Goal: Task Accomplishment & Management: Manage account settings

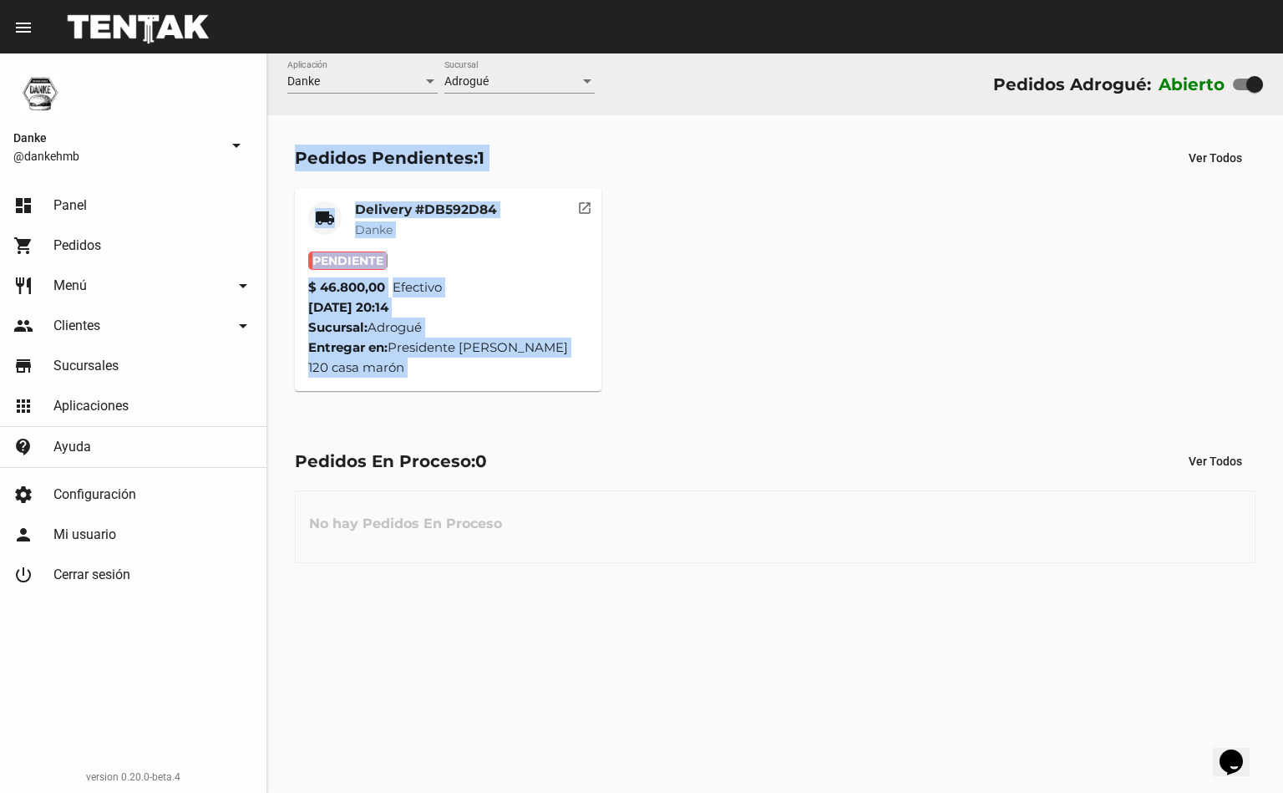
click at [376, 210] on mat-card-title "Delivery #DB592D84" at bounding box center [426, 209] width 142 height 17
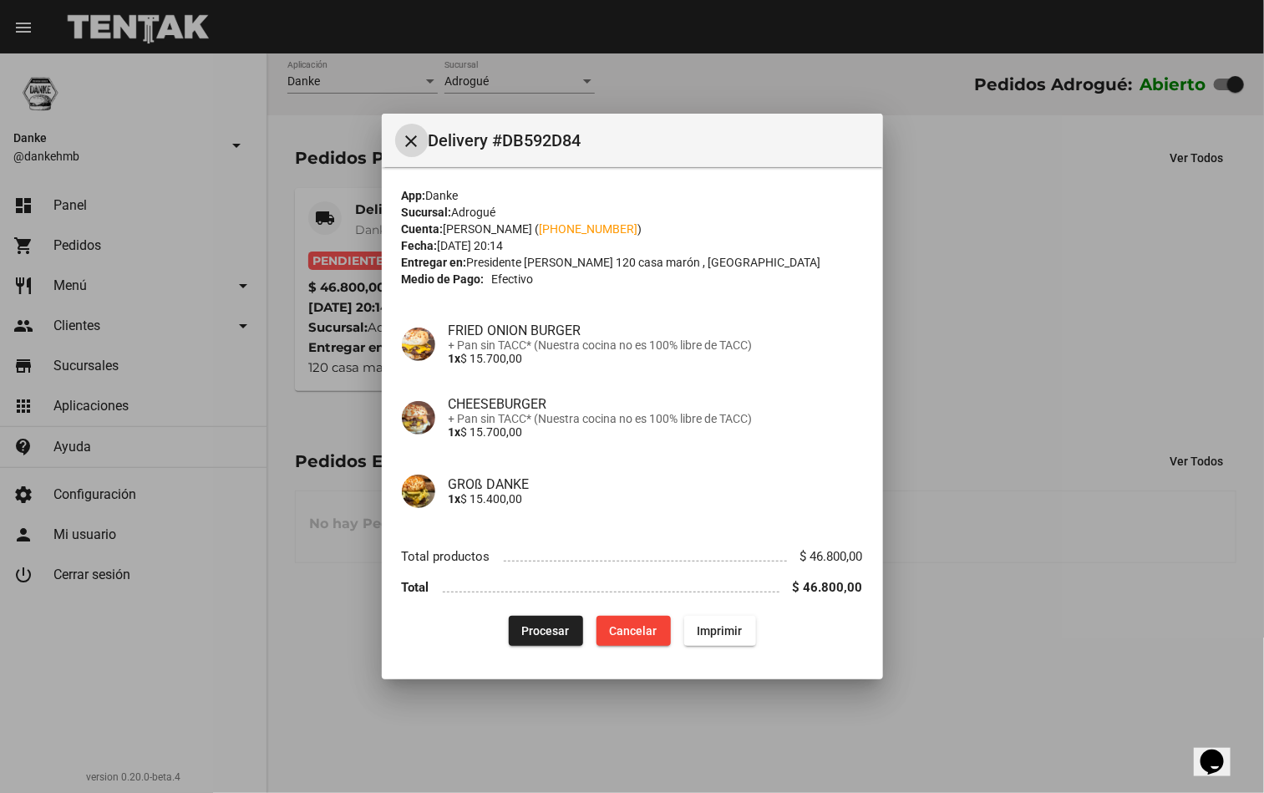
click at [541, 624] on span "Procesar" at bounding box center [546, 630] width 48 height 13
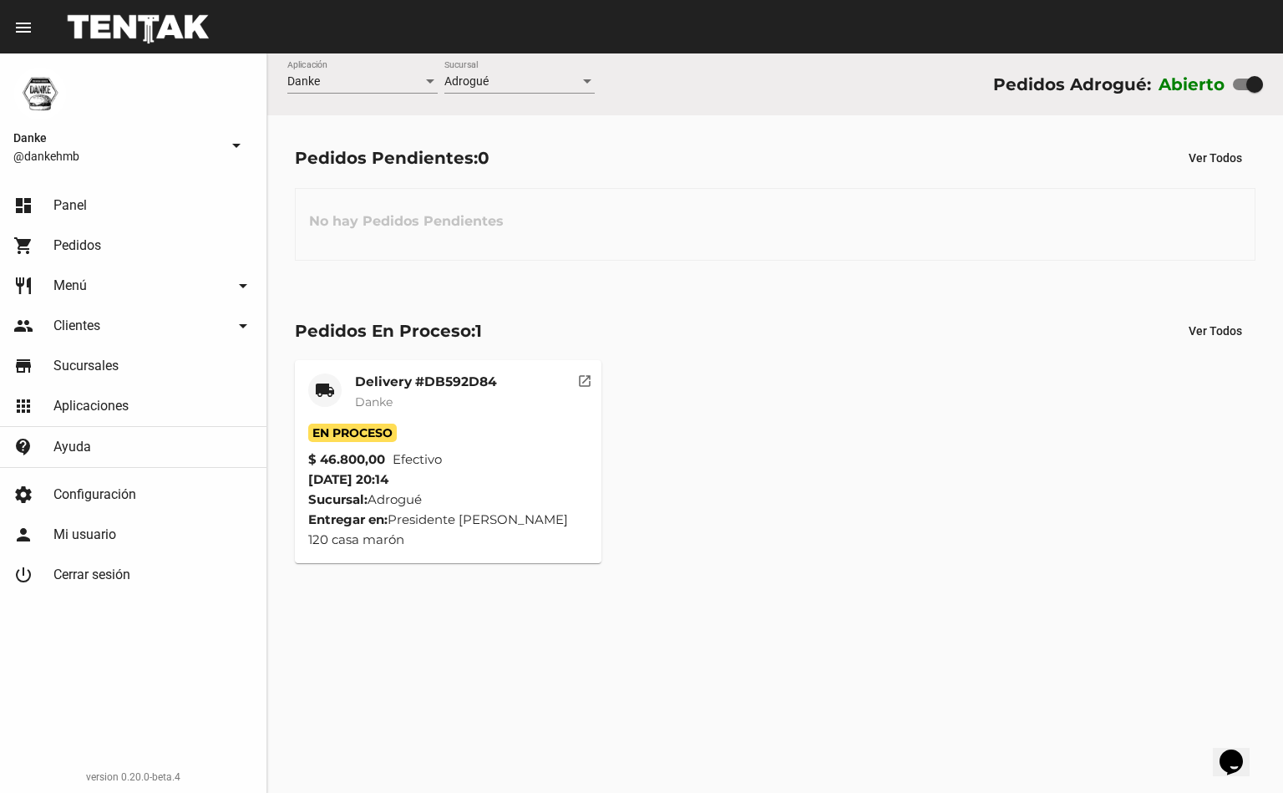
click at [352, 377] on mat-card-header "local_shipping Delivery #DB592D84 Danke" at bounding box center [448, 398] width 280 height 50
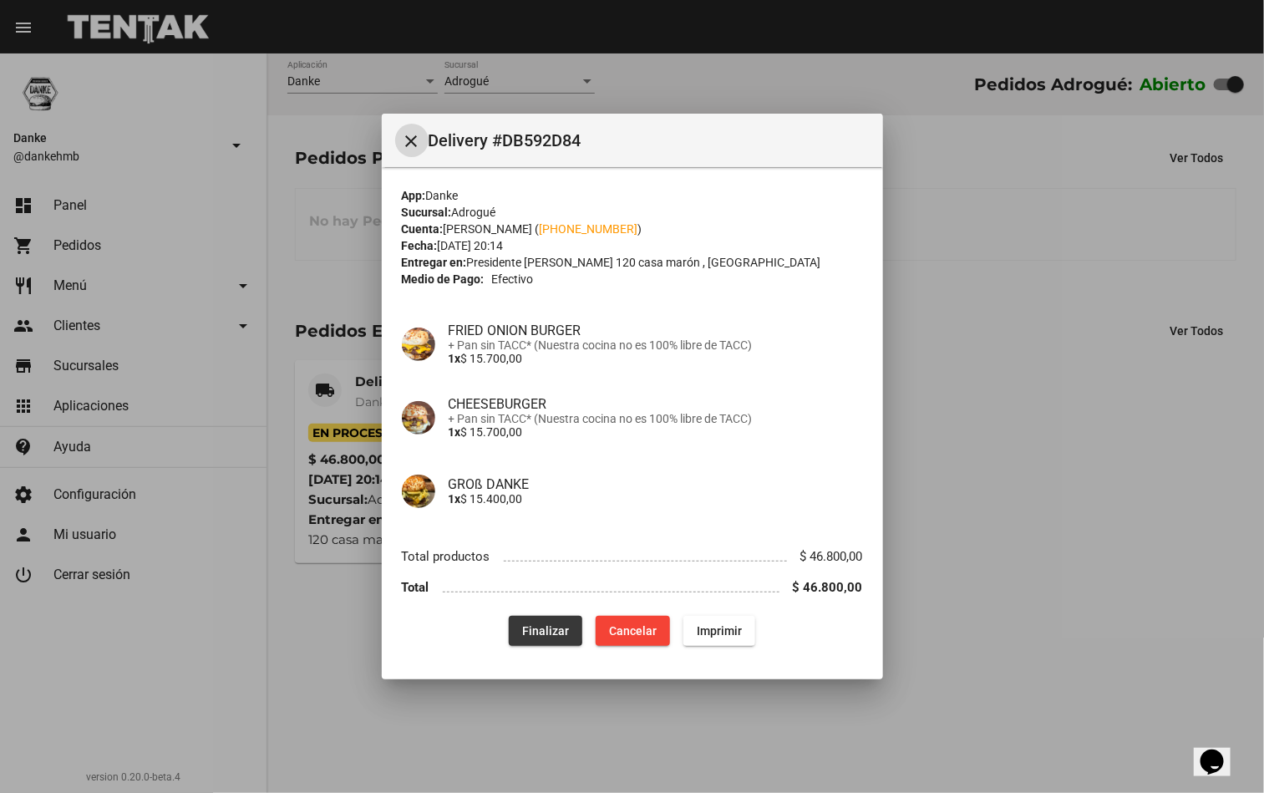
click at [531, 629] on span "Finalizar" at bounding box center [545, 630] width 47 height 13
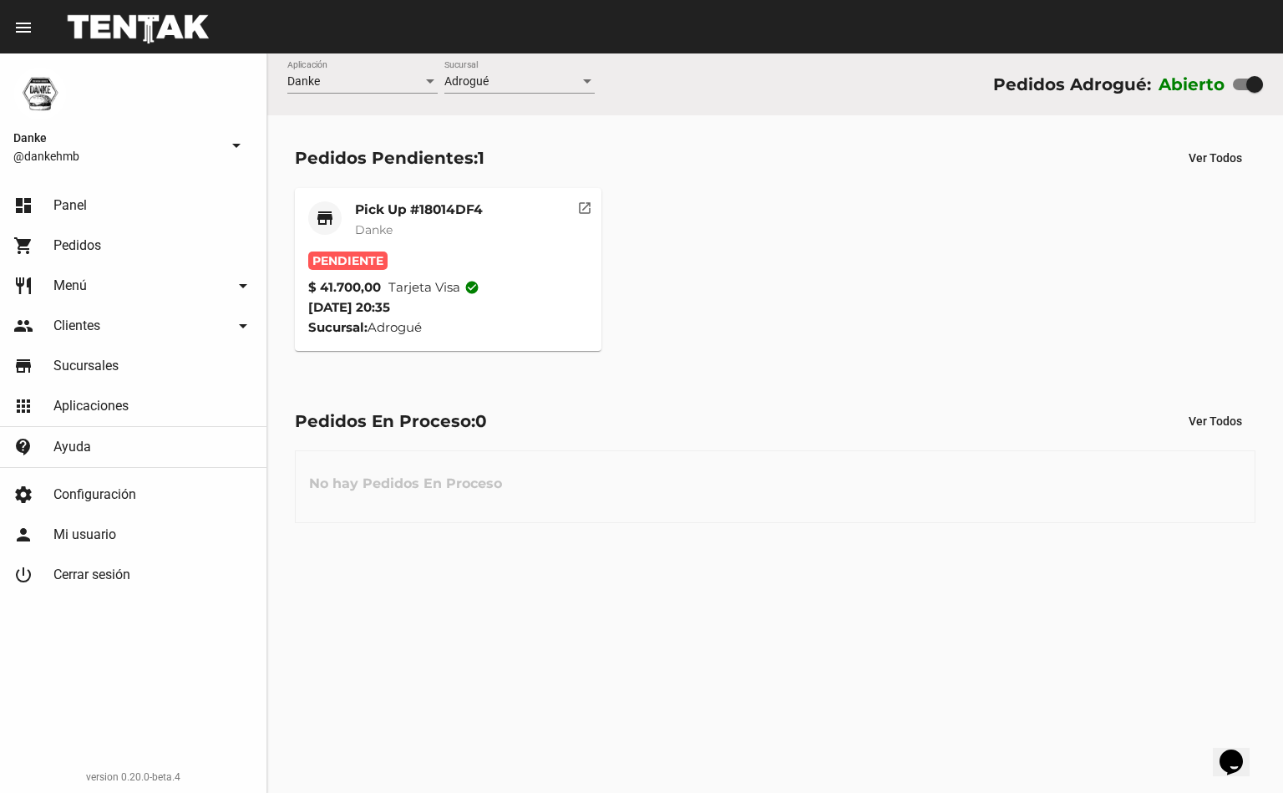
click at [376, 210] on mat-card-title "Pick Up #18014DF4" at bounding box center [419, 209] width 128 height 17
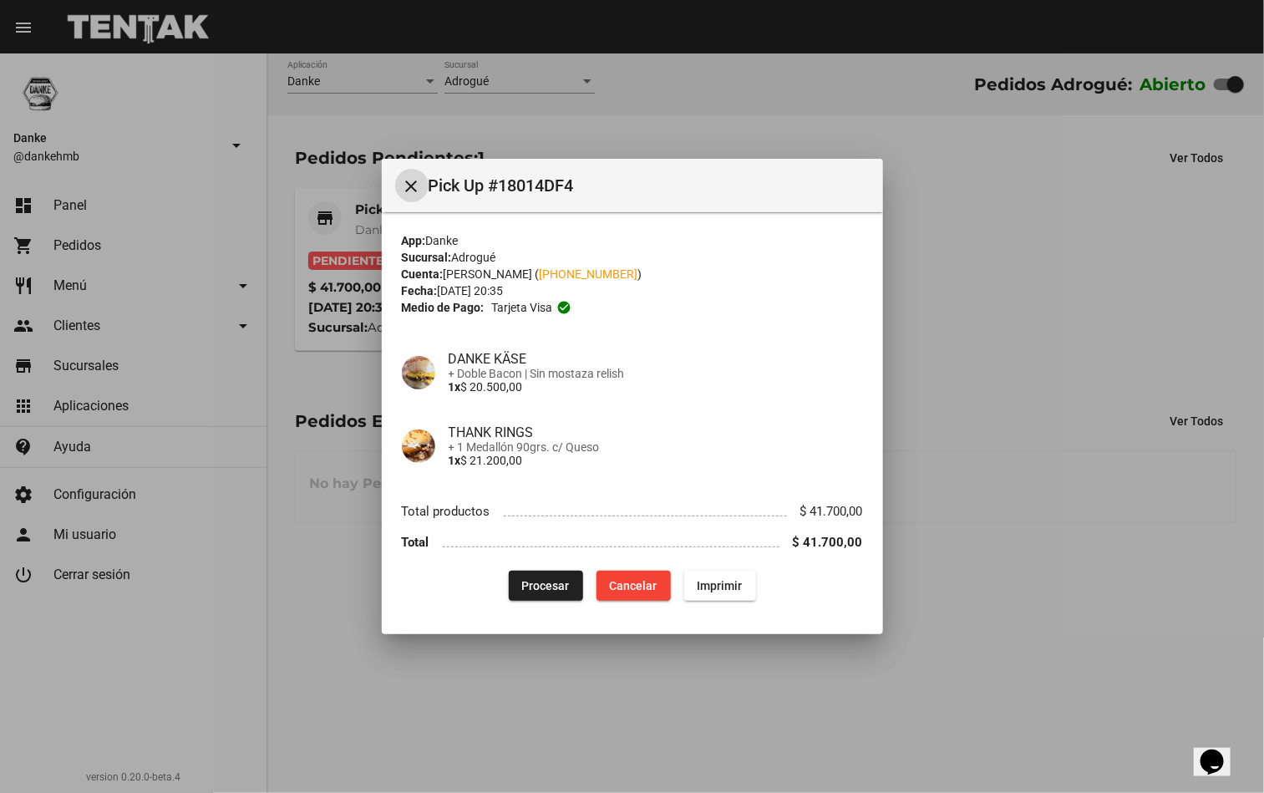
click at [532, 579] on span "Procesar" at bounding box center [546, 585] width 48 height 13
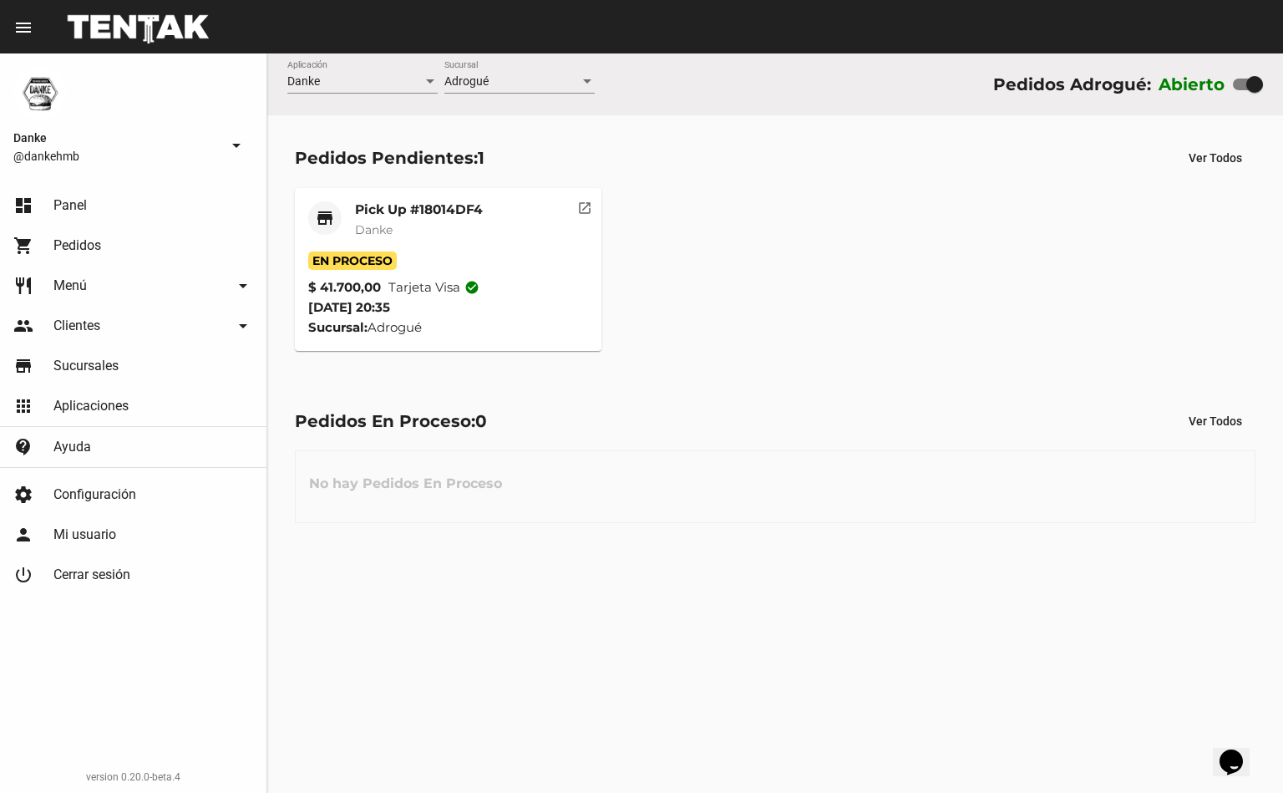
click at [404, 209] on mat-card-title "Pick Up #18014DF4" at bounding box center [419, 209] width 128 height 17
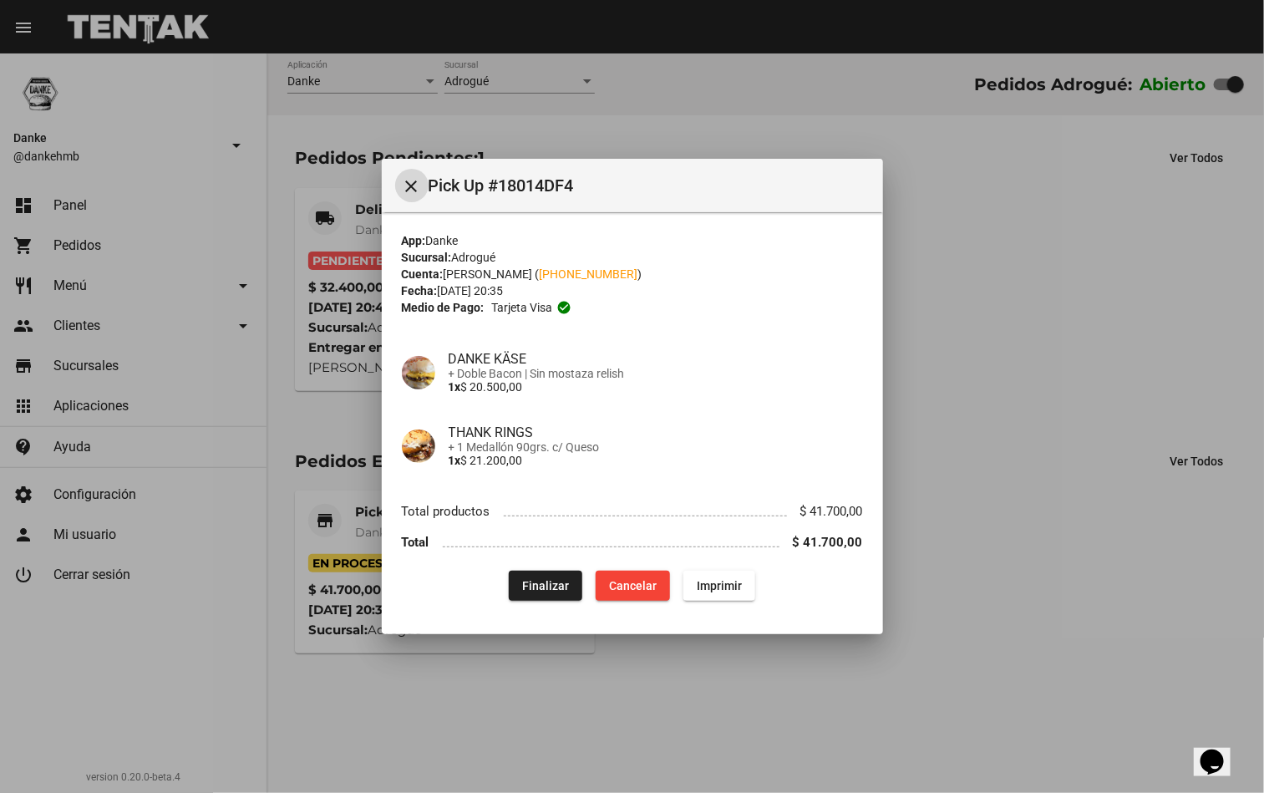
click at [715, 707] on div at bounding box center [632, 396] width 1264 height 793
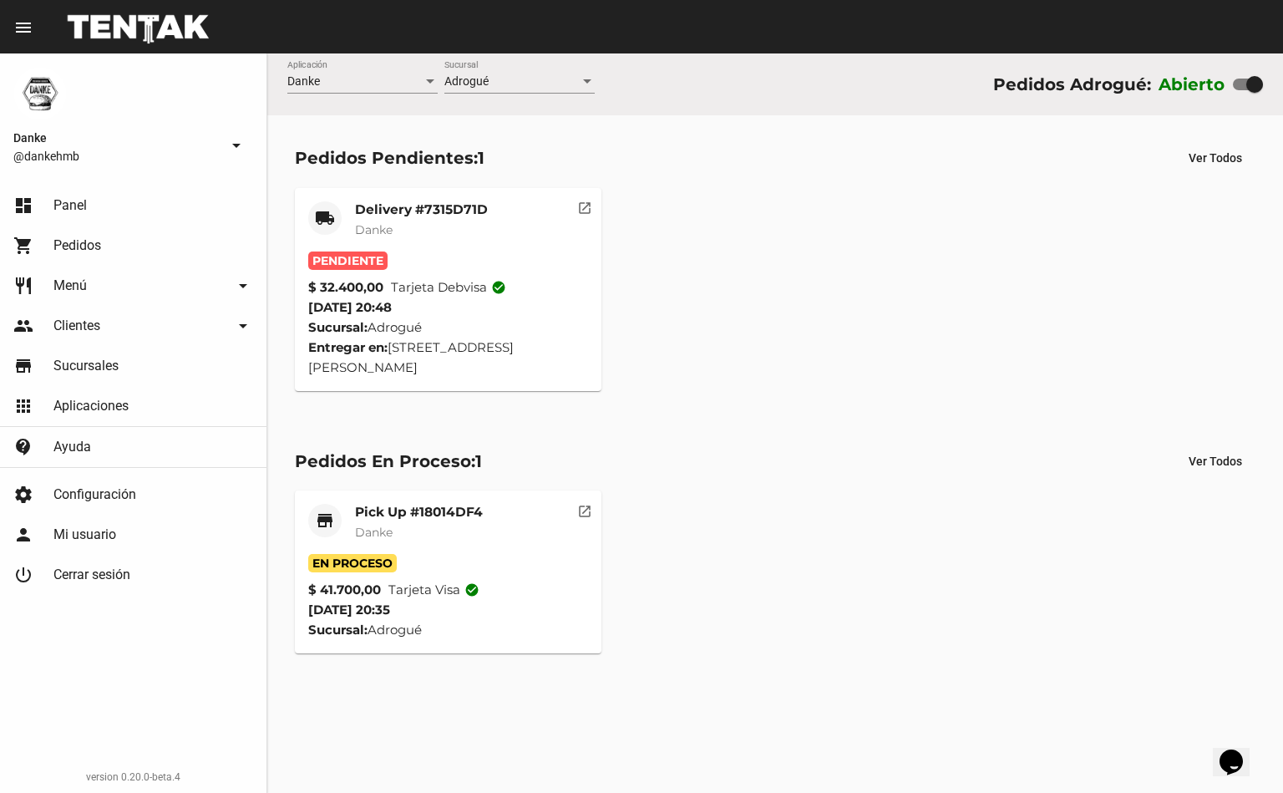
click at [371, 201] on mat-card-title "Delivery #7315D71D" at bounding box center [421, 209] width 133 height 17
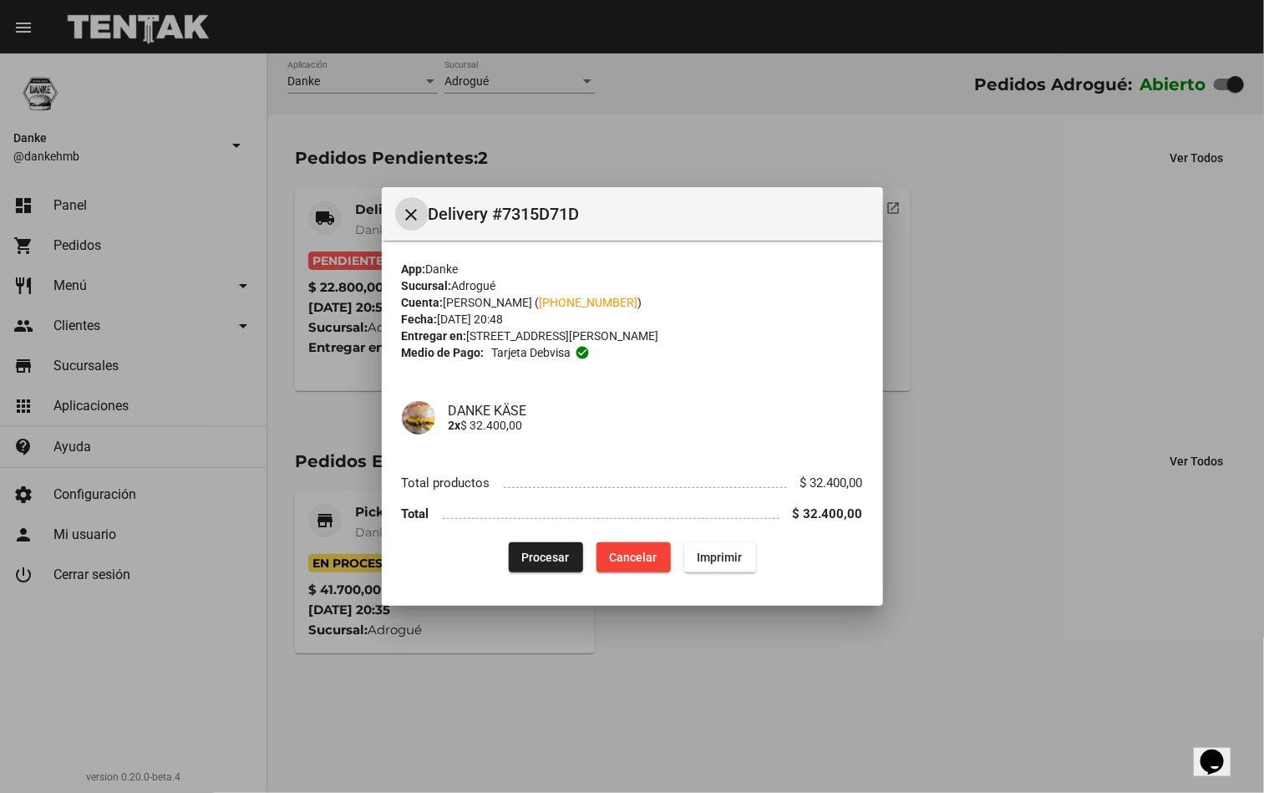
click at [515, 550] on button "Procesar" at bounding box center [546, 557] width 74 height 30
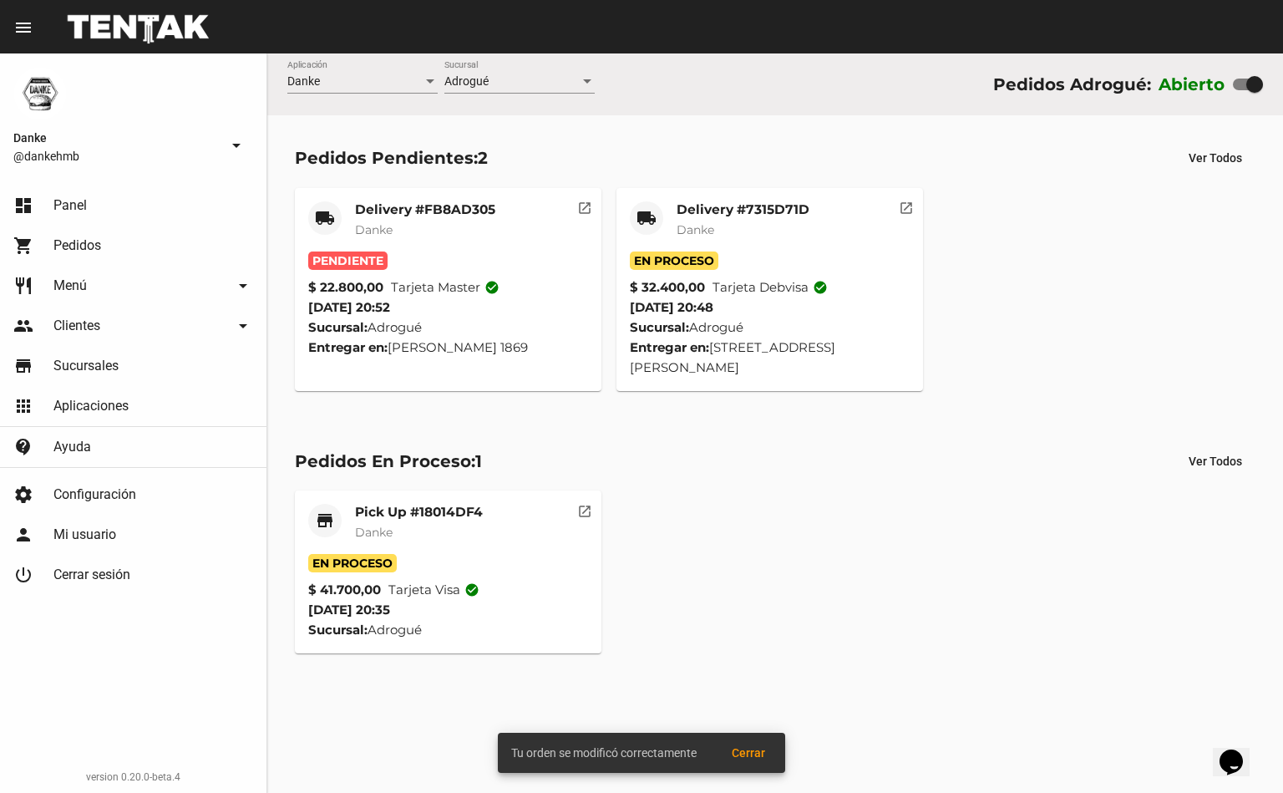
click at [710, 210] on mat-card-title "Delivery #7315D71D" at bounding box center [743, 209] width 133 height 17
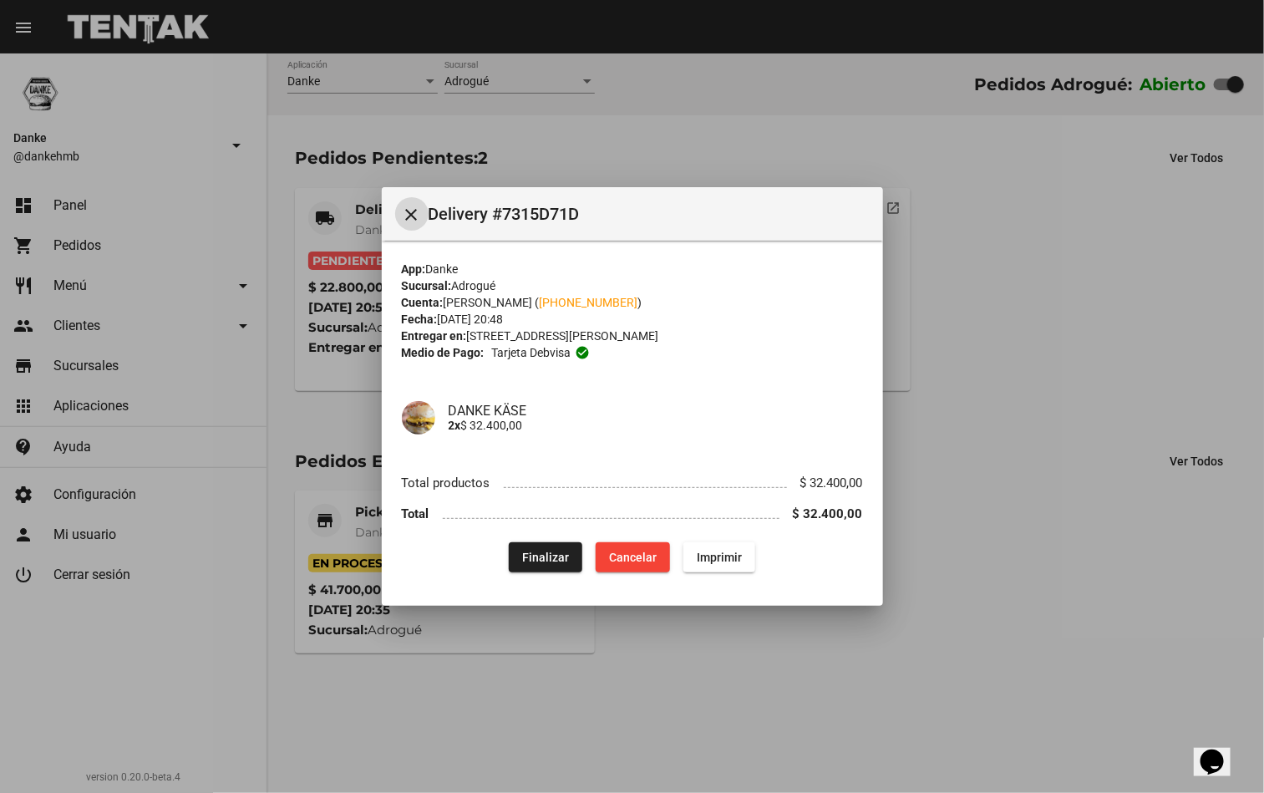
click at [977, 629] on div at bounding box center [632, 396] width 1264 height 793
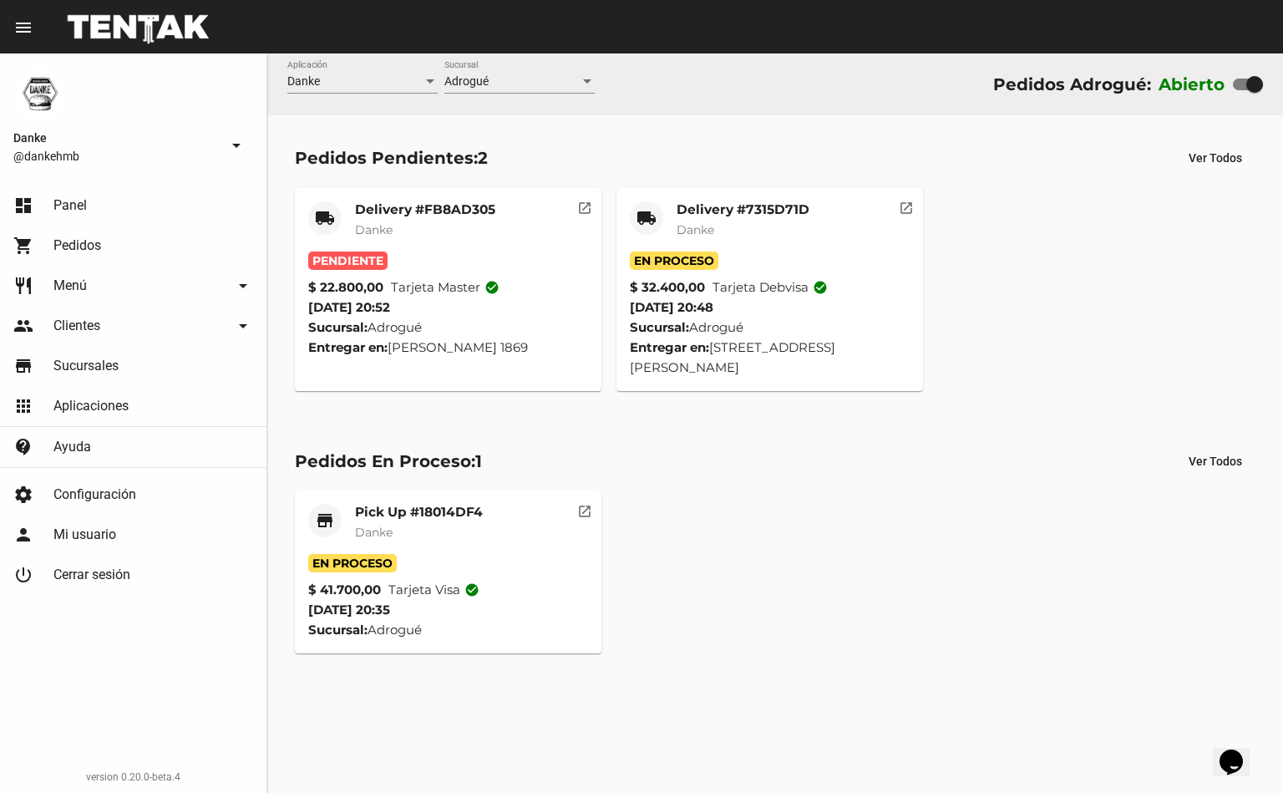
click at [402, 504] on mat-card-title "Pick Up #18014DF4" at bounding box center [419, 512] width 128 height 17
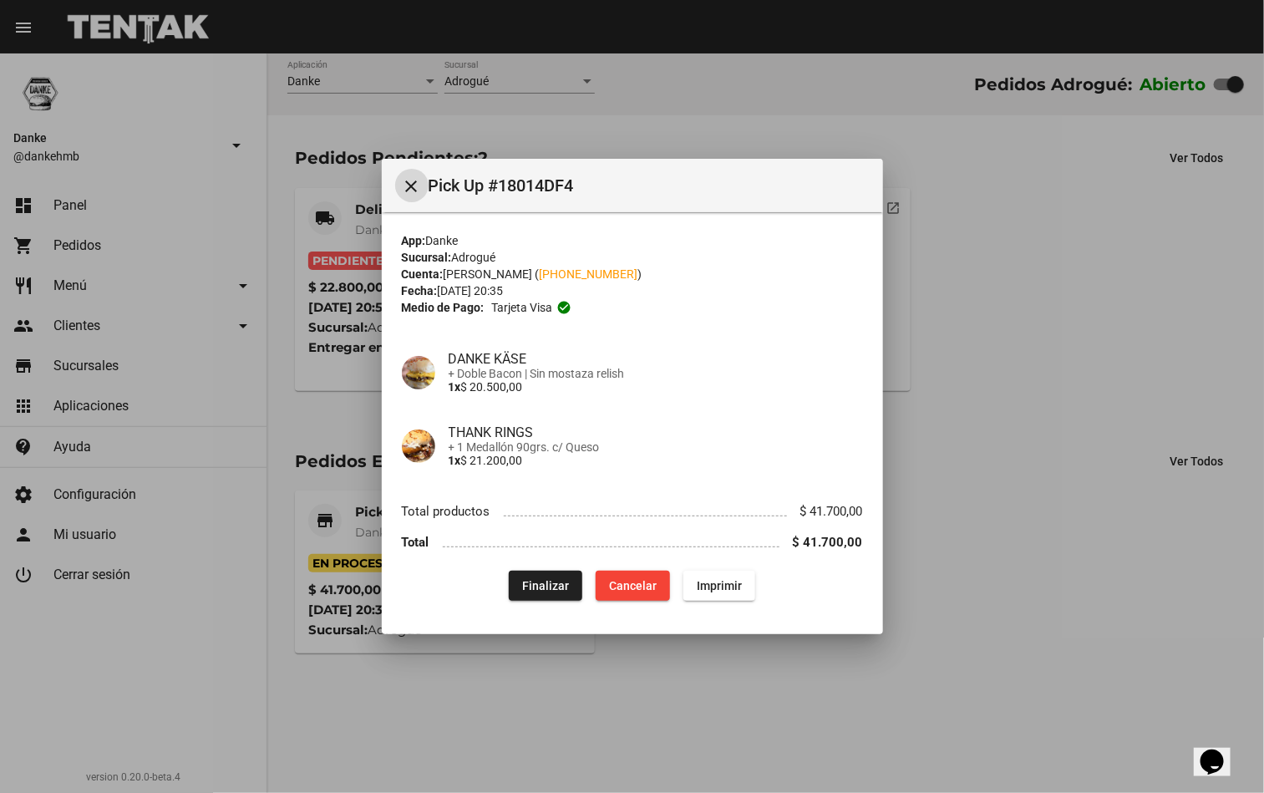
click at [993, 624] on div at bounding box center [632, 396] width 1264 height 793
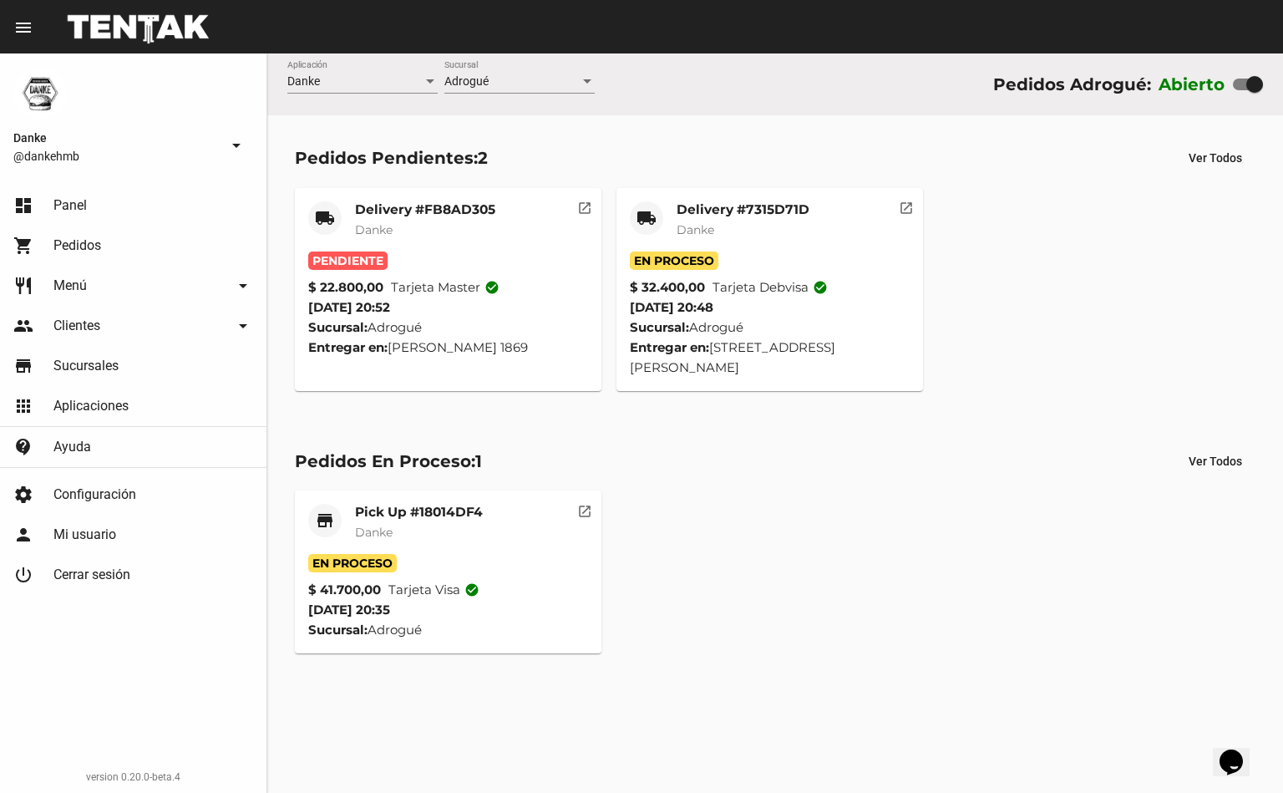
click at [362, 203] on mat-card-title "Delivery #FB8AD305" at bounding box center [425, 209] width 140 height 17
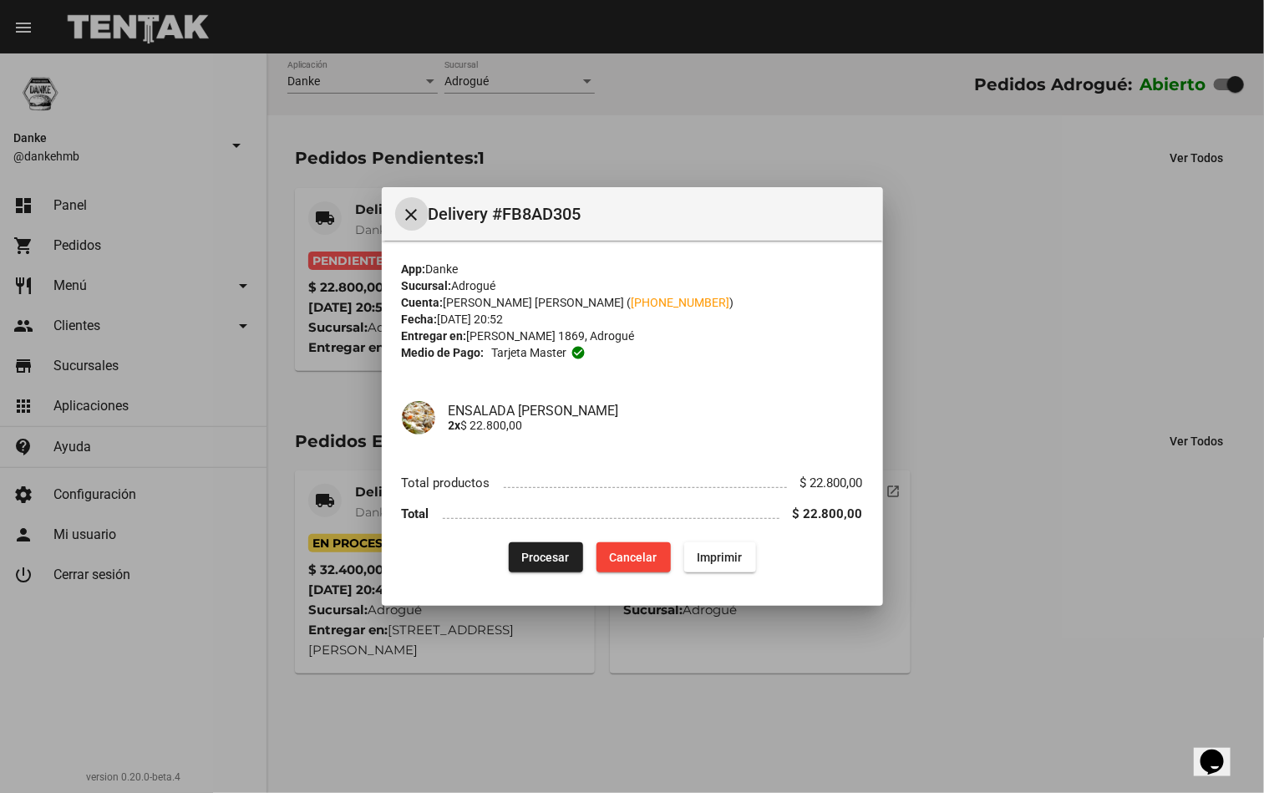
click at [539, 550] on span "Procesar" at bounding box center [546, 556] width 48 height 13
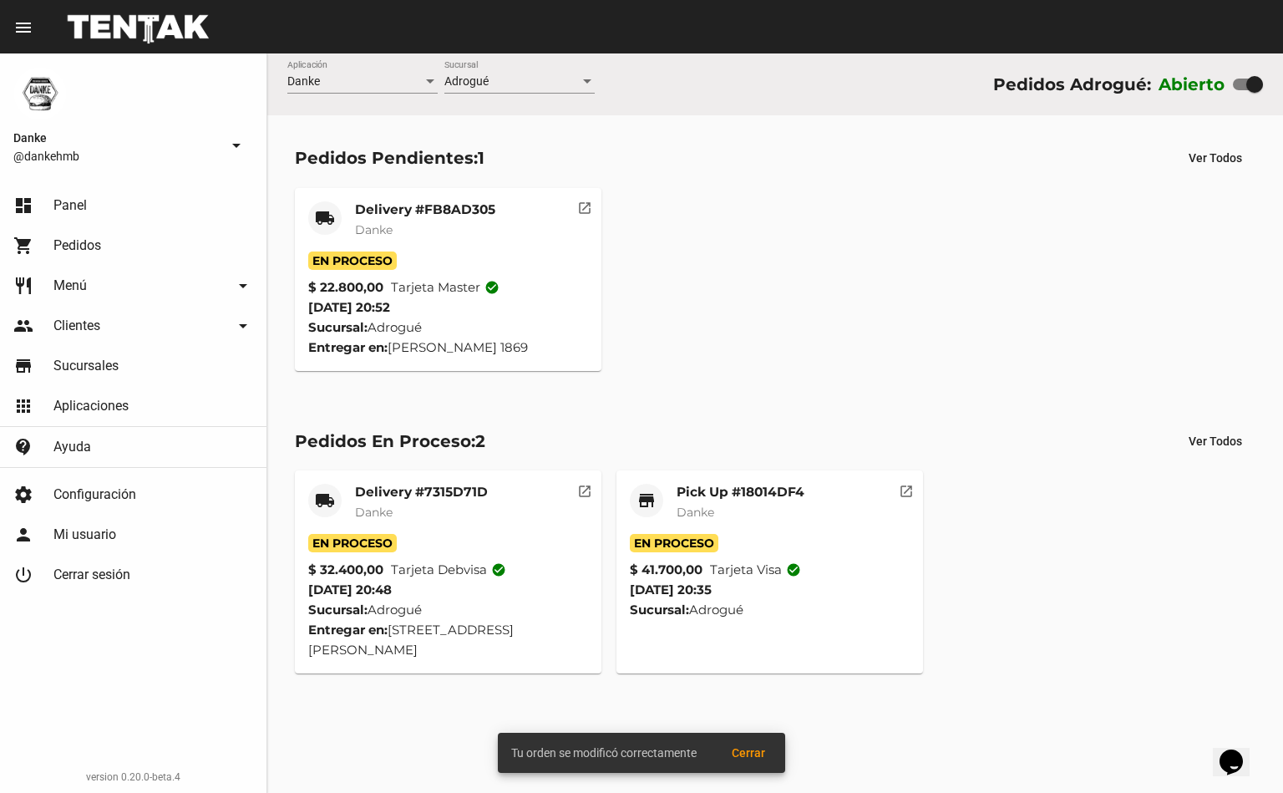
click at [432, 507] on mat-card-subtitle "Danke" at bounding box center [421, 512] width 133 height 17
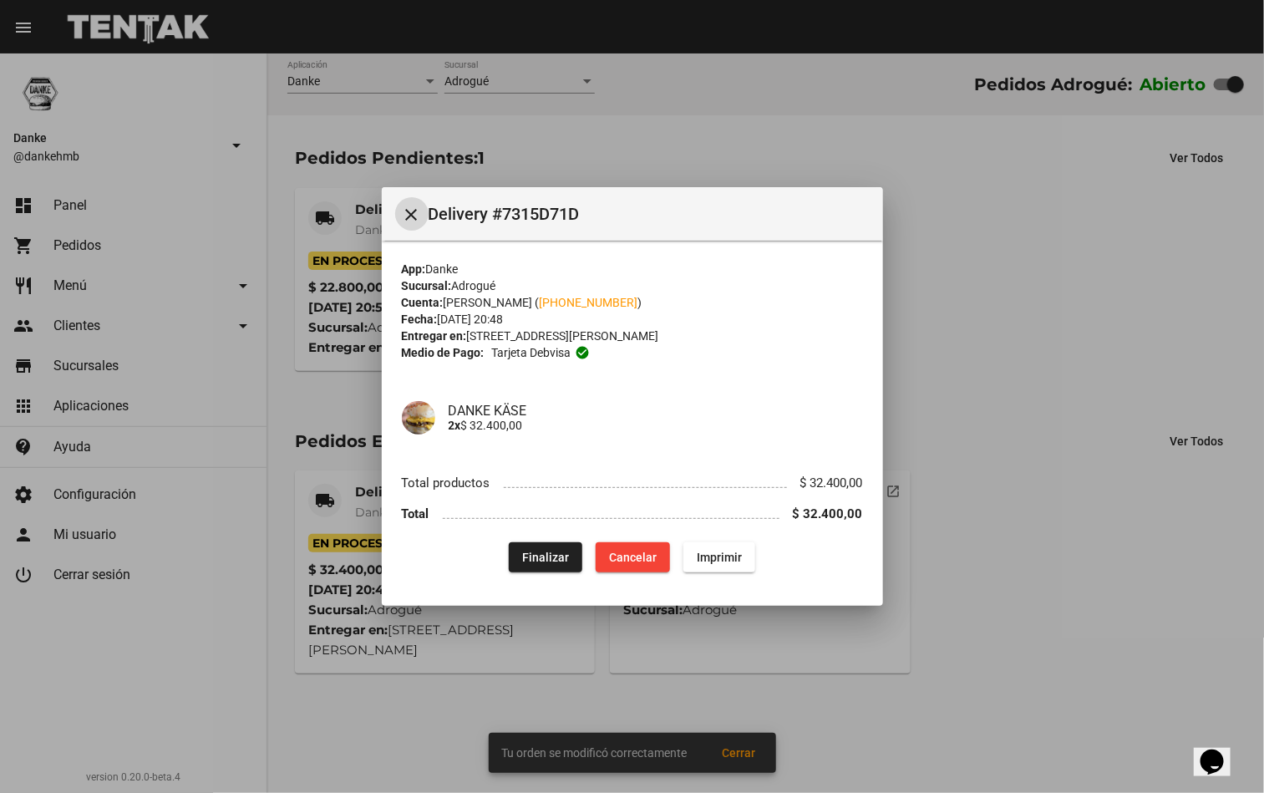
click at [950, 662] on div at bounding box center [632, 396] width 1264 height 793
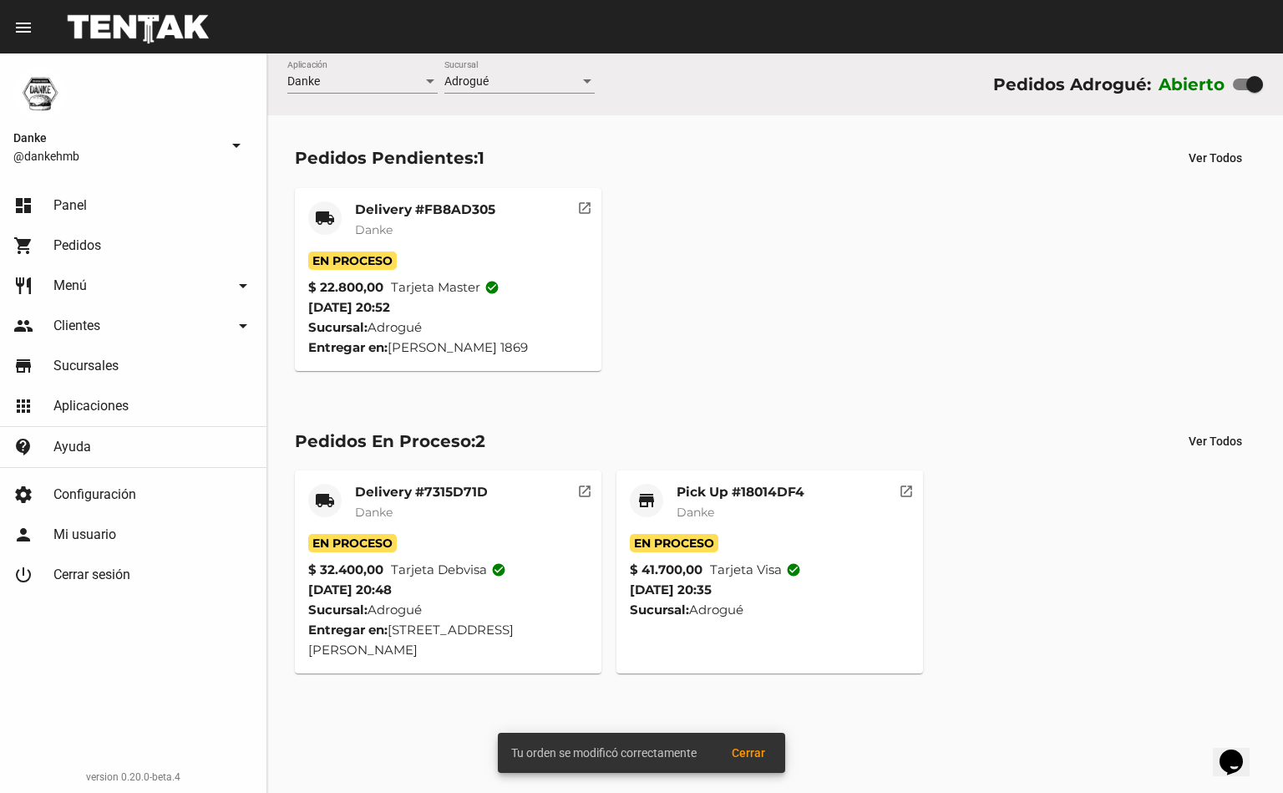
click at [694, 489] on mat-card-title "Pick Up #18014DF4" at bounding box center [741, 492] width 128 height 17
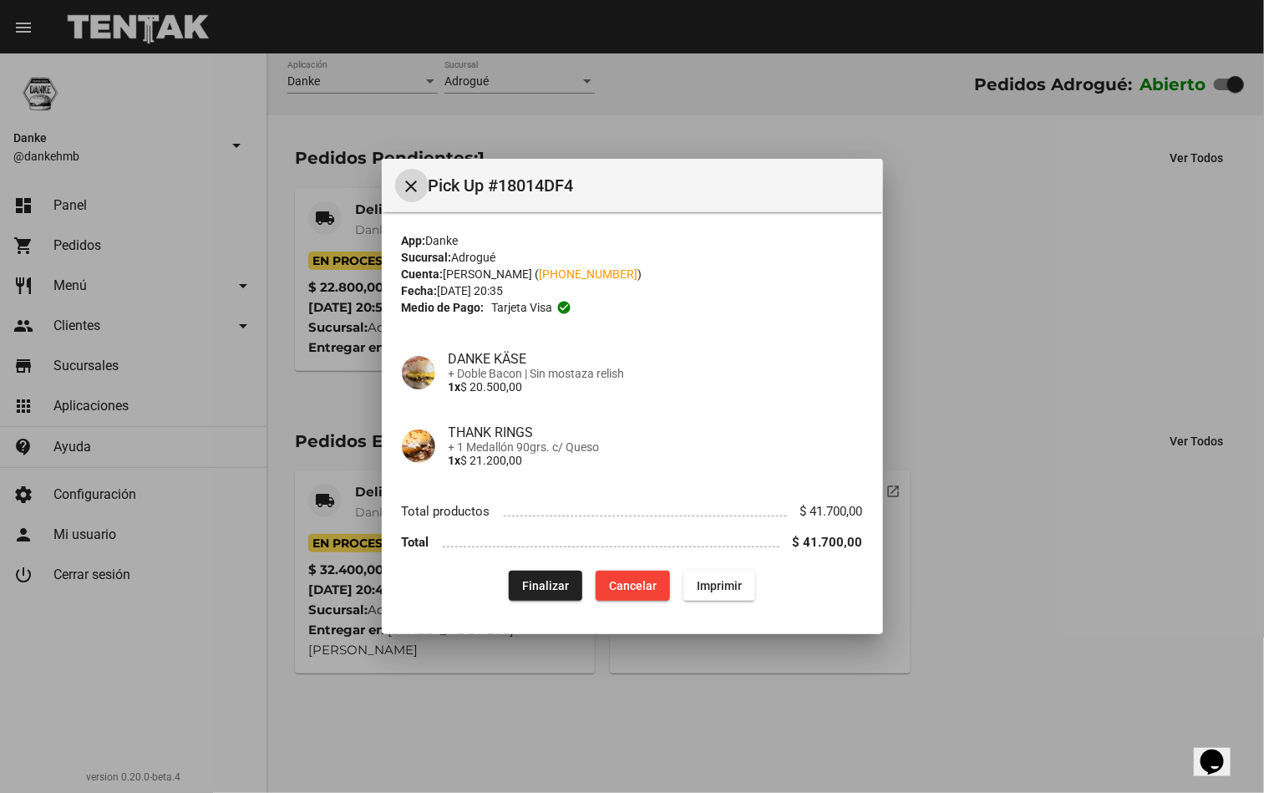
click at [978, 662] on div at bounding box center [632, 396] width 1264 height 793
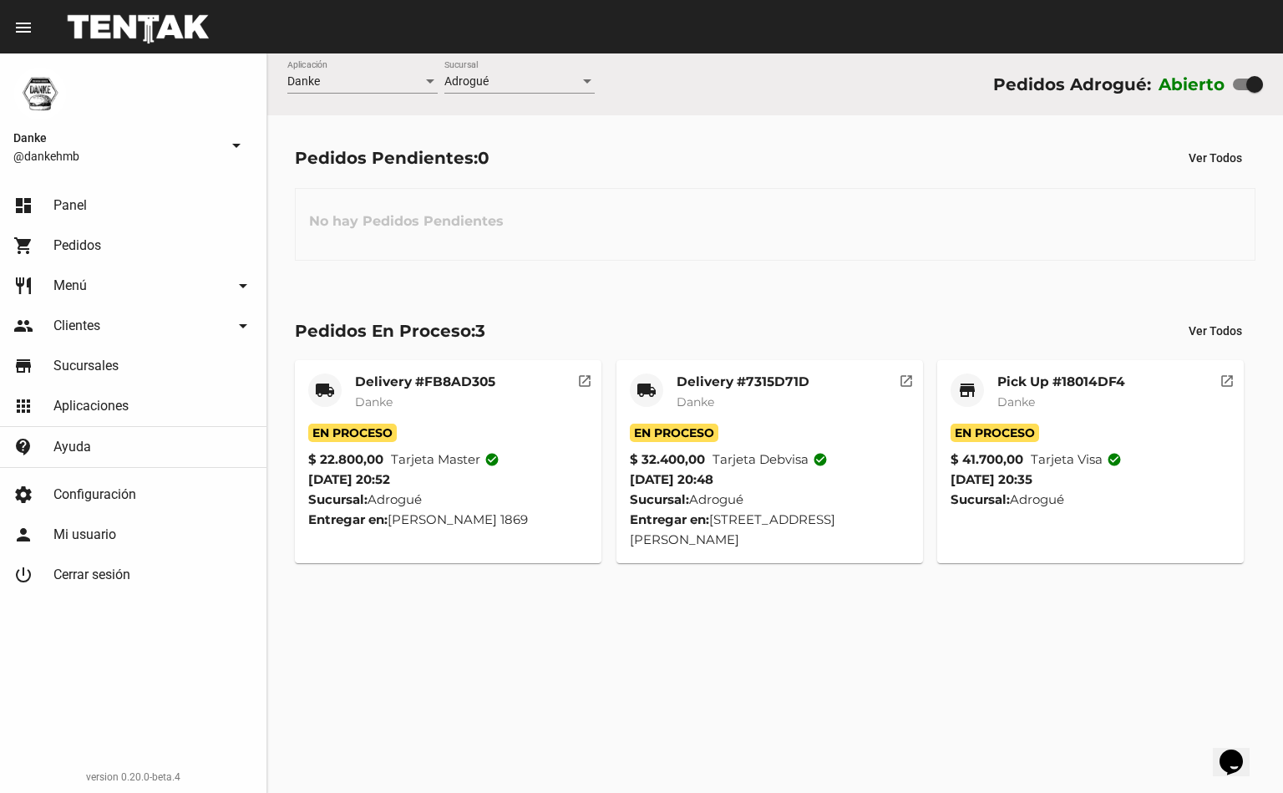
click at [1033, 394] on span "Danke" at bounding box center [1016, 401] width 38 height 15
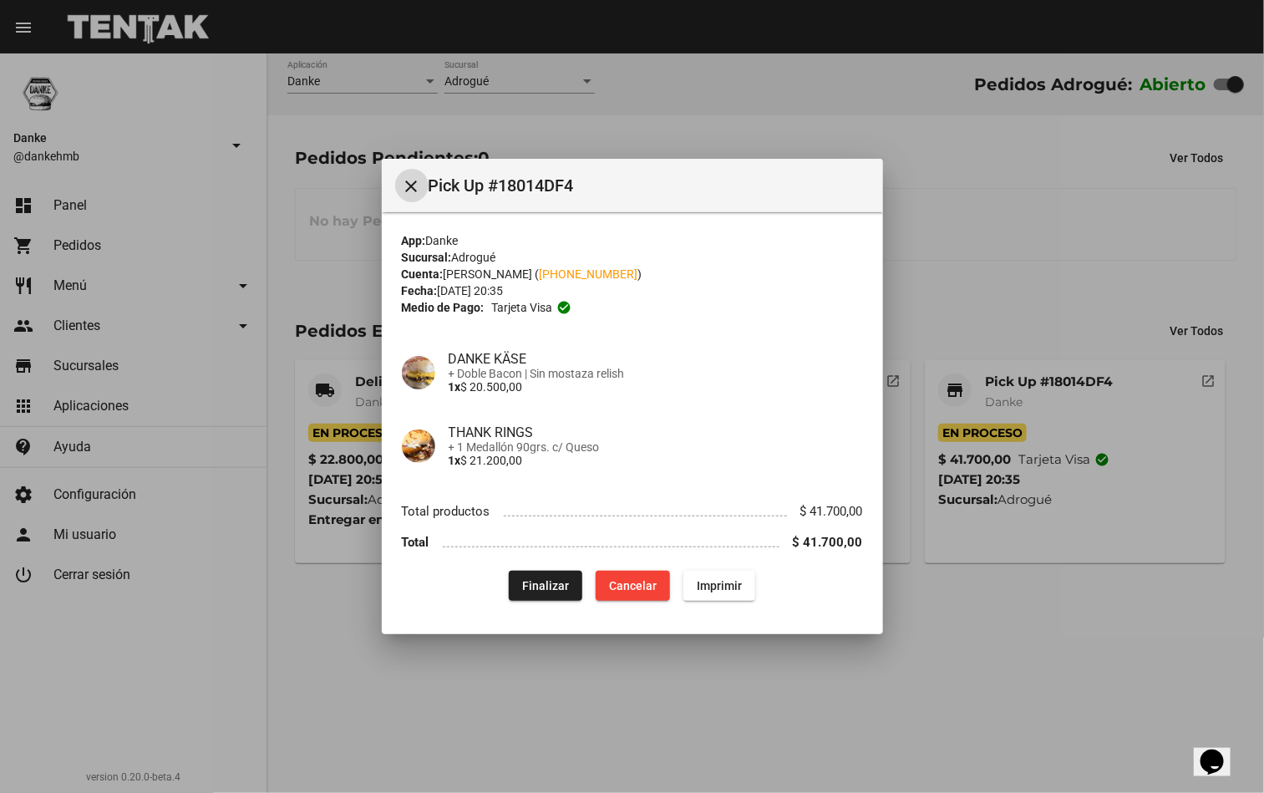
click at [535, 594] on button "Finalizar" at bounding box center [546, 586] width 74 height 30
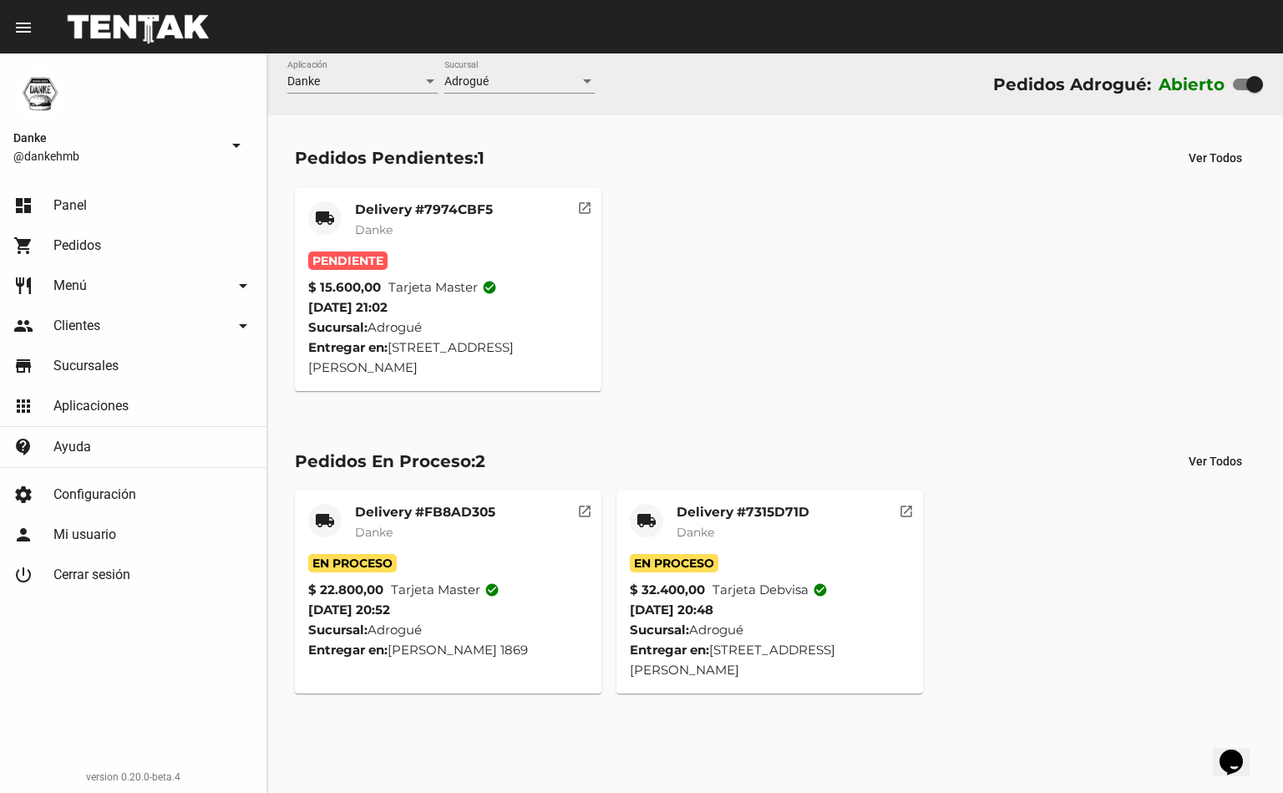
click at [373, 211] on mat-card-title "Delivery #7974CBF5" at bounding box center [424, 209] width 138 height 17
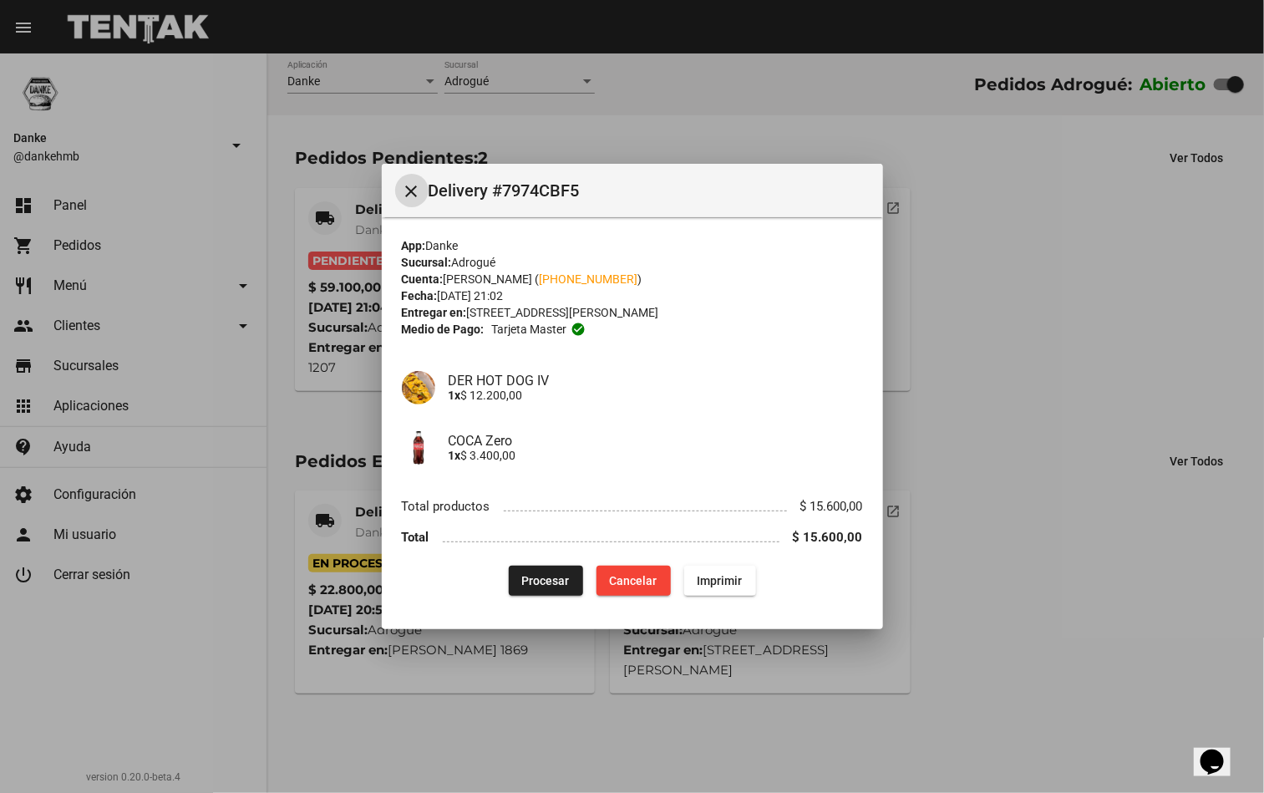
click at [936, 717] on div at bounding box center [632, 396] width 1264 height 793
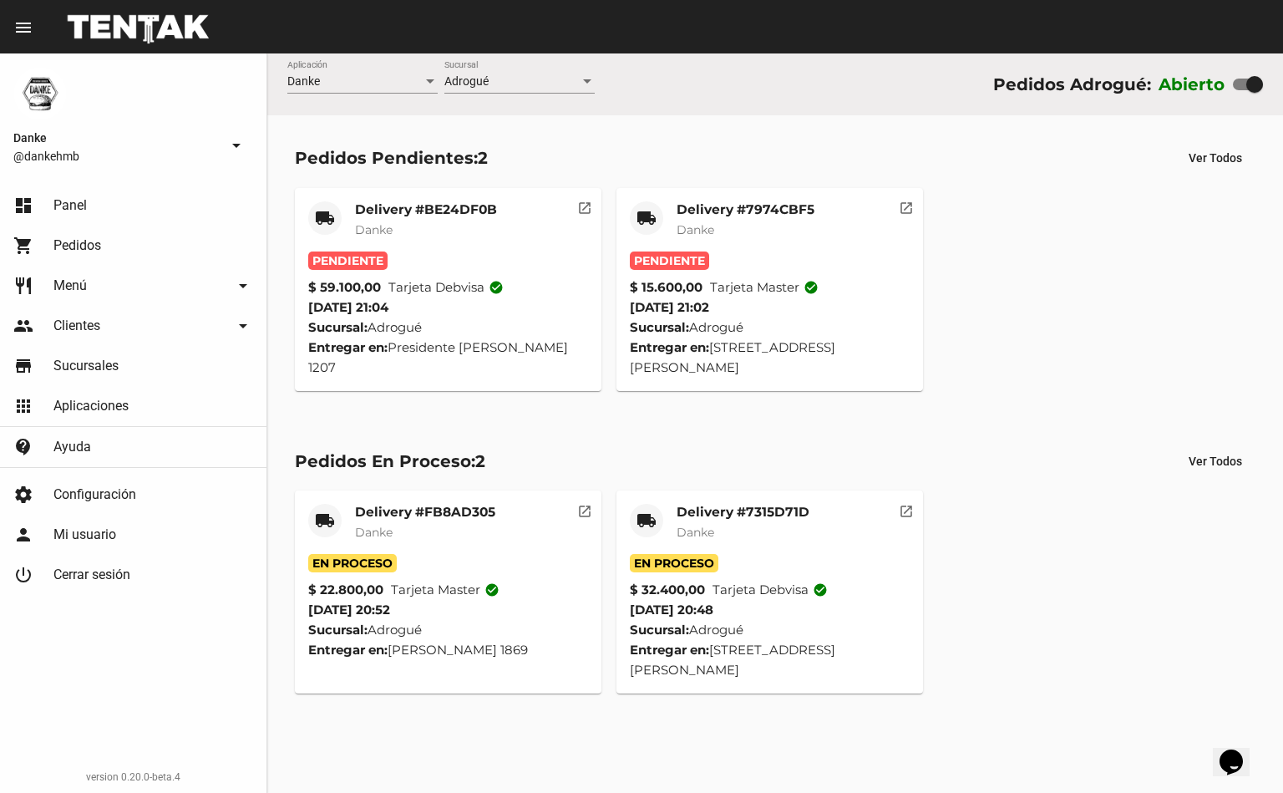
click at [729, 514] on mat-card-title "Delivery #7315D71D" at bounding box center [743, 512] width 133 height 17
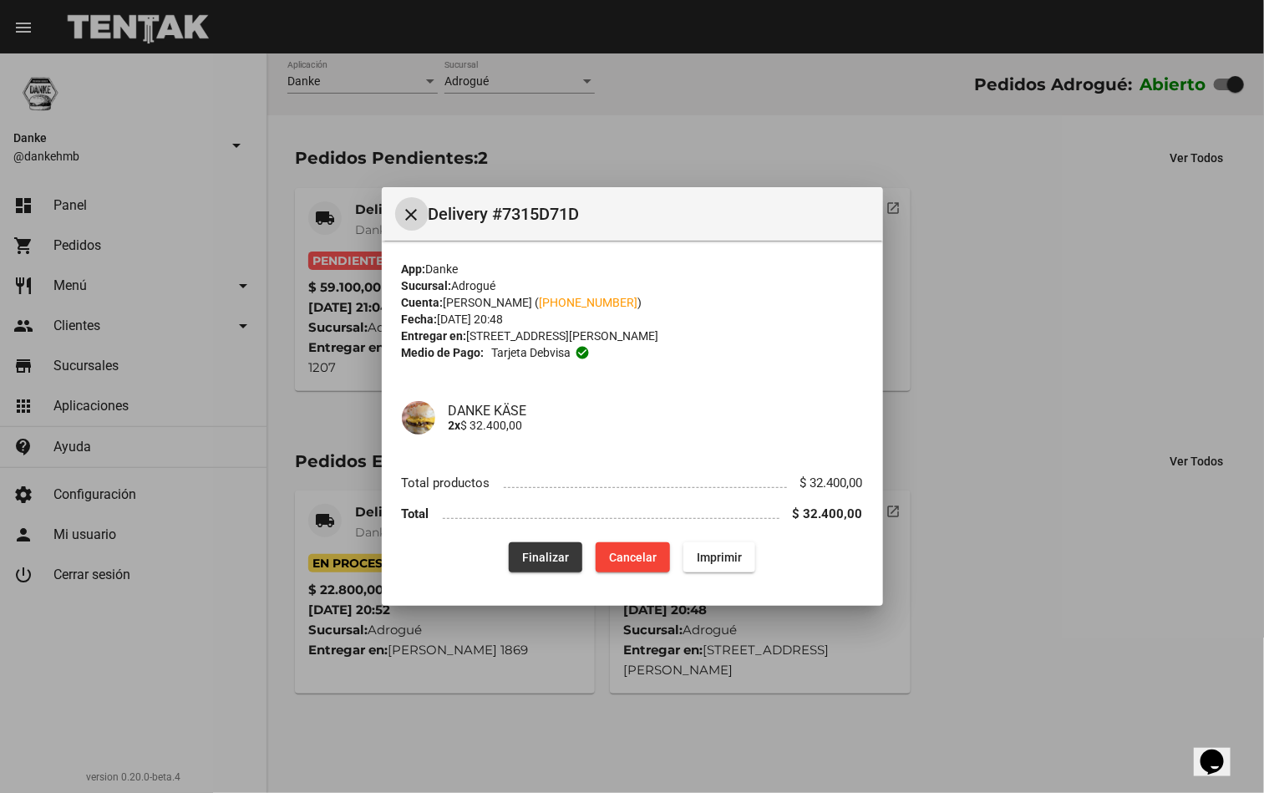
click at [530, 546] on button "Finalizar" at bounding box center [546, 557] width 74 height 30
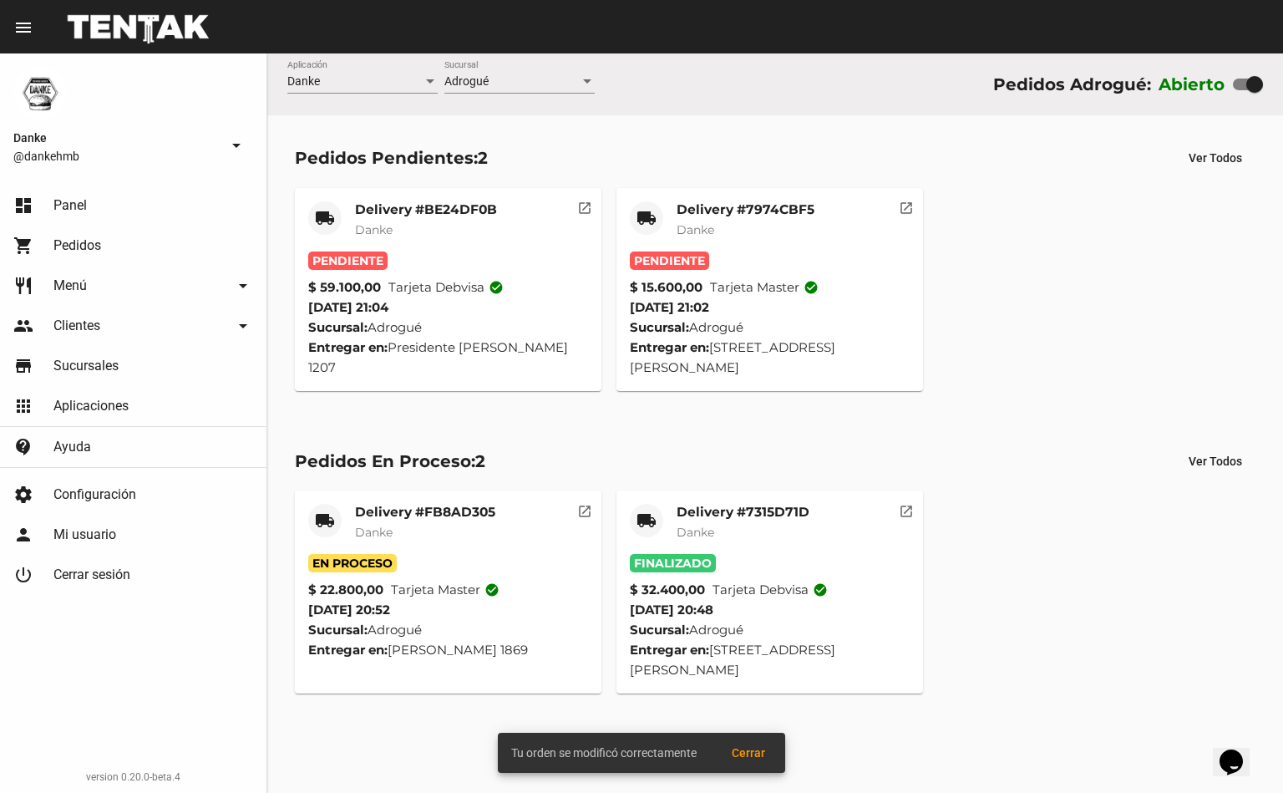
click at [378, 519] on mat-card-title "Delivery #FB8AD305" at bounding box center [425, 512] width 140 height 17
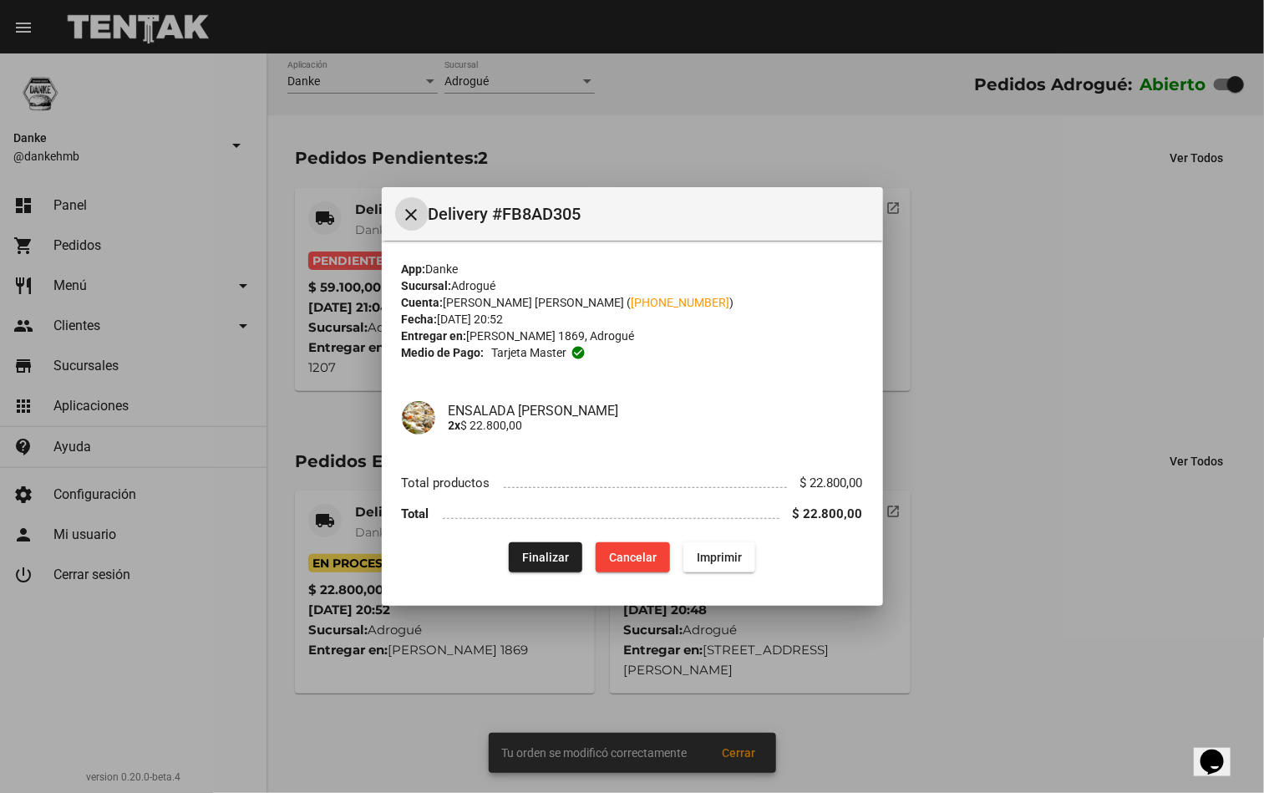
click at [522, 562] on button "Finalizar" at bounding box center [546, 557] width 74 height 30
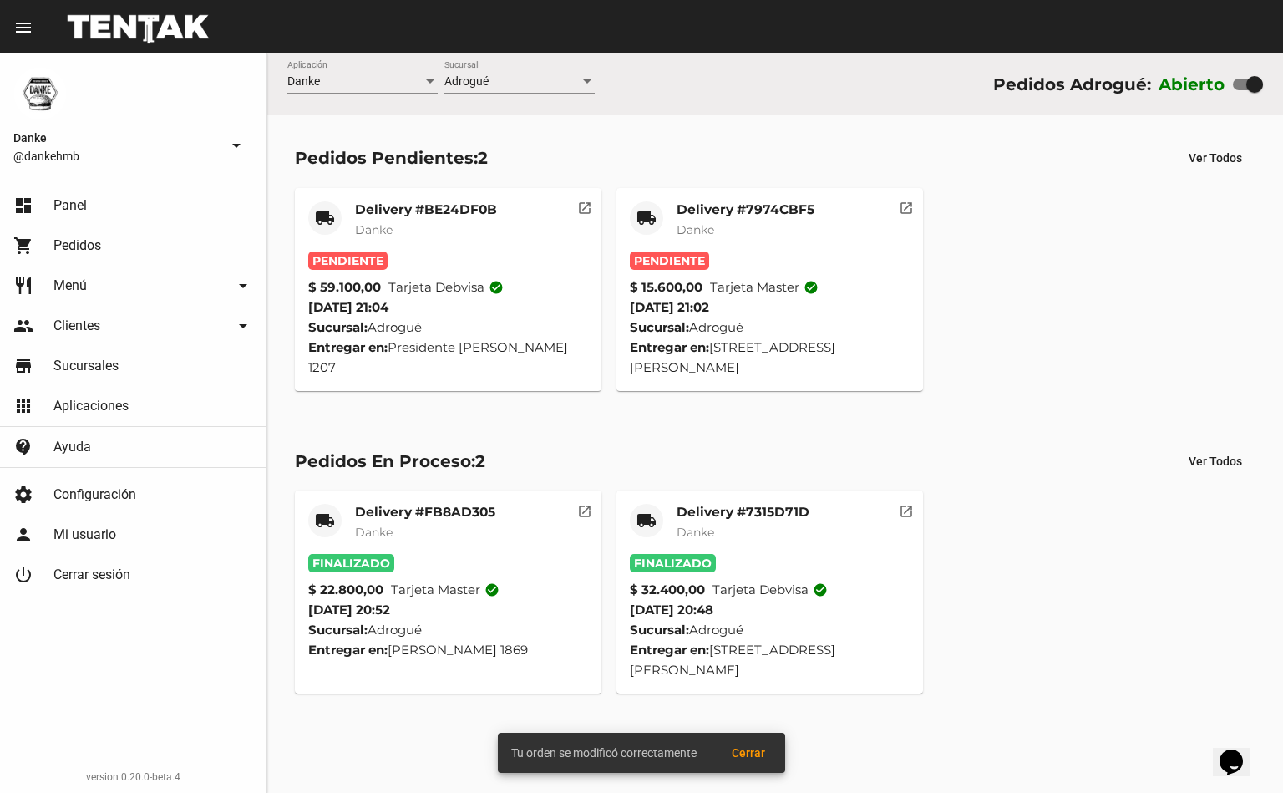
click at [705, 213] on mat-card-title "Delivery #7974CBF5" at bounding box center [746, 209] width 138 height 17
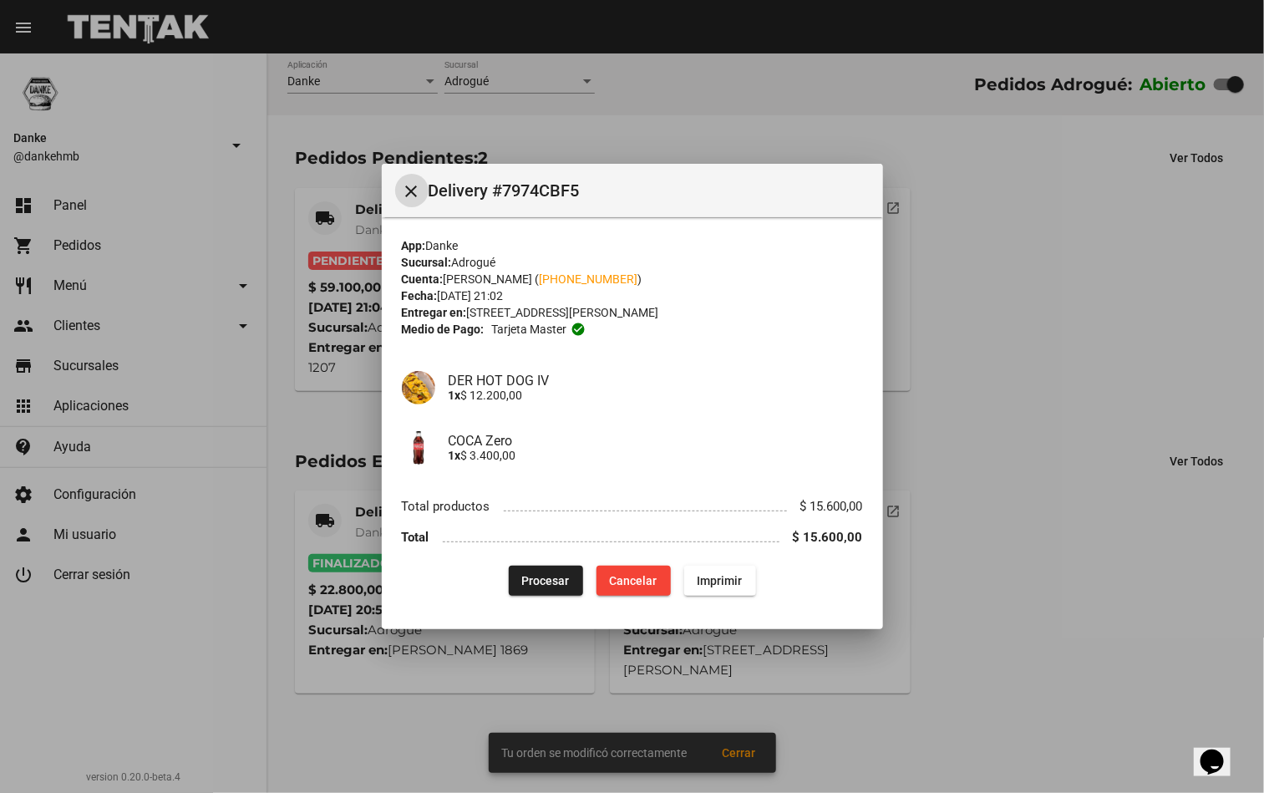
click at [545, 580] on span "Procesar" at bounding box center [546, 580] width 48 height 13
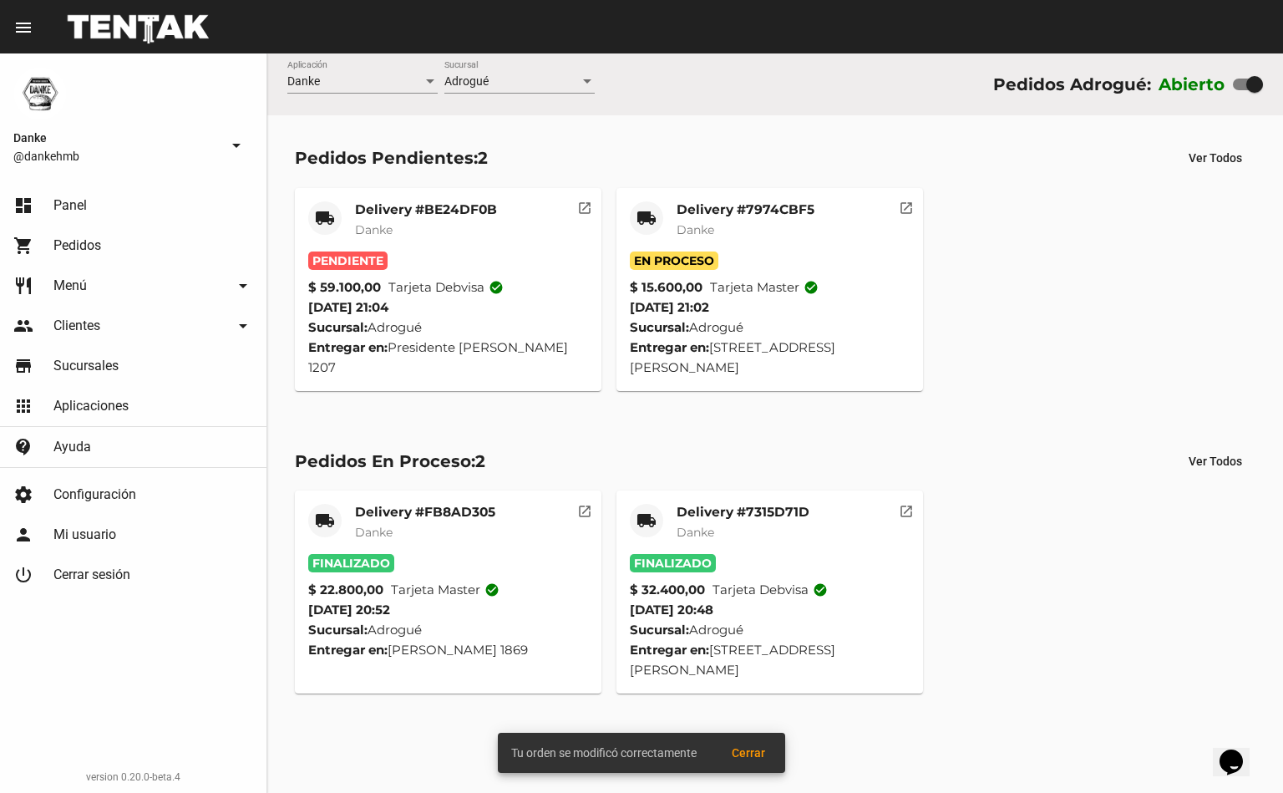
click at [700, 209] on mat-card-title "Delivery #7974CBF5" at bounding box center [746, 209] width 138 height 17
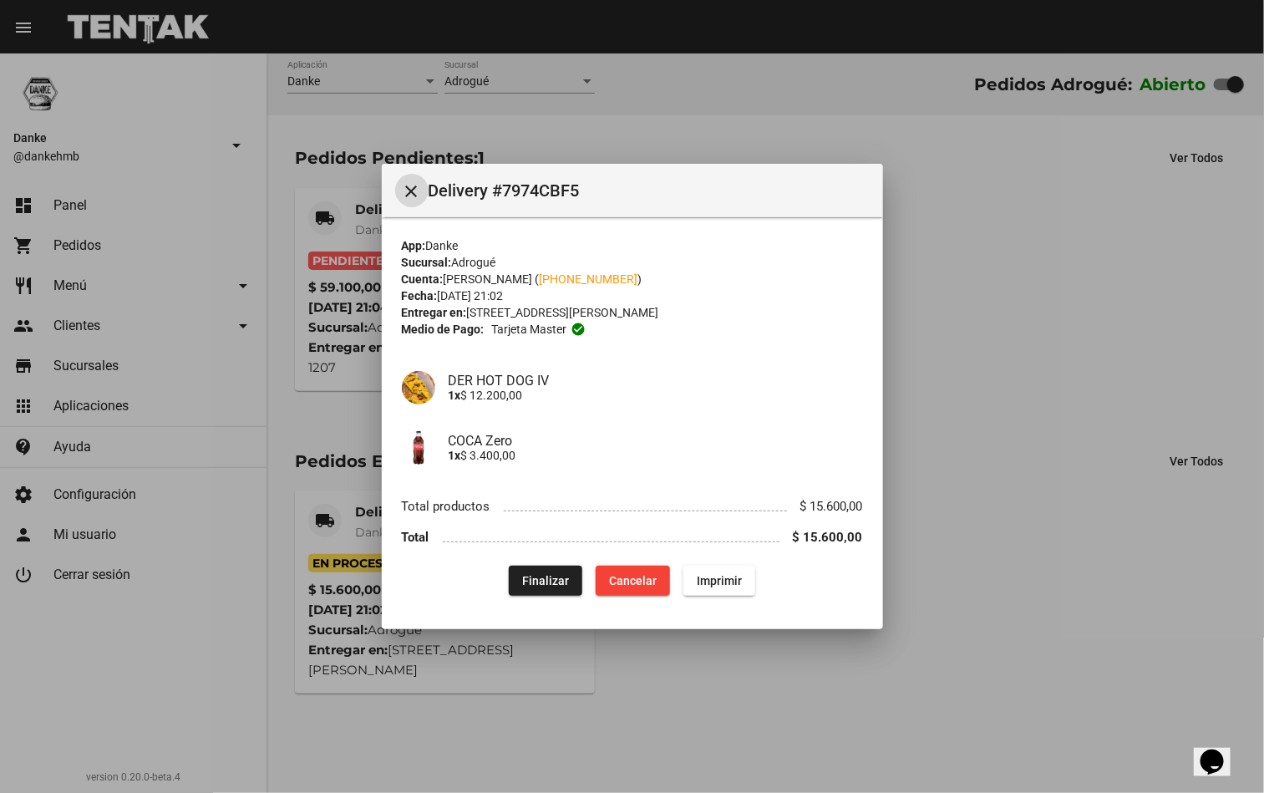
click at [1055, 627] on div at bounding box center [632, 396] width 1264 height 793
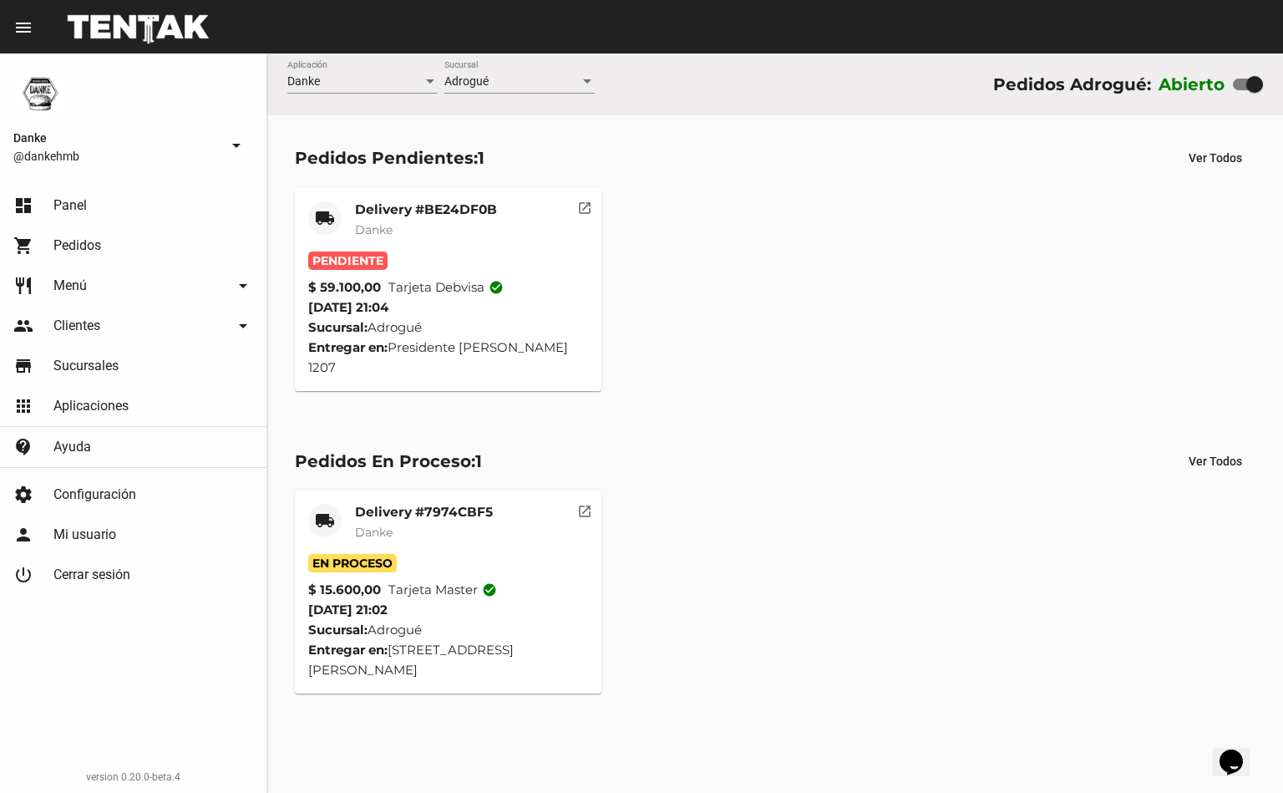
click at [398, 201] on mat-card-title "Delivery #BE24DF0B" at bounding box center [426, 209] width 142 height 17
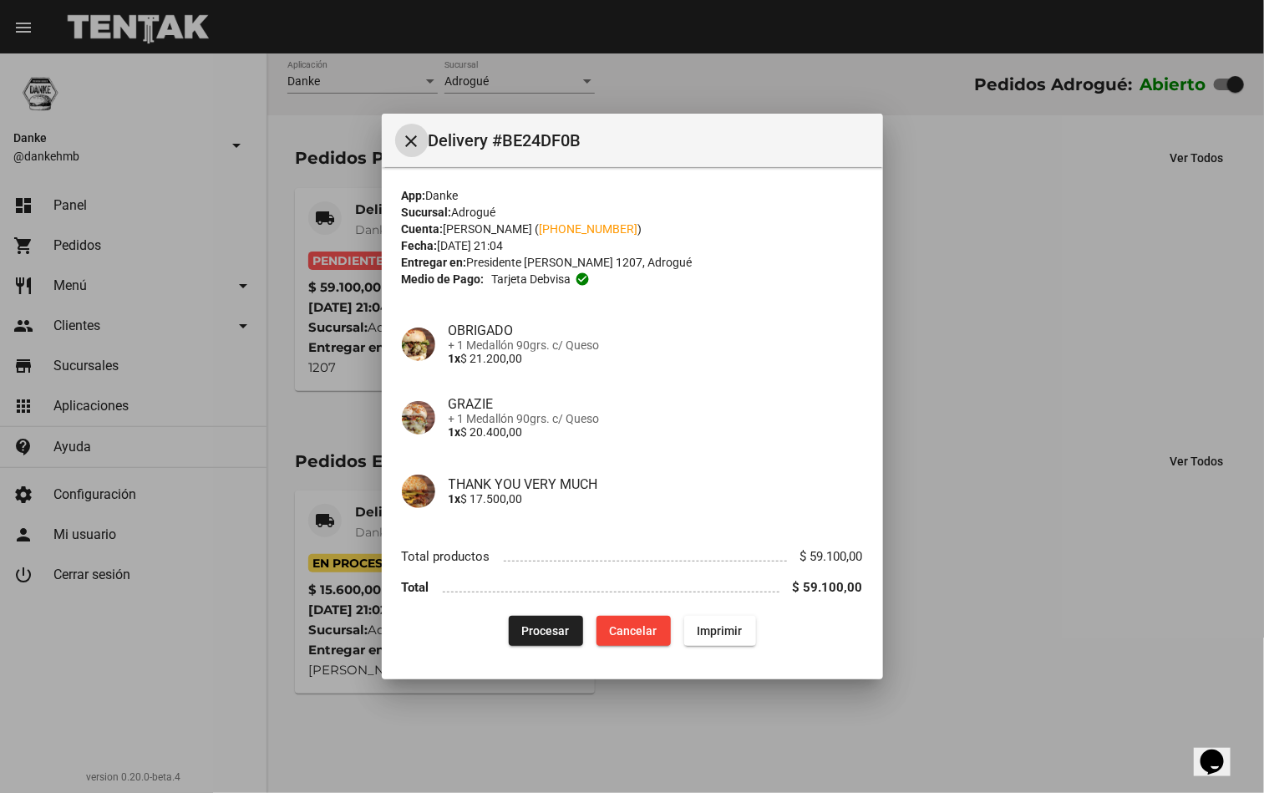
click at [531, 624] on span "Procesar" at bounding box center [546, 630] width 48 height 13
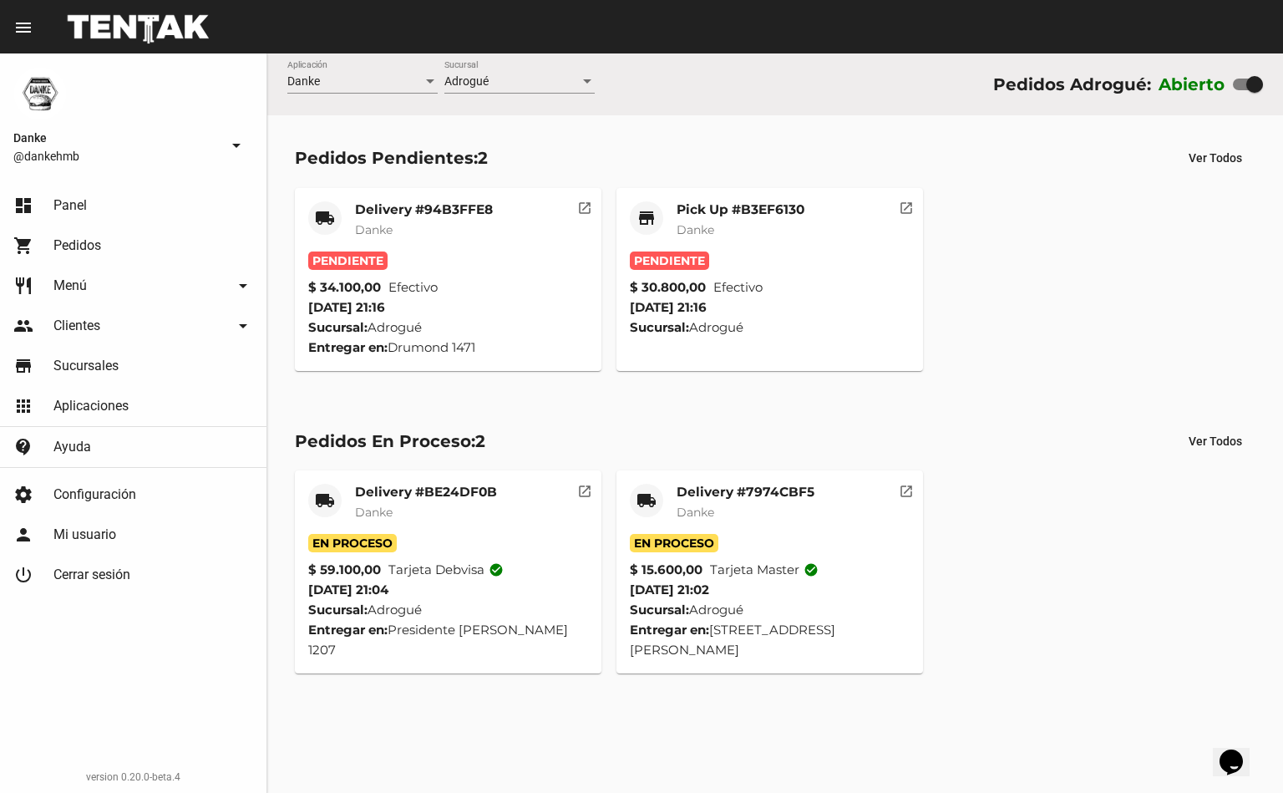
click at [682, 203] on mat-card-title "Pick Up #B3EF6130" at bounding box center [741, 209] width 128 height 17
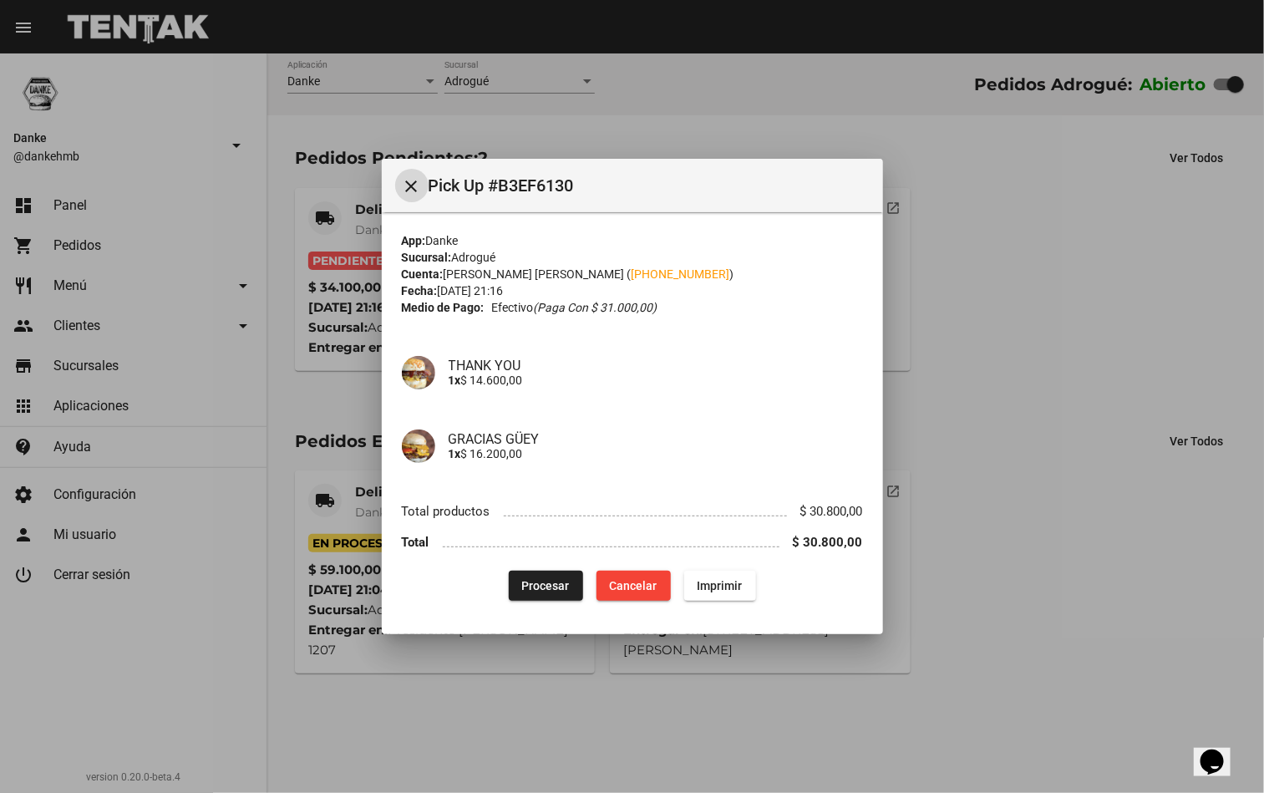
click at [535, 594] on button "Procesar" at bounding box center [546, 586] width 74 height 30
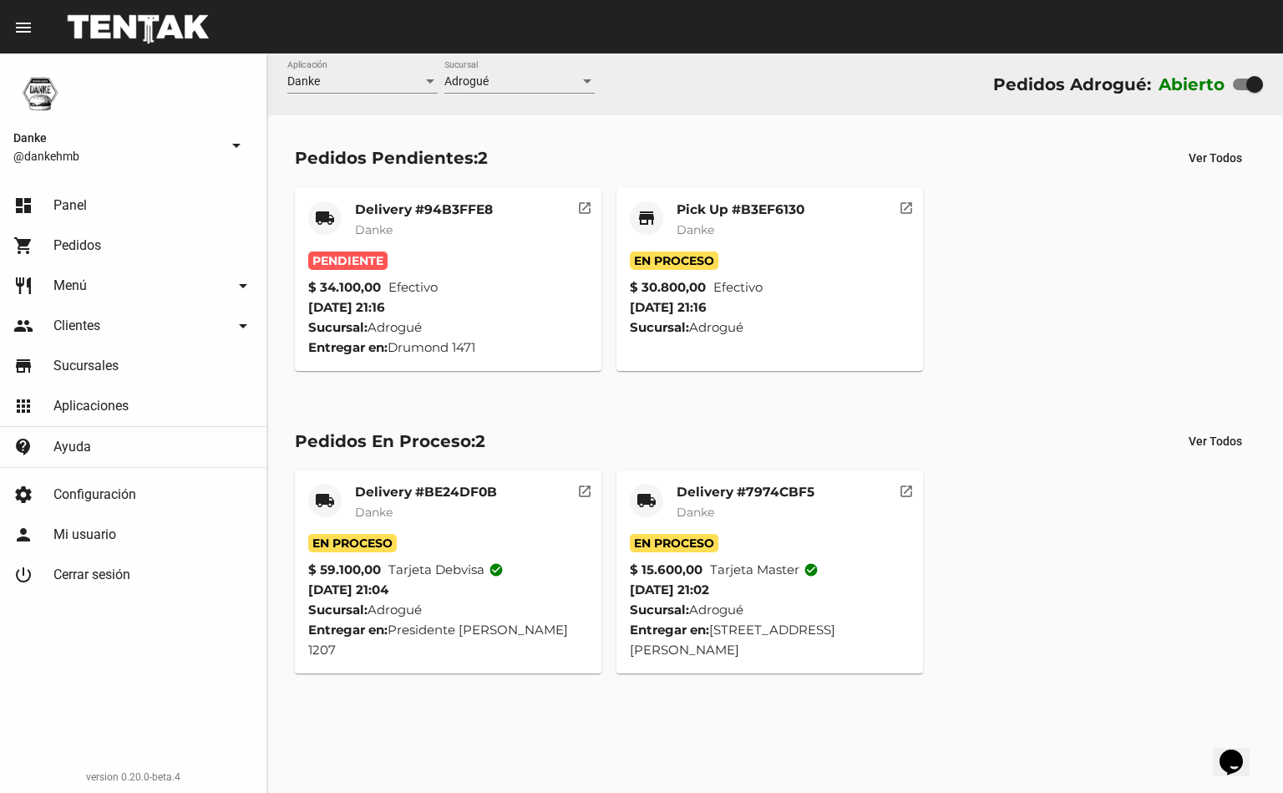
click at [446, 208] on mat-card-title "Delivery #94B3FFE8" at bounding box center [424, 209] width 138 height 17
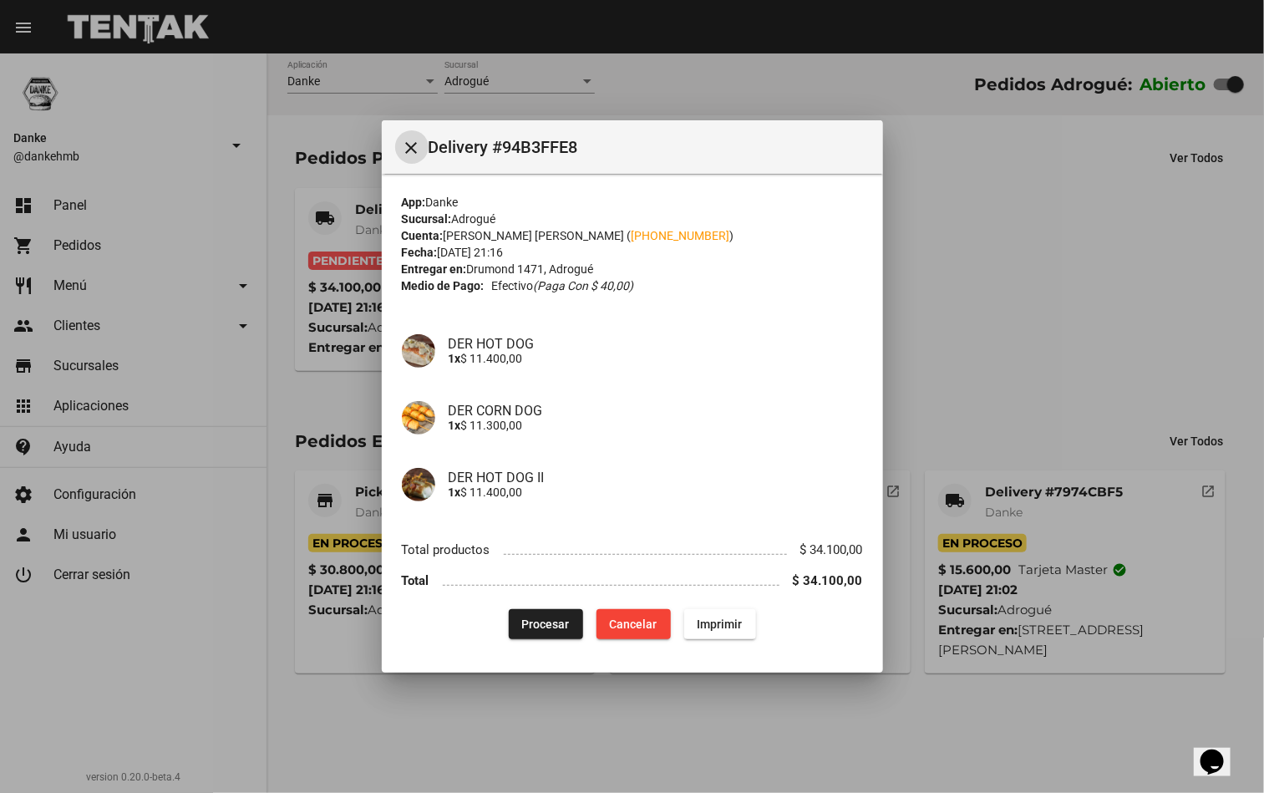
click at [536, 625] on span "Procesar" at bounding box center [546, 623] width 48 height 13
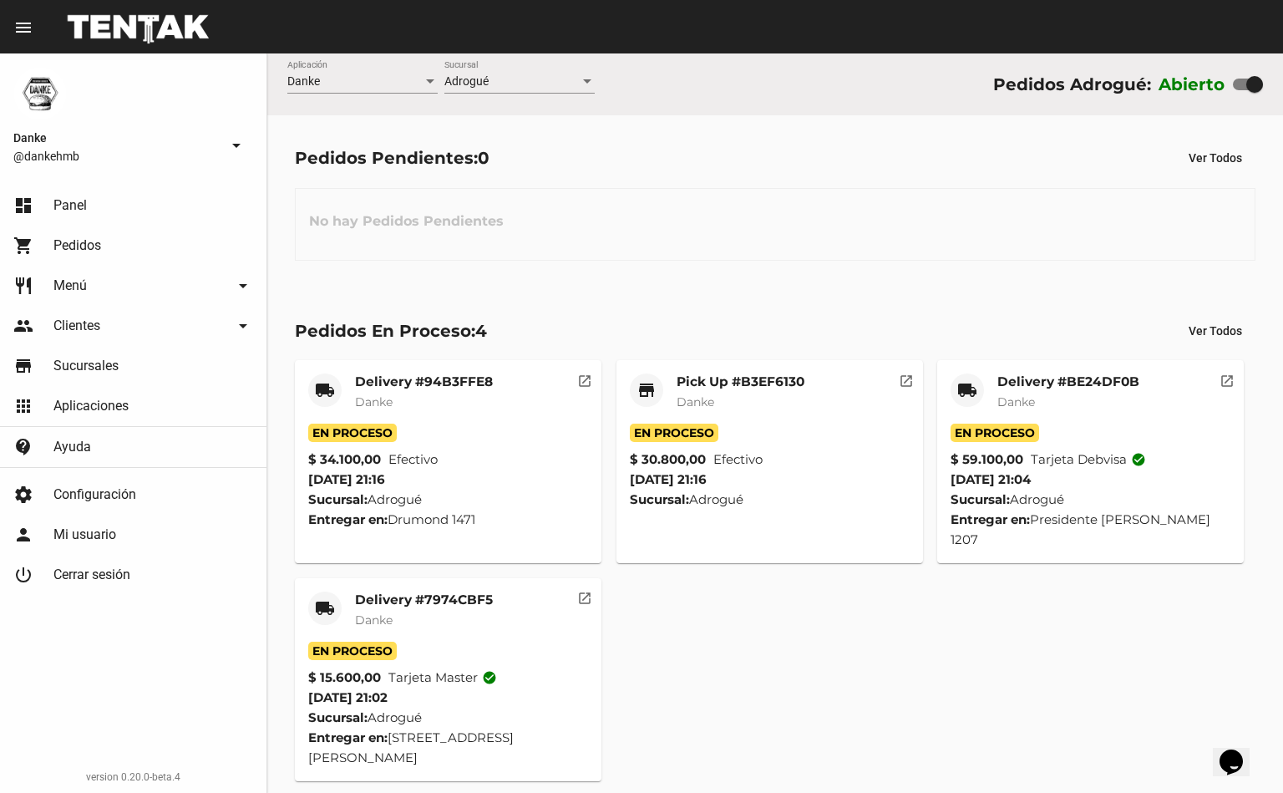
click at [406, 611] on mat-card-subtitle "Danke" at bounding box center [424, 619] width 138 height 17
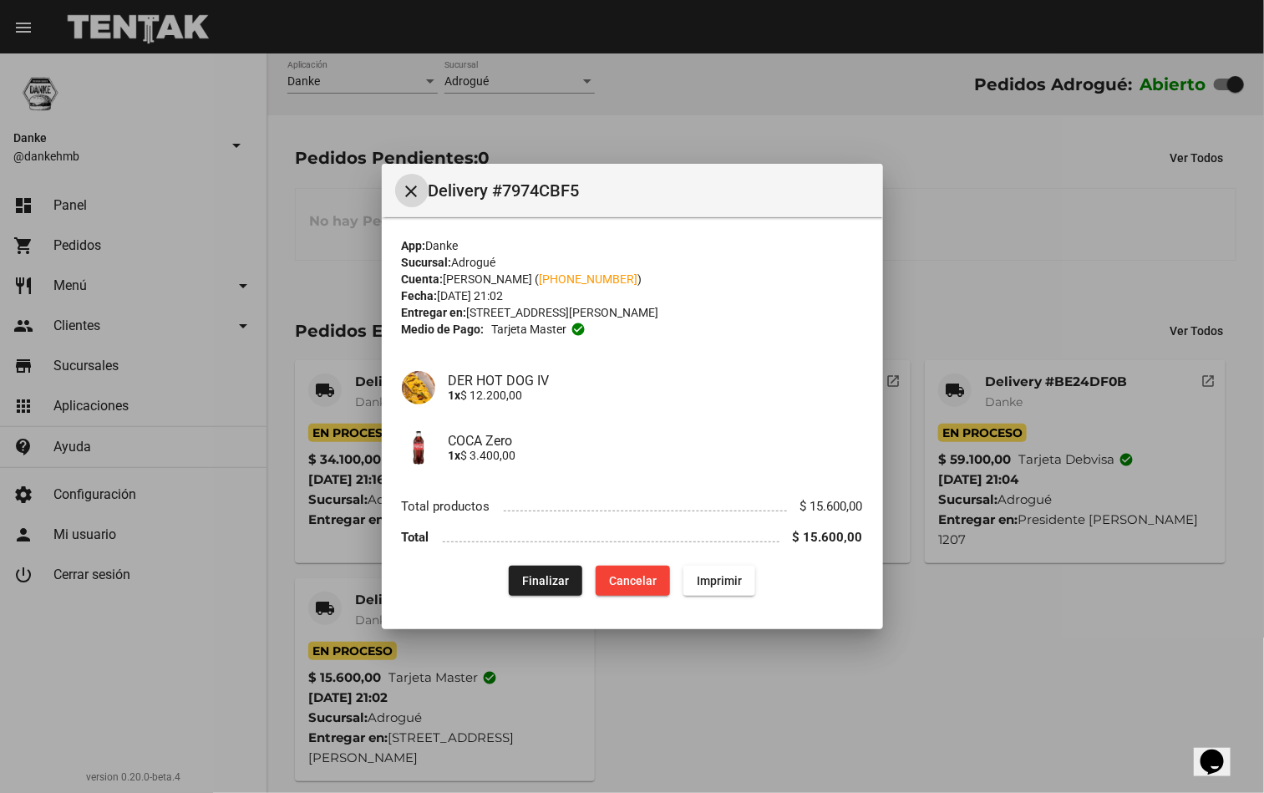
click at [729, 705] on div at bounding box center [632, 396] width 1264 height 793
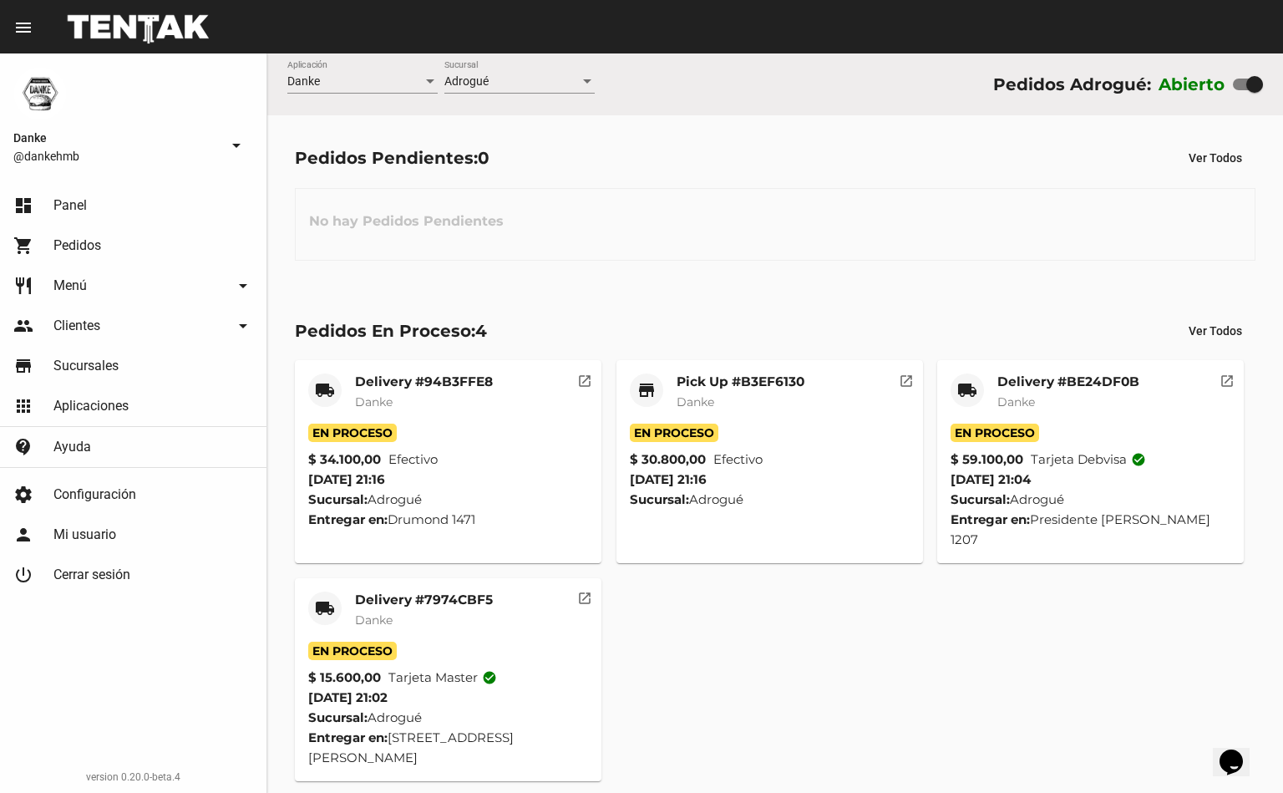
click at [1021, 397] on span "Danke" at bounding box center [1016, 401] width 38 height 15
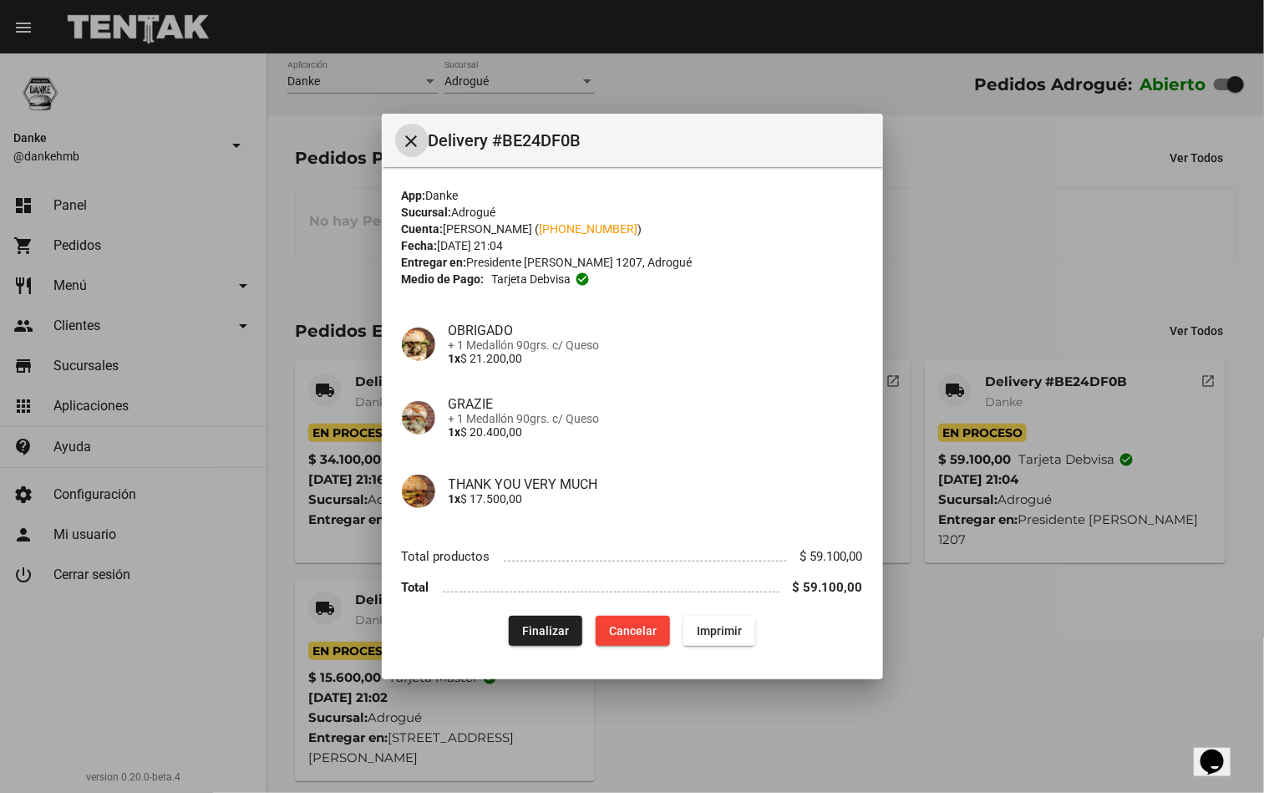
click at [1108, 622] on div at bounding box center [632, 396] width 1264 height 793
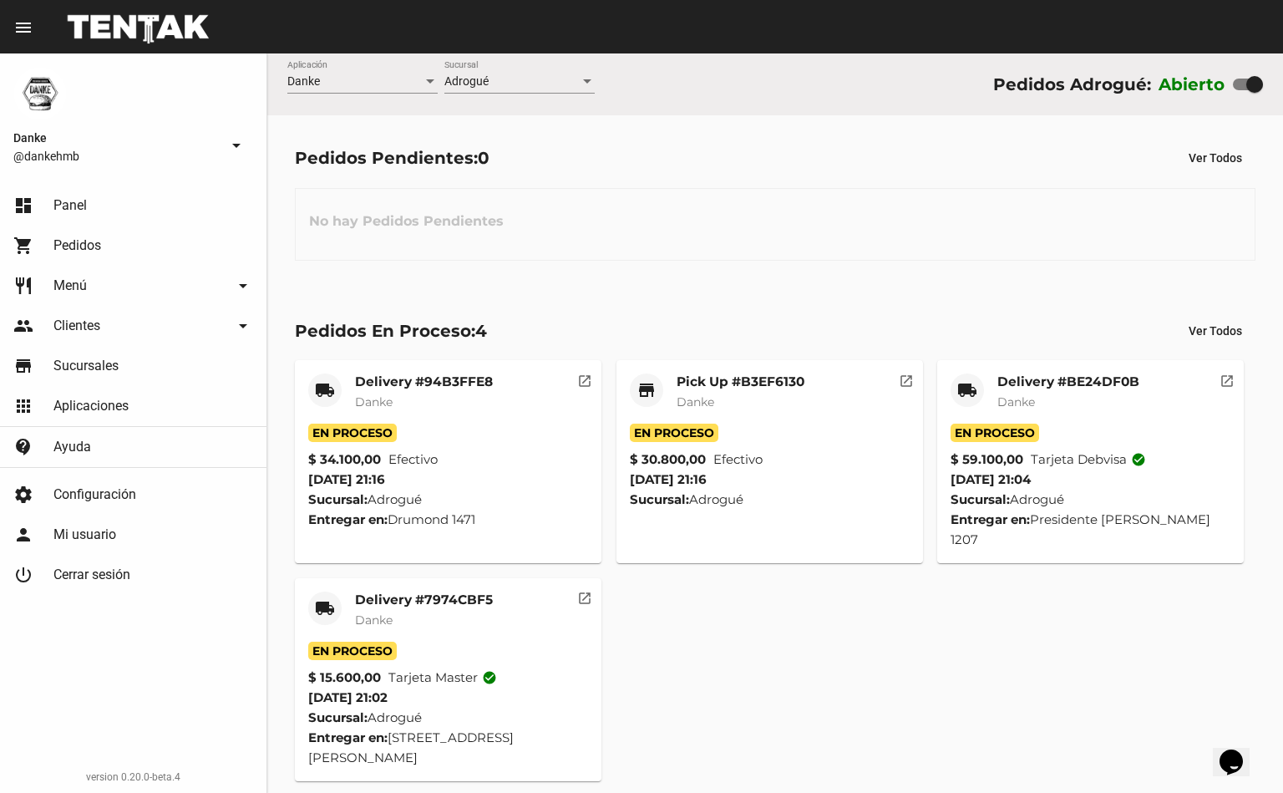
click at [763, 379] on mat-card-title "Pick Up #B3EF6130" at bounding box center [741, 381] width 128 height 17
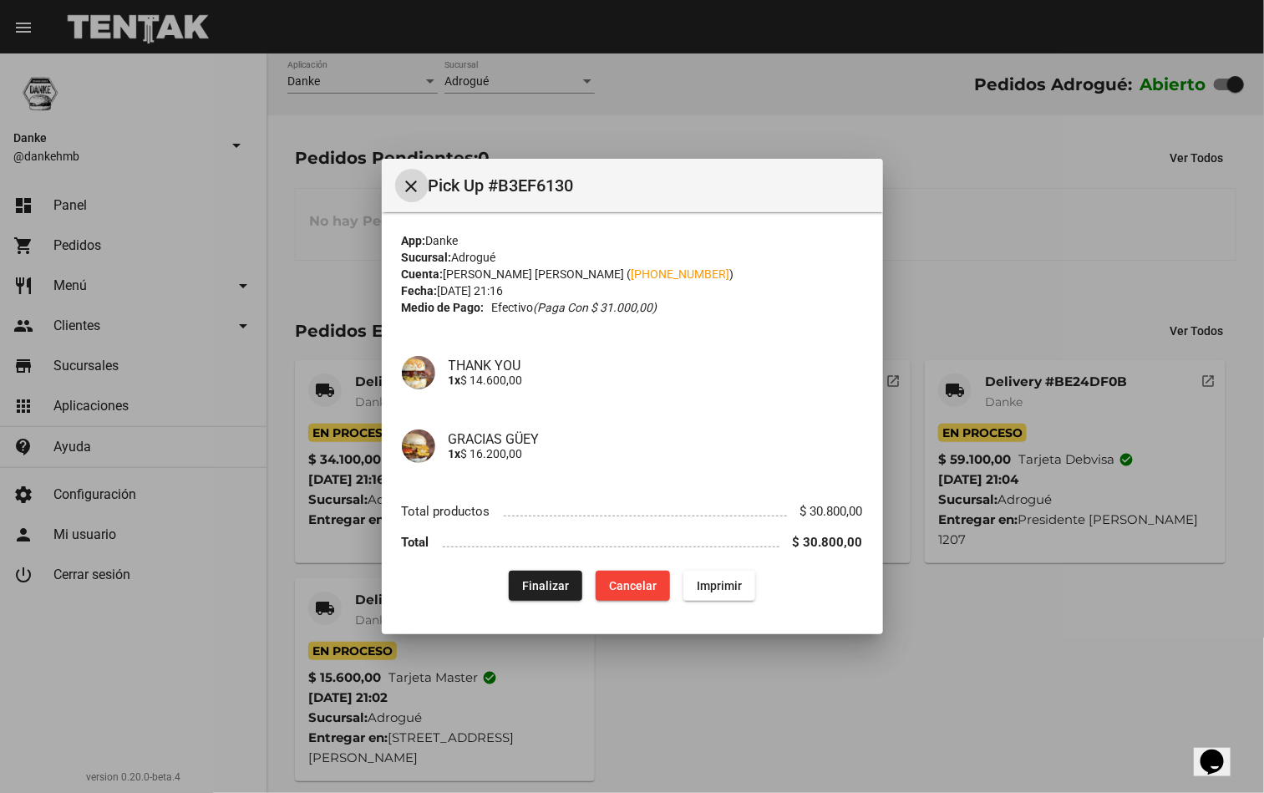
click at [1131, 738] on div at bounding box center [632, 396] width 1264 height 793
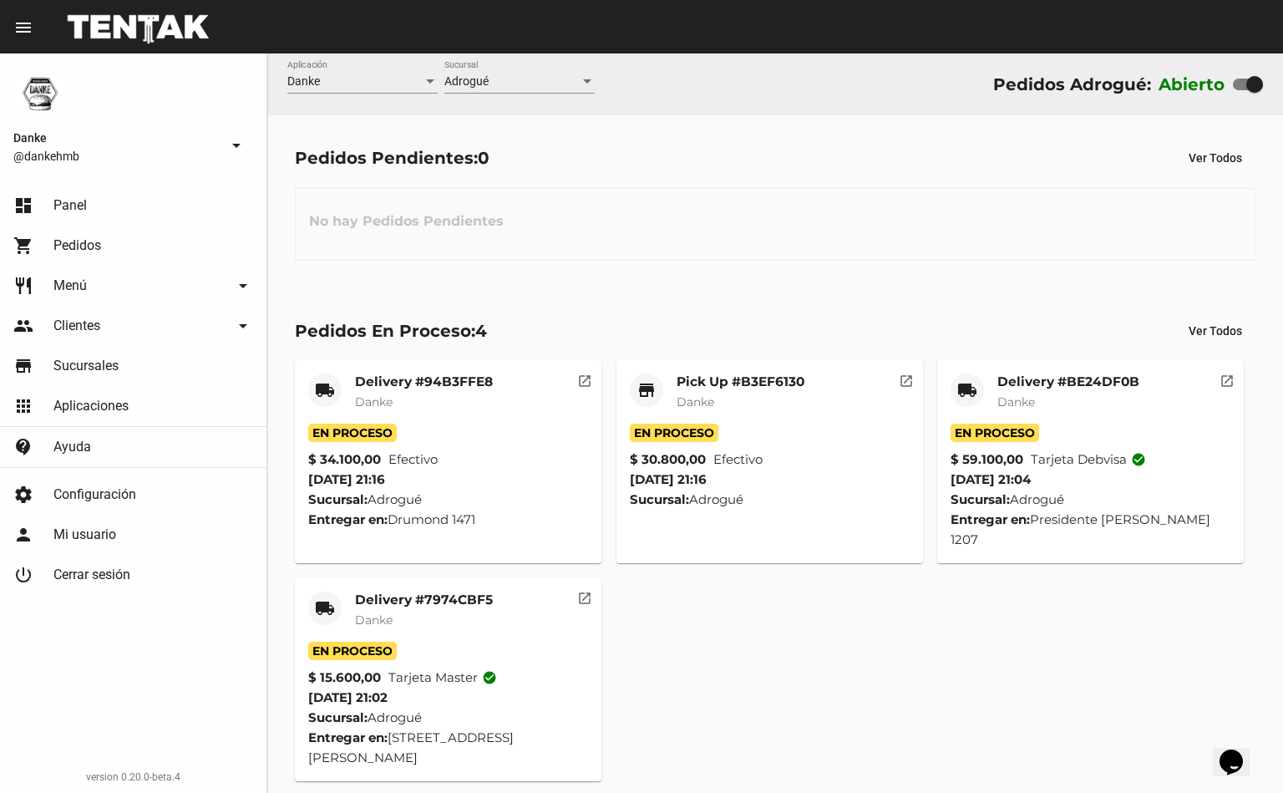
click at [374, 379] on mat-card-title "Delivery #94B3FFE8" at bounding box center [424, 381] width 138 height 17
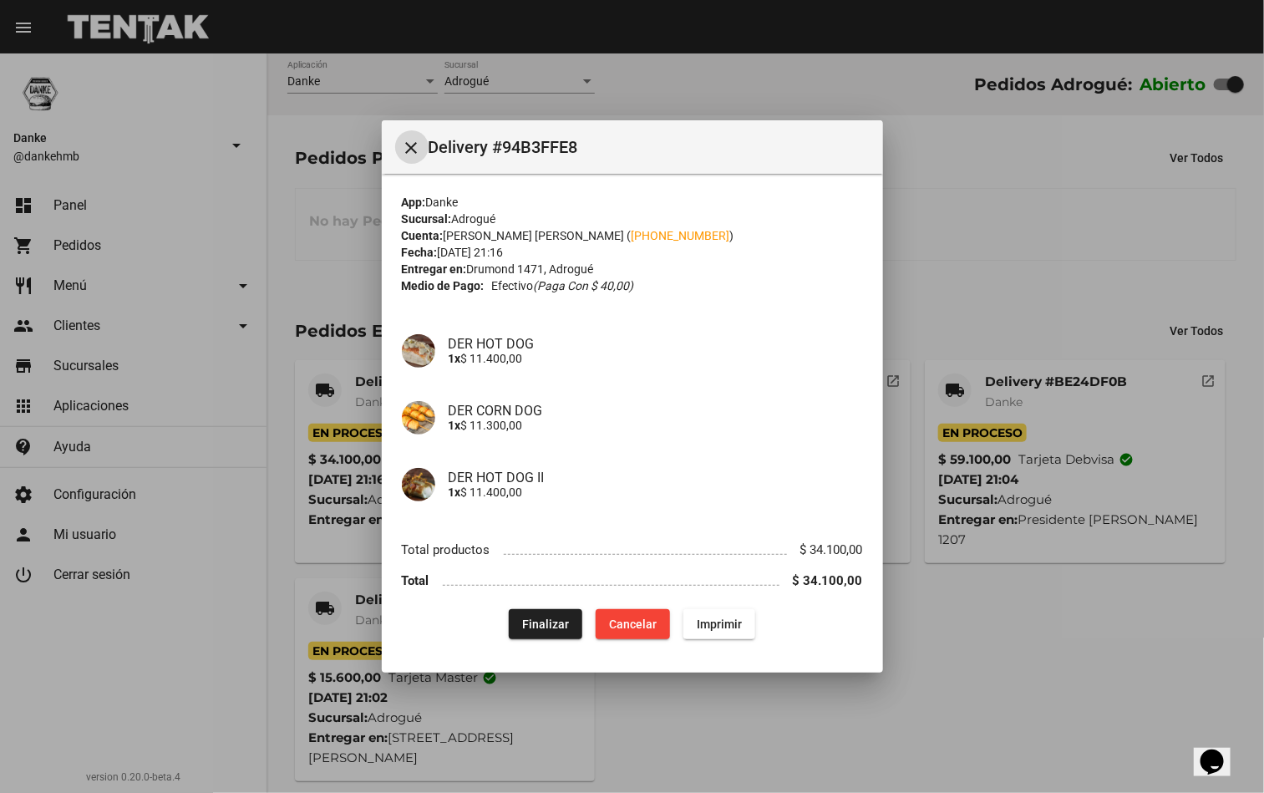
click at [1052, 767] on div at bounding box center [632, 396] width 1264 height 793
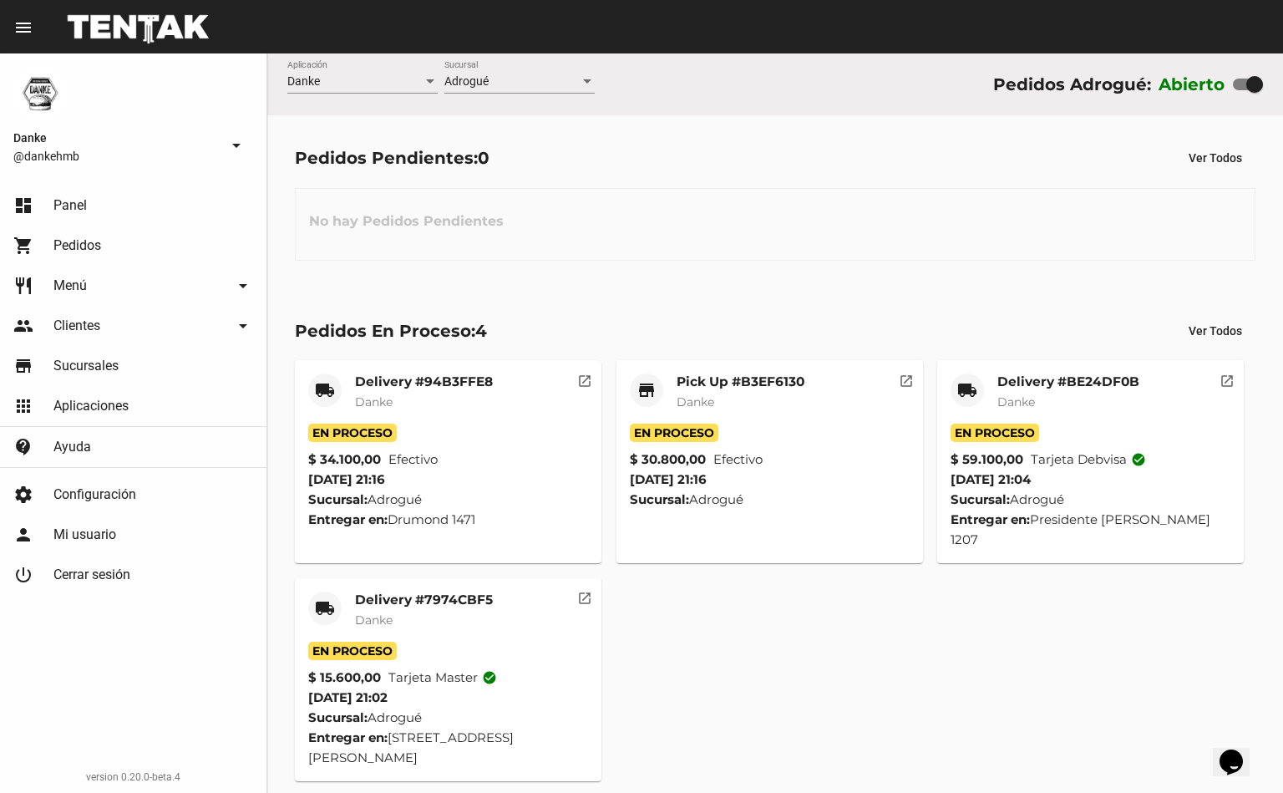
click at [383, 591] on mat-card-title "Delivery #7974CBF5" at bounding box center [424, 599] width 138 height 17
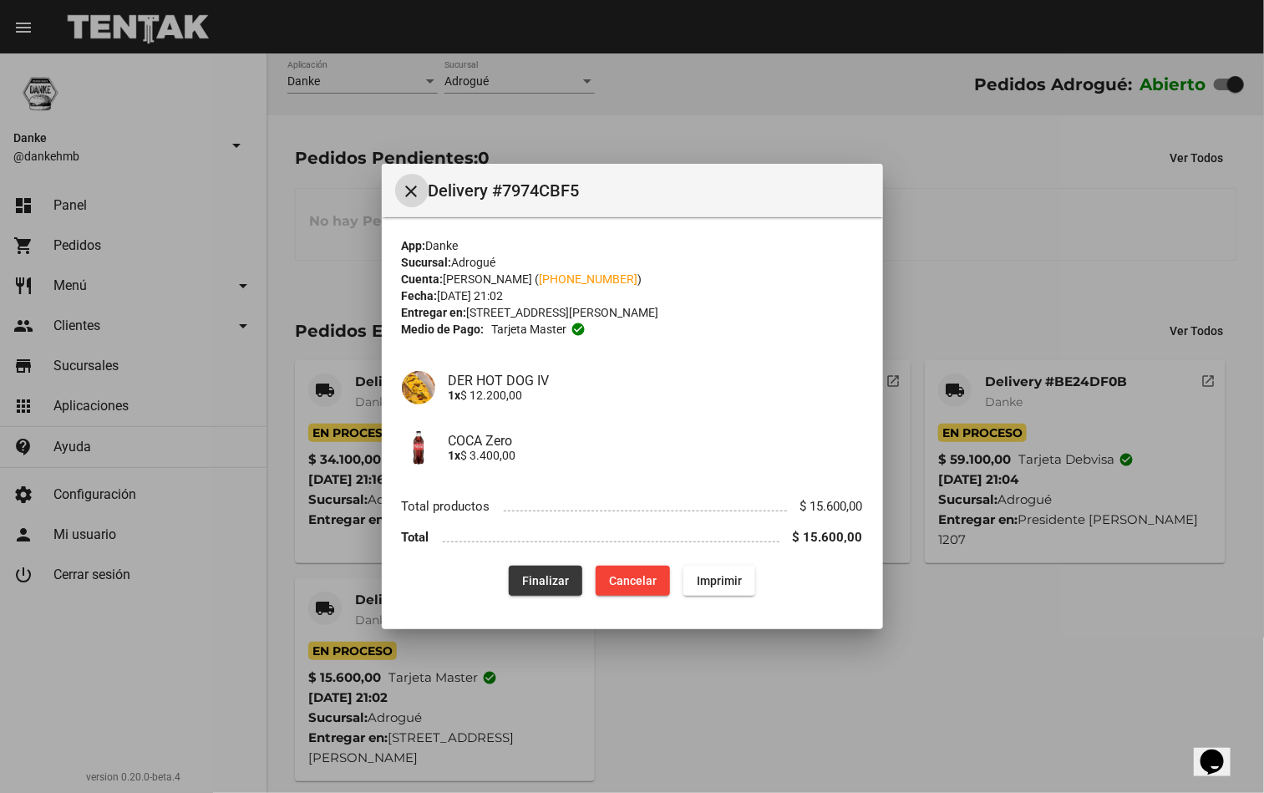
click at [540, 575] on span "Finalizar" at bounding box center [545, 580] width 47 height 13
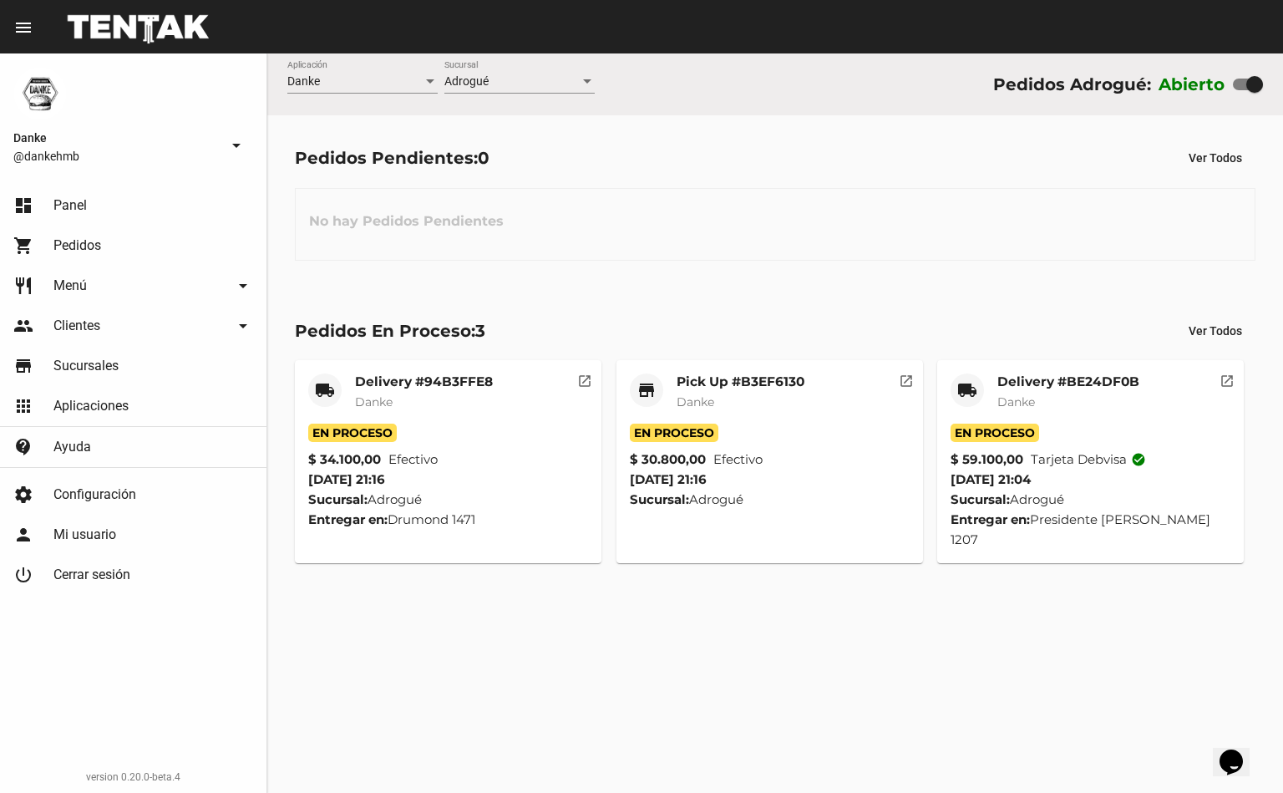
click at [1018, 376] on mat-card-title "Delivery #BE24DF0B" at bounding box center [1068, 381] width 142 height 17
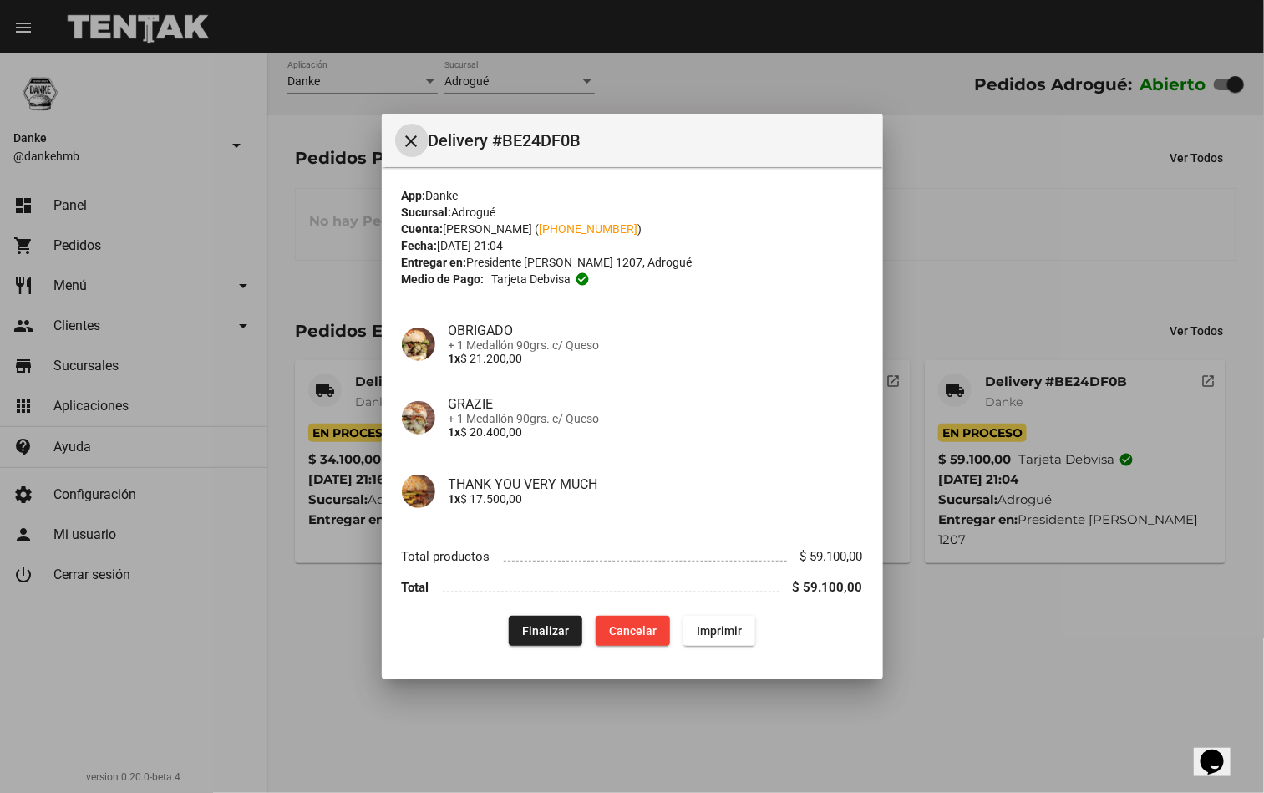
click at [1078, 605] on div at bounding box center [632, 396] width 1264 height 793
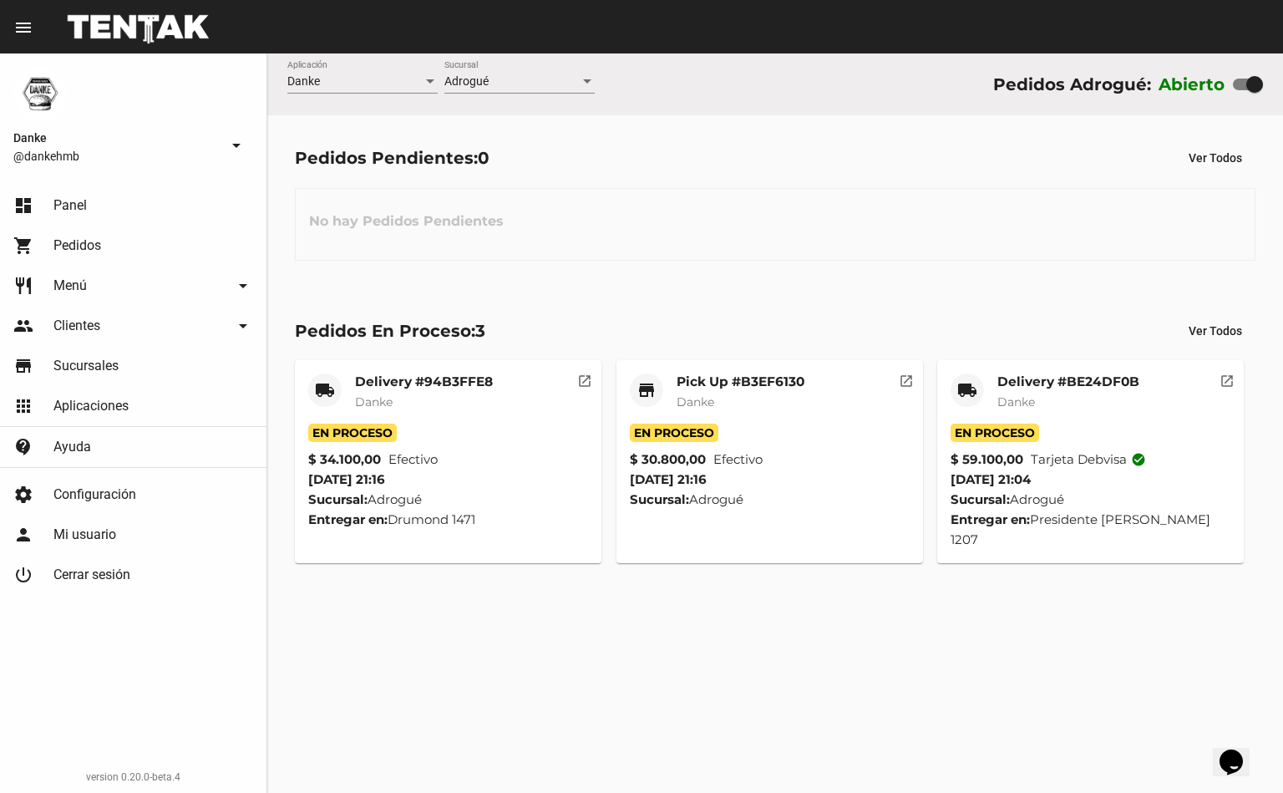
click at [723, 378] on mat-card-title "Pick Up #B3EF6130" at bounding box center [741, 381] width 128 height 17
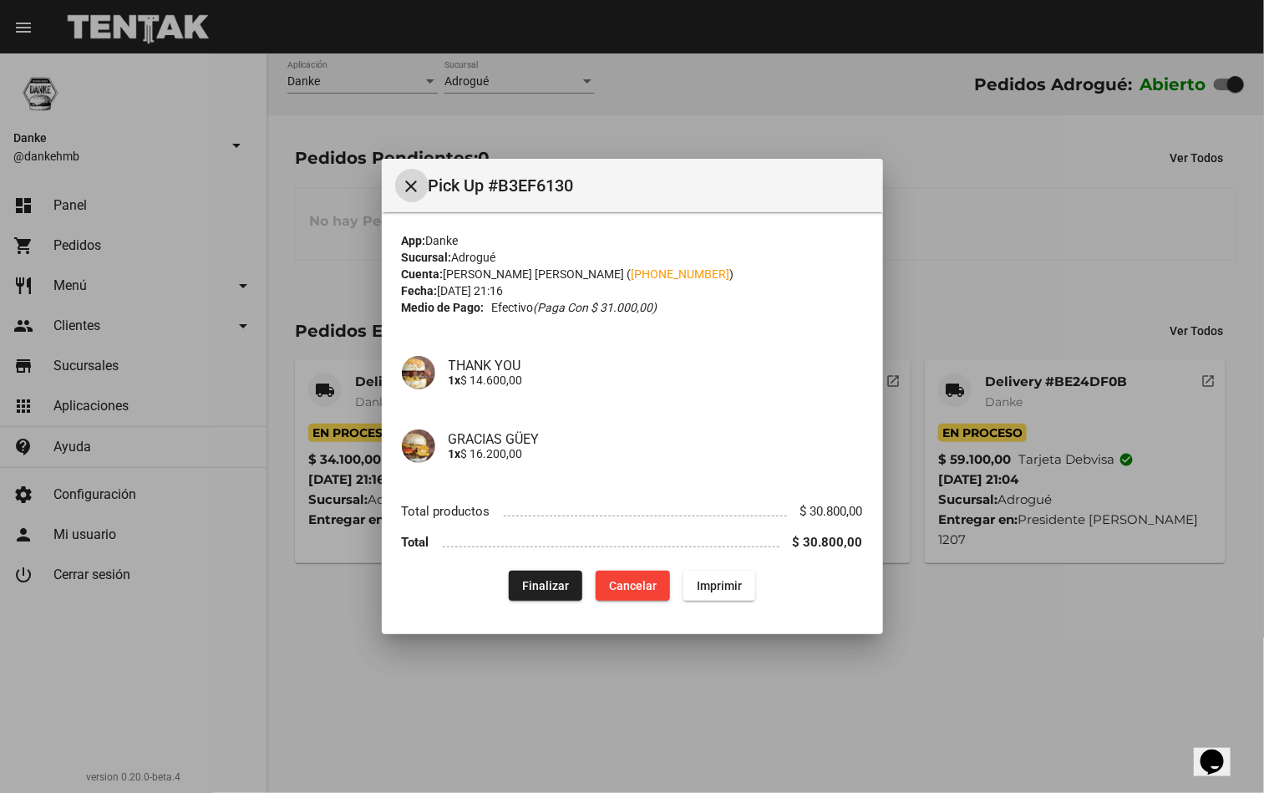
click at [369, 702] on div at bounding box center [632, 396] width 1264 height 793
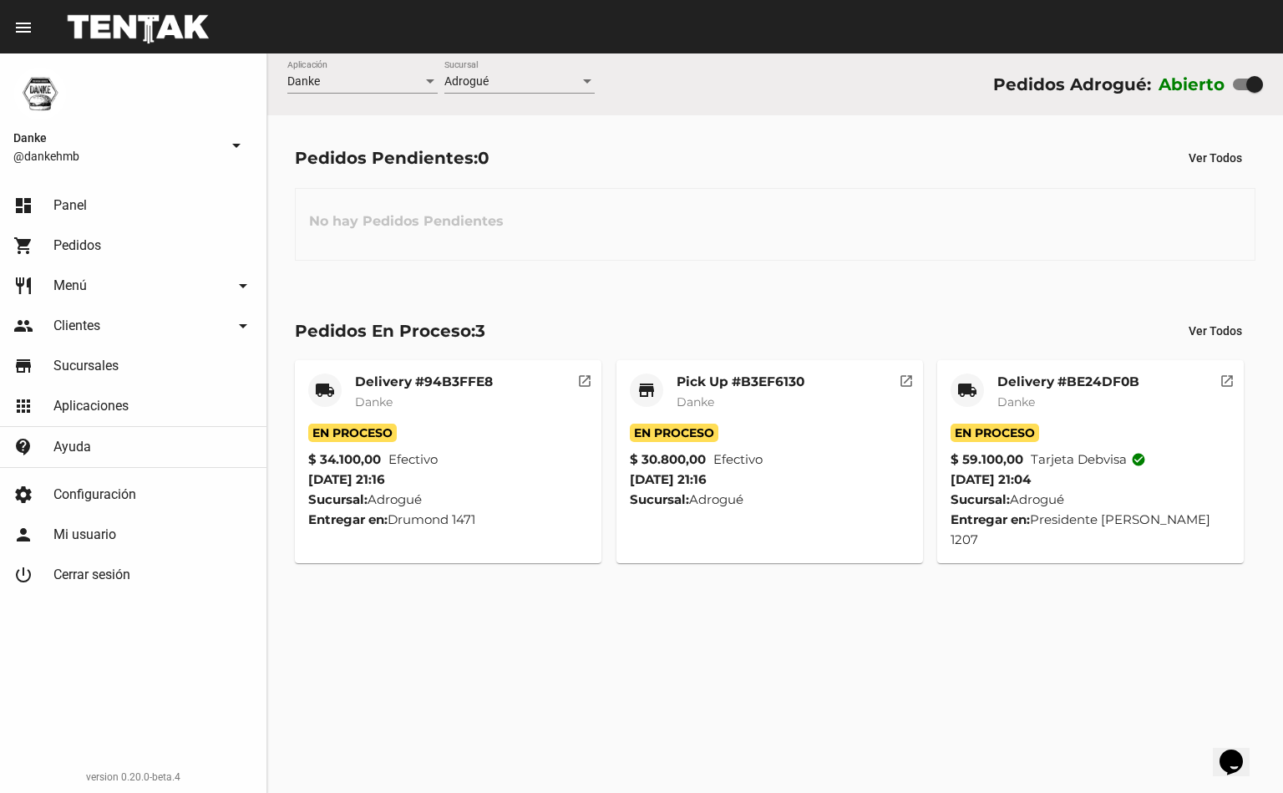
click at [371, 377] on mat-card-title "Delivery #94B3FFE8" at bounding box center [424, 381] width 138 height 17
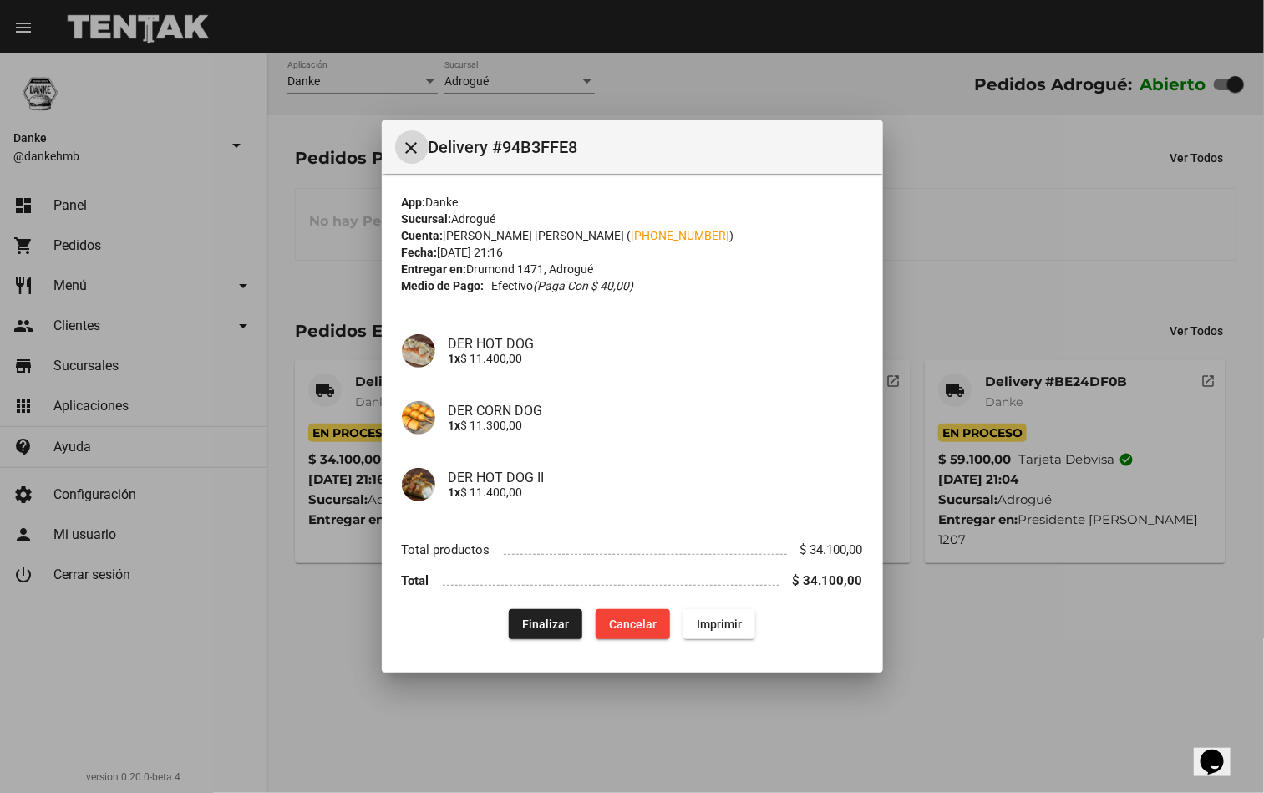
click at [354, 687] on div at bounding box center [632, 396] width 1264 height 793
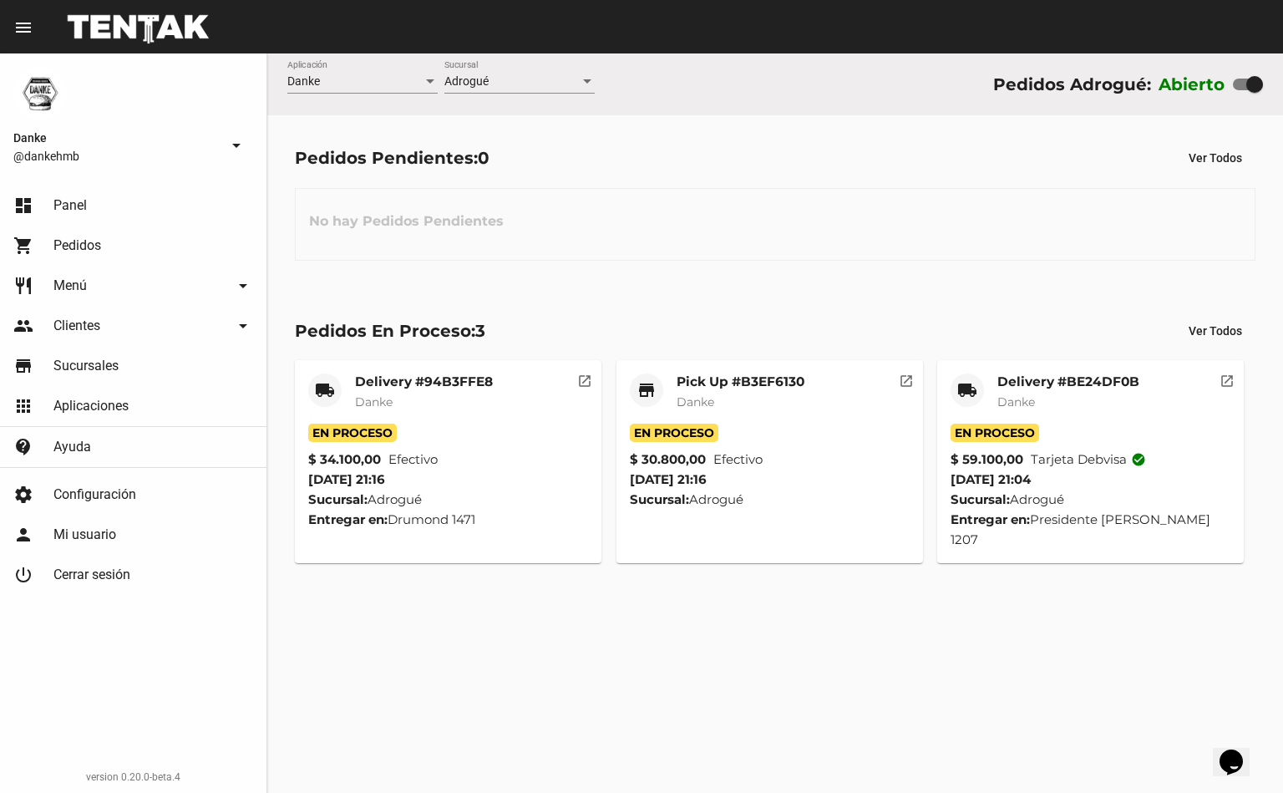
click at [364, 417] on div "Delivery #94B3FFE8 Danke" at bounding box center [424, 398] width 138 height 50
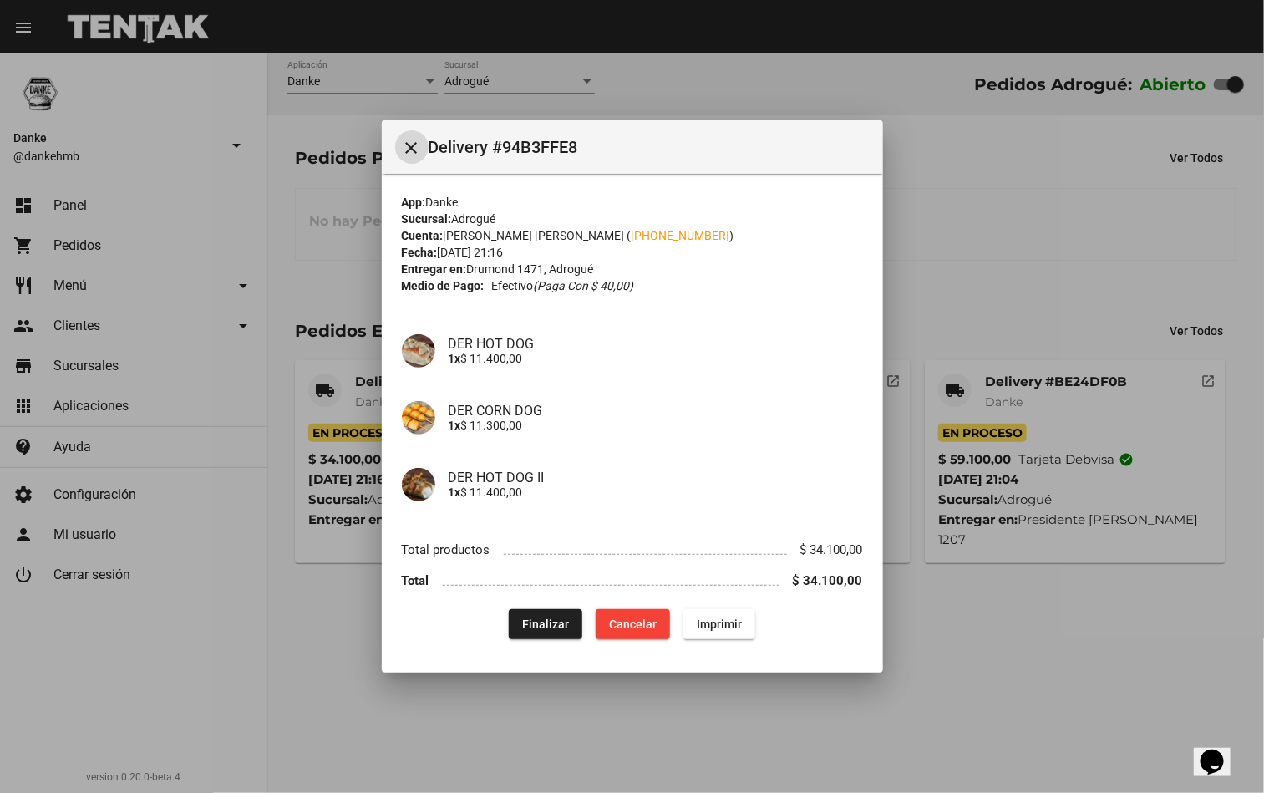
click at [319, 575] on div at bounding box center [632, 396] width 1264 height 793
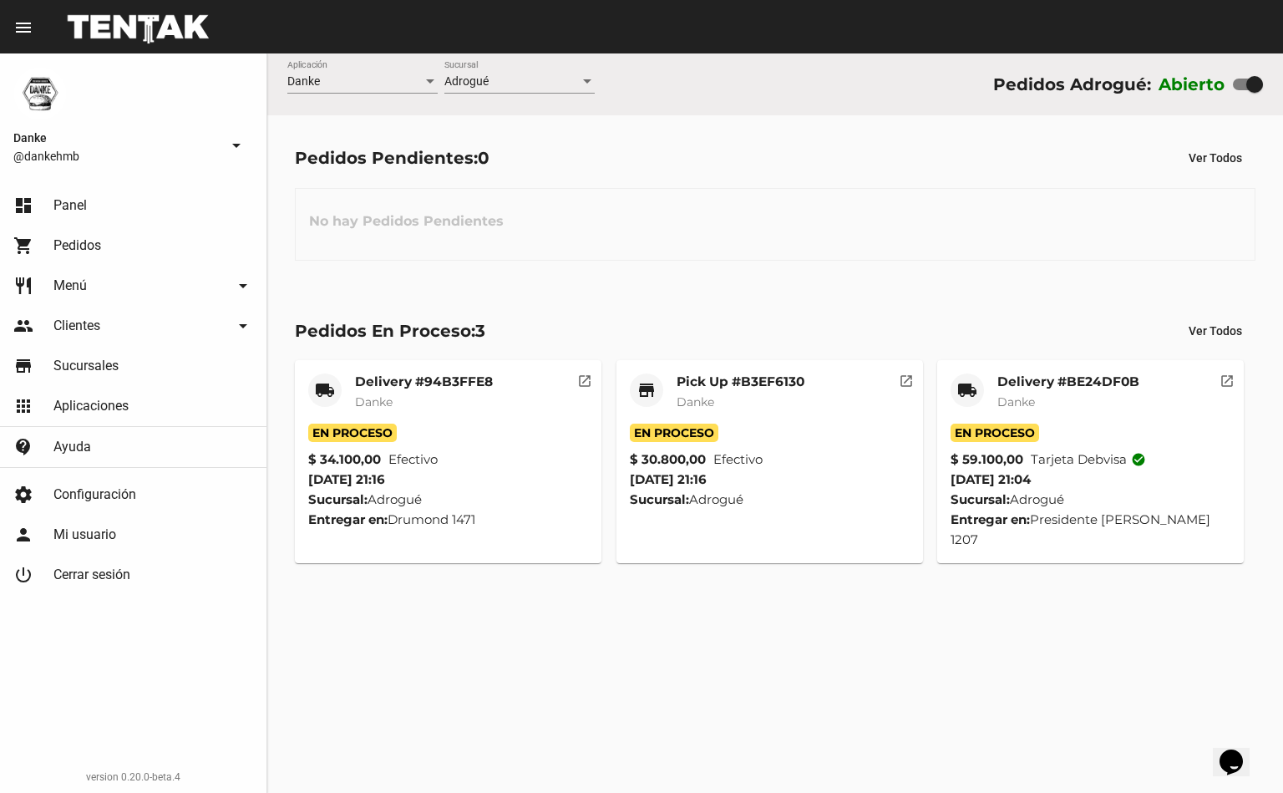
click at [707, 394] on span "Danke" at bounding box center [696, 401] width 38 height 15
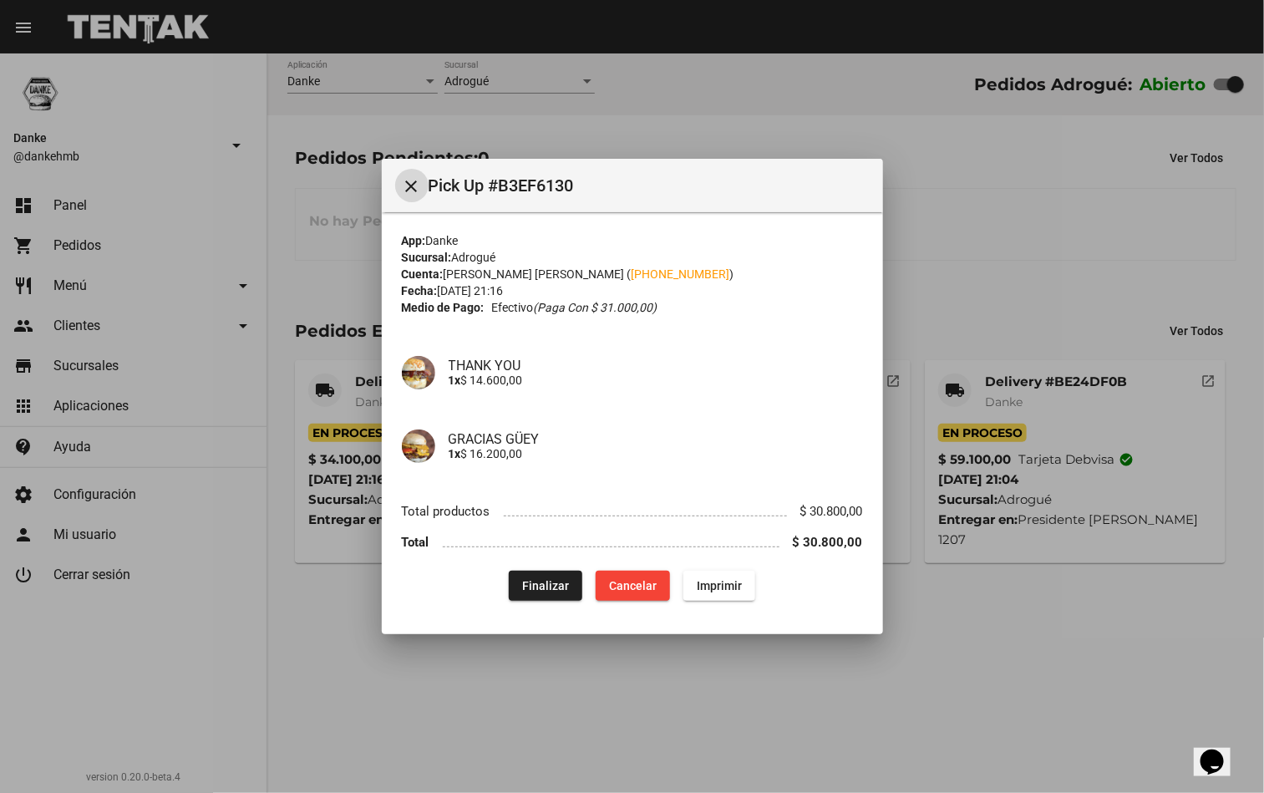
click at [1106, 606] on div at bounding box center [632, 396] width 1264 height 793
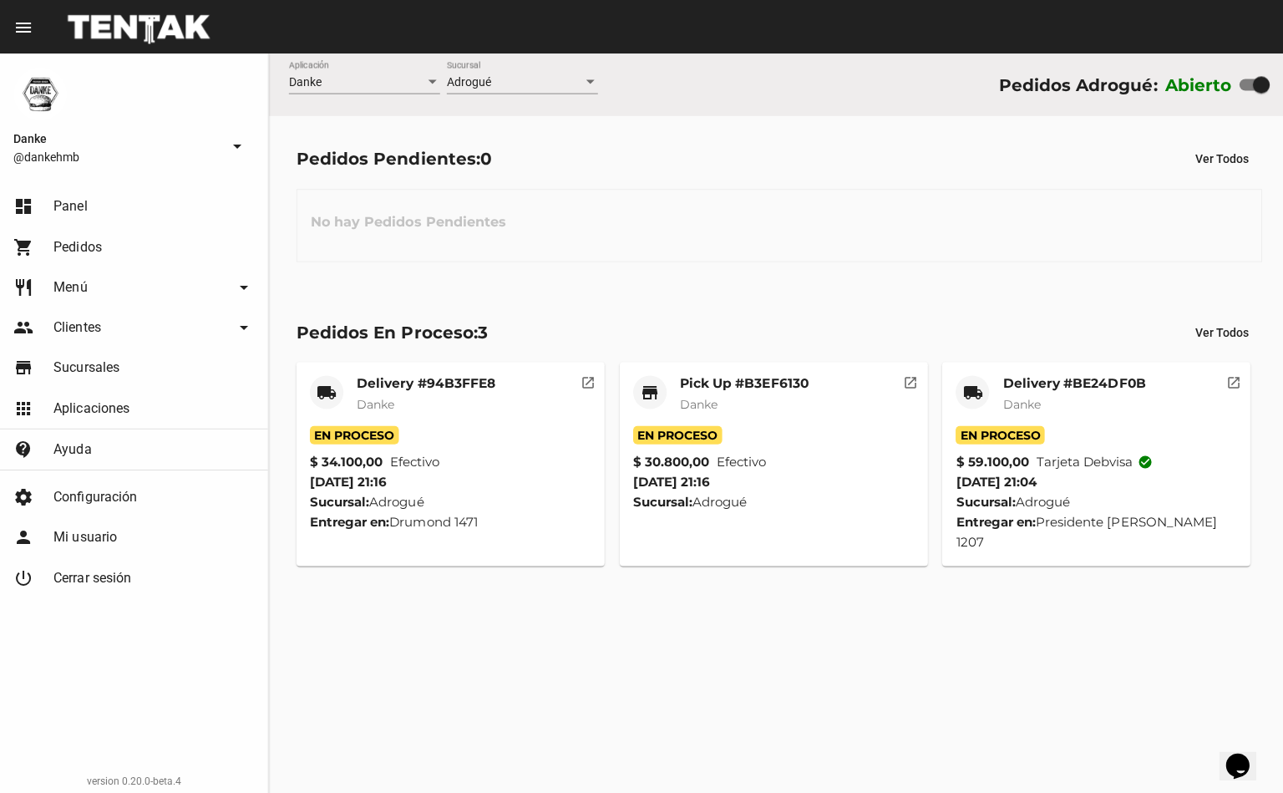
click at [1032, 402] on span "Danke" at bounding box center [1016, 401] width 38 height 15
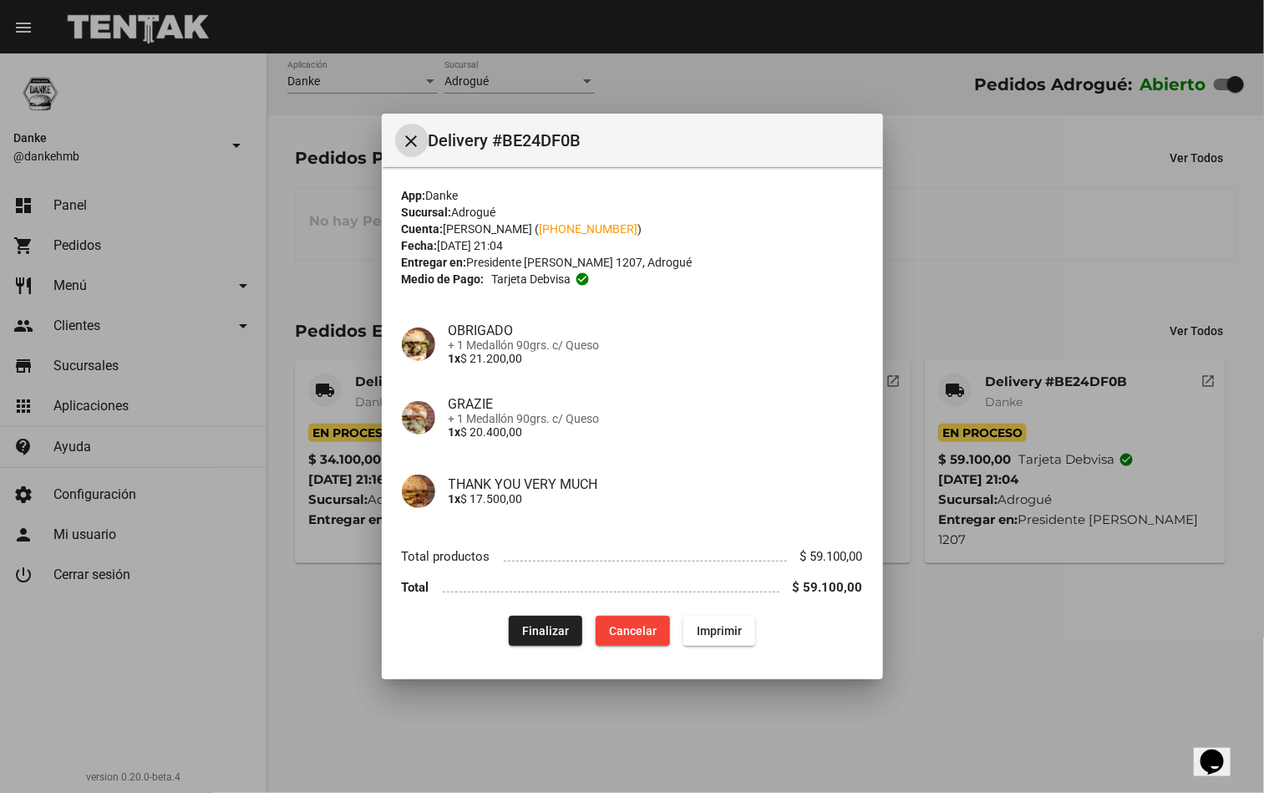
click at [1106, 626] on div at bounding box center [632, 396] width 1264 height 793
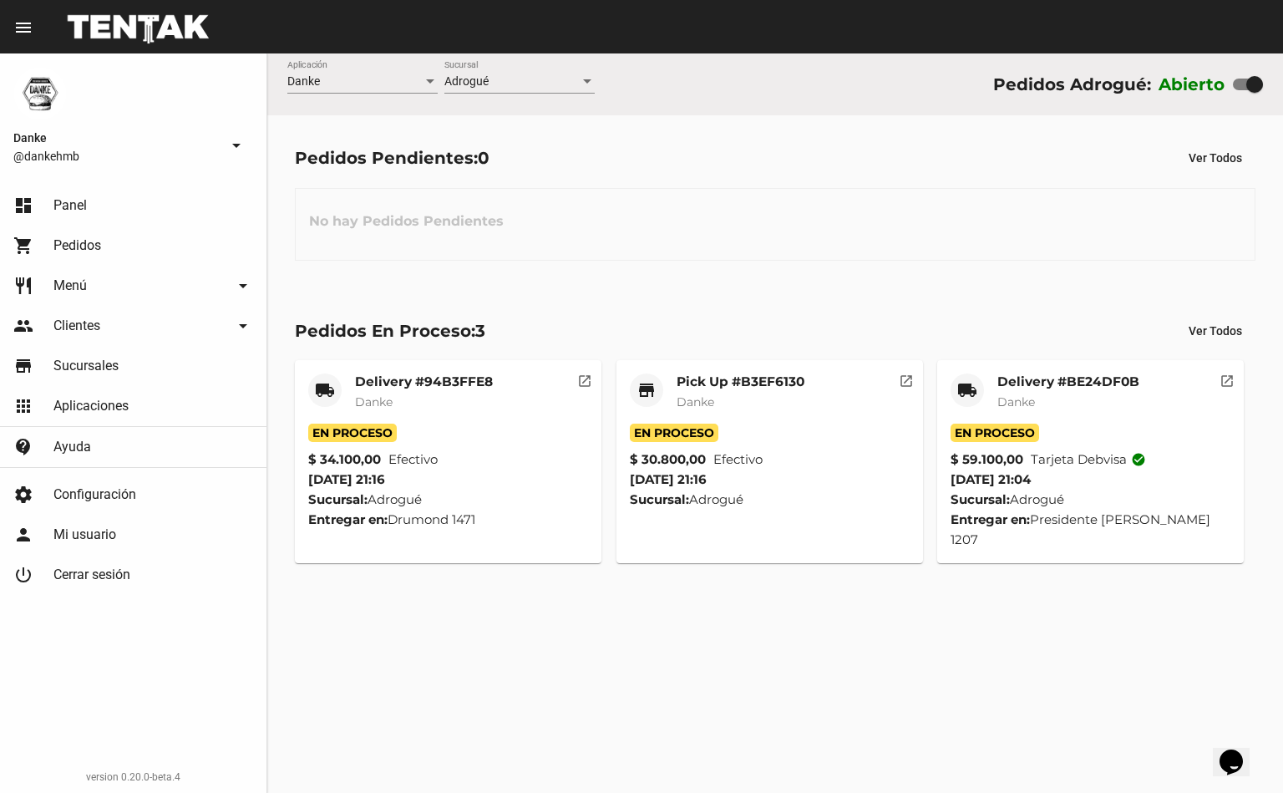
click at [436, 382] on mat-card-title "Delivery #94B3FFE8" at bounding box center [424, 381] width 138 height 17
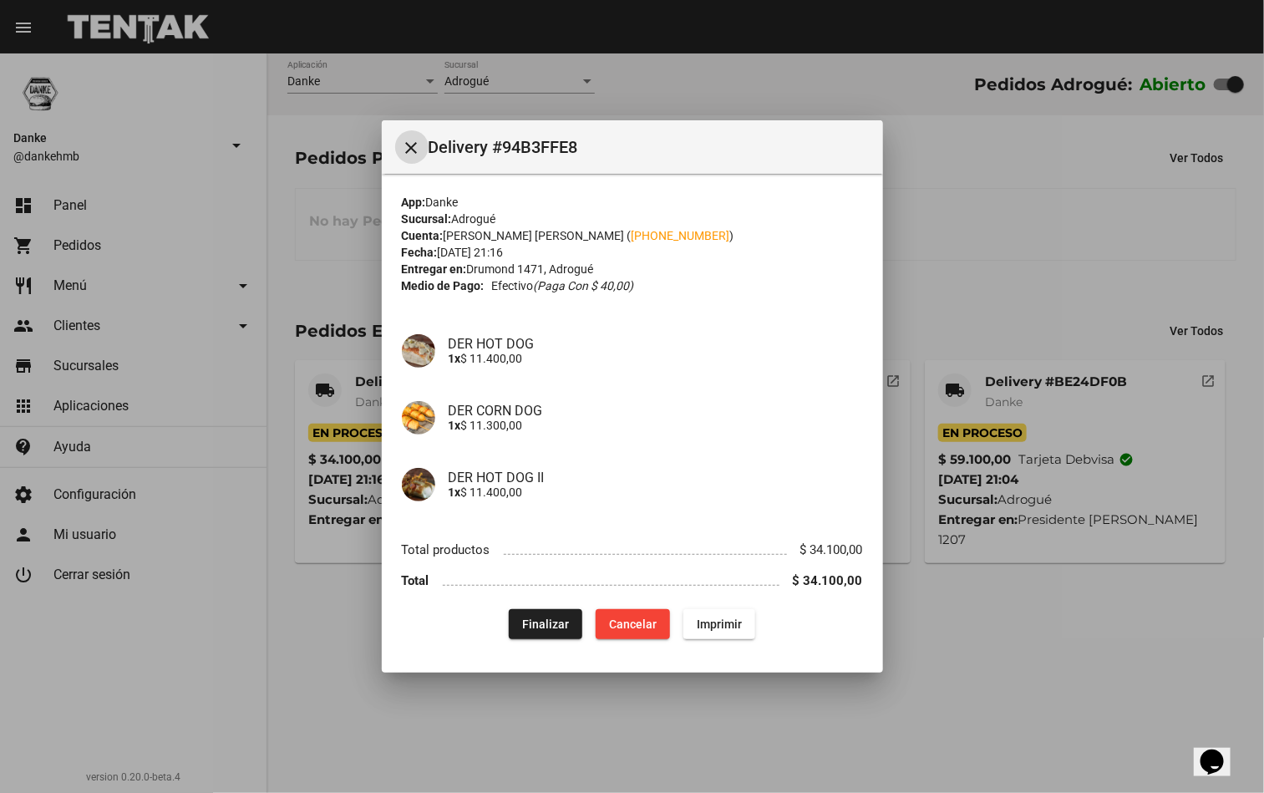
click at [1050, 596] on div at bounding box center [632, 396] width 1264 height 793
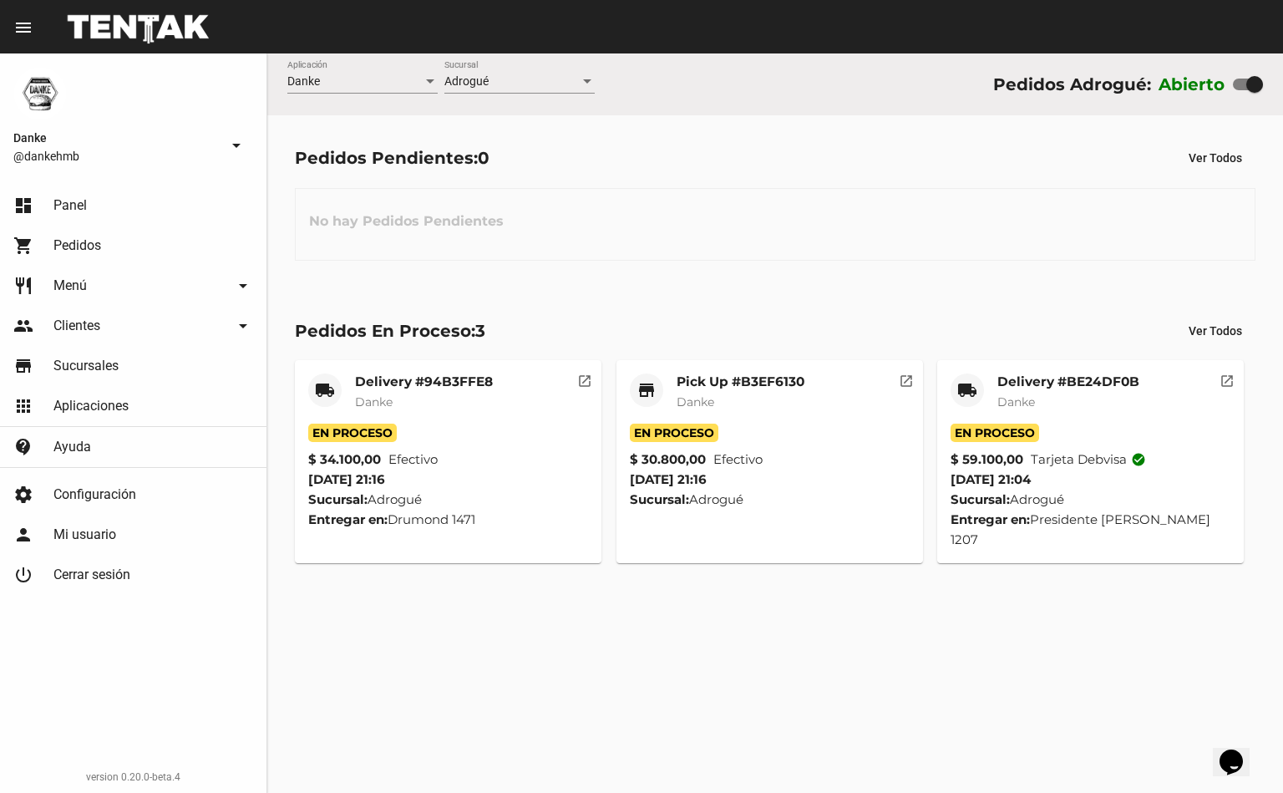
click at [1027, 401] on span "Danke" at bounding box center [1016, 401] width 38 height 15
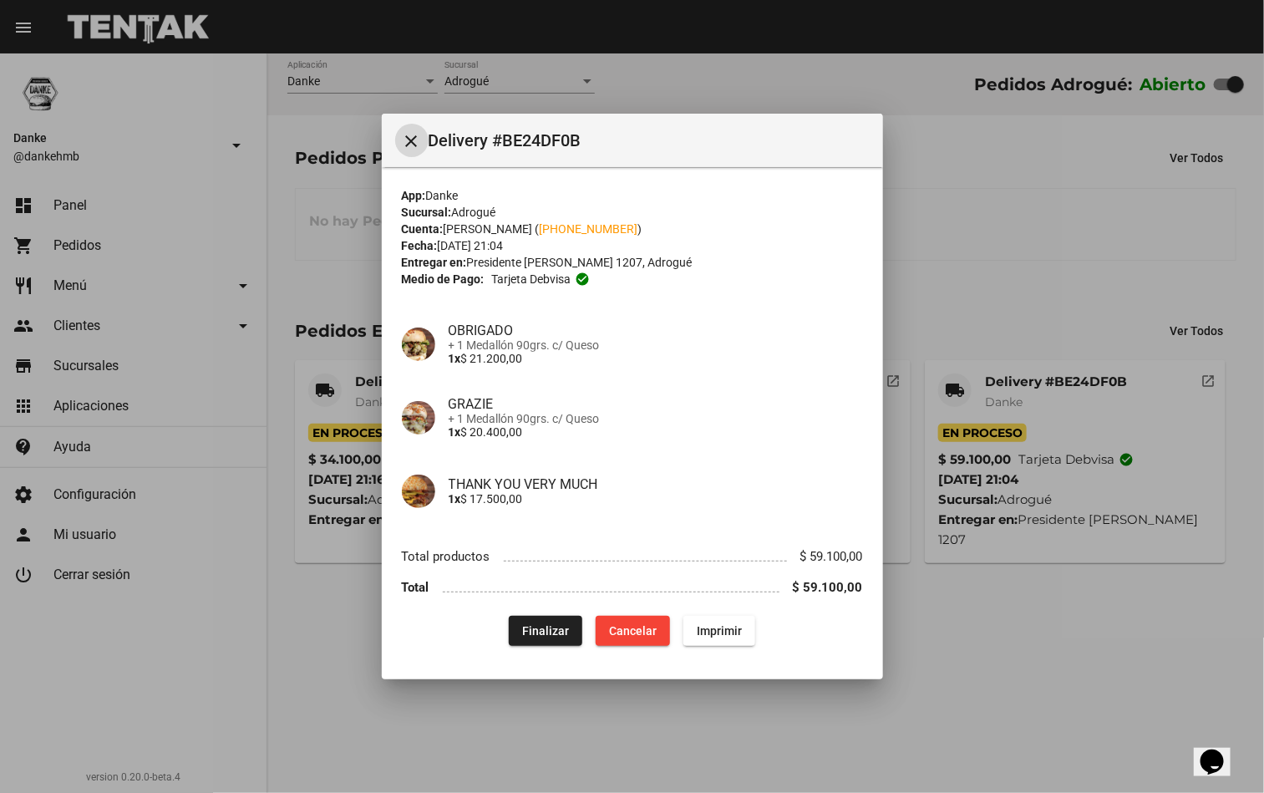
click at [532, 627] on span "Finalizar" at bounding box center [545, 630] width 47 height 13
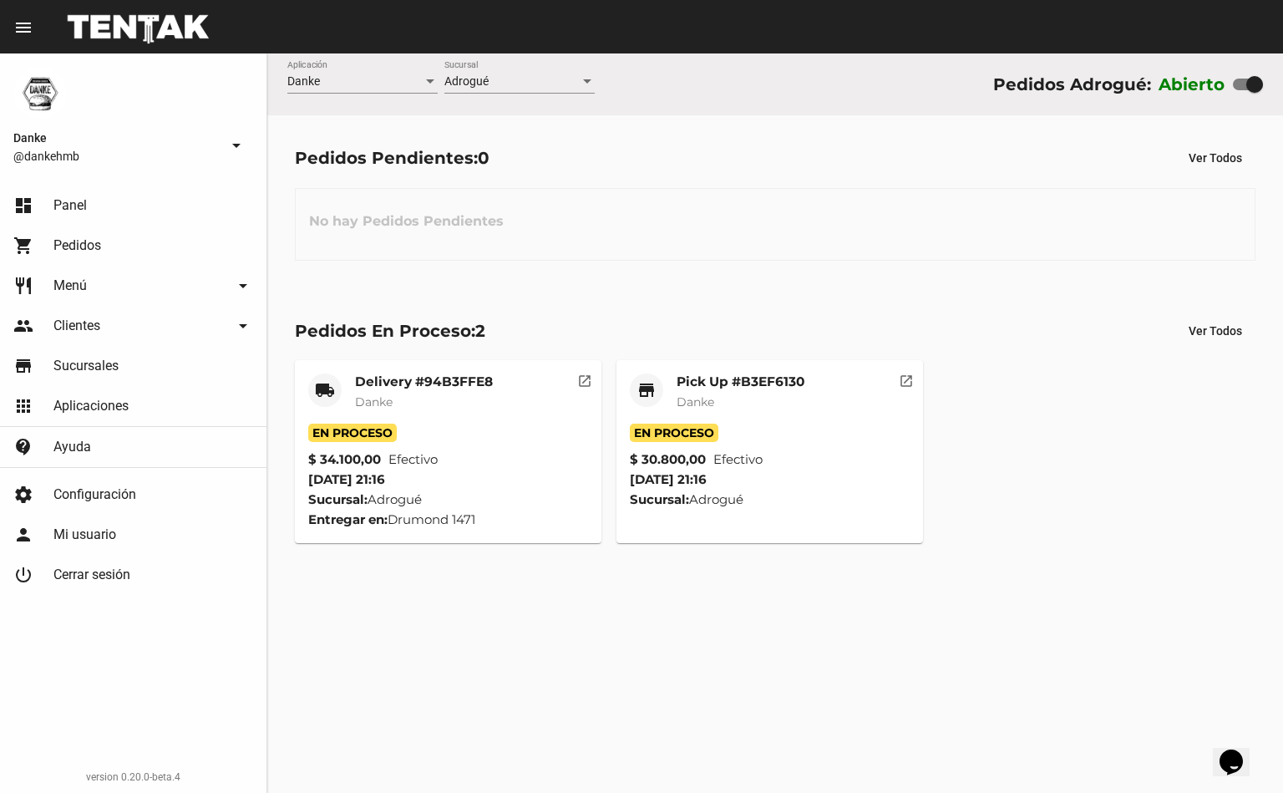
click at [411, 401] on mat-card-subtitle "Danke" at bounding box center [424, 401] width 138 height 17
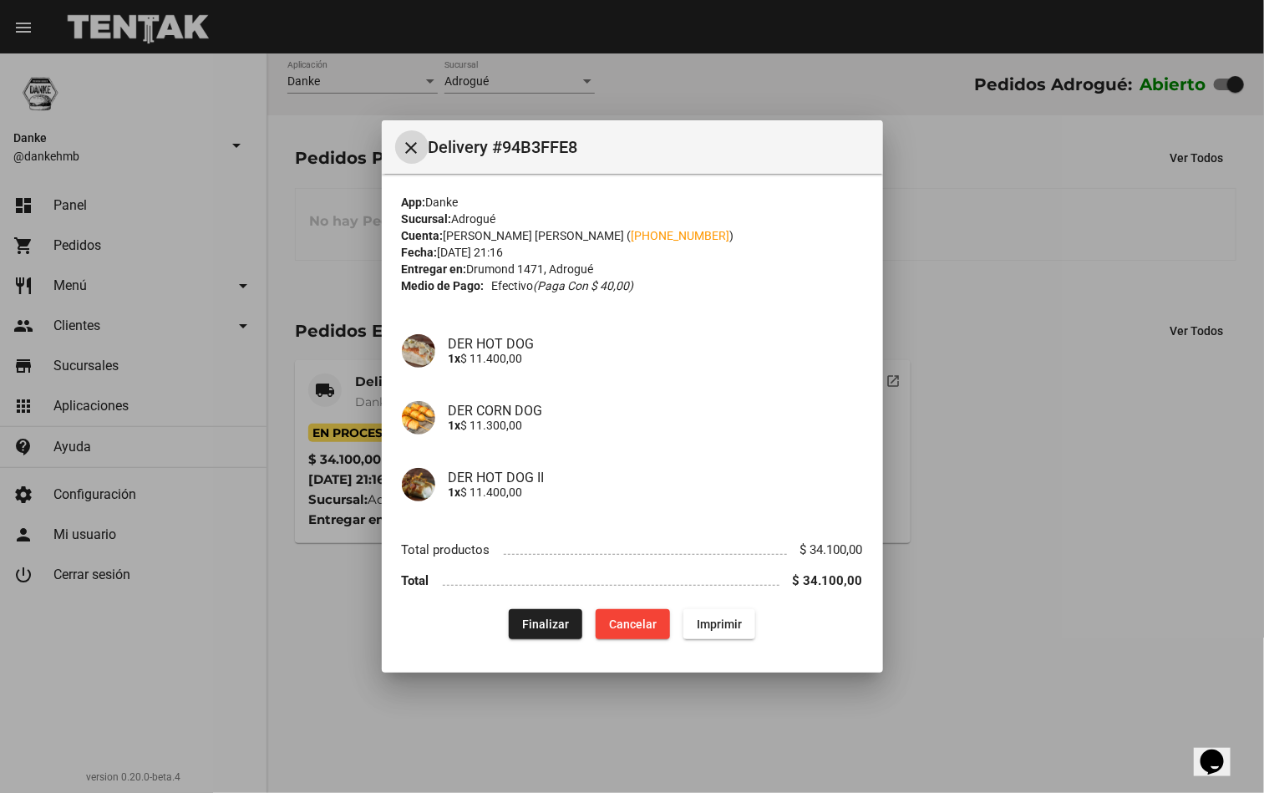
click at [526, 625] on span "Finalizar" at bounding box center [545, 623] width 47 height 13
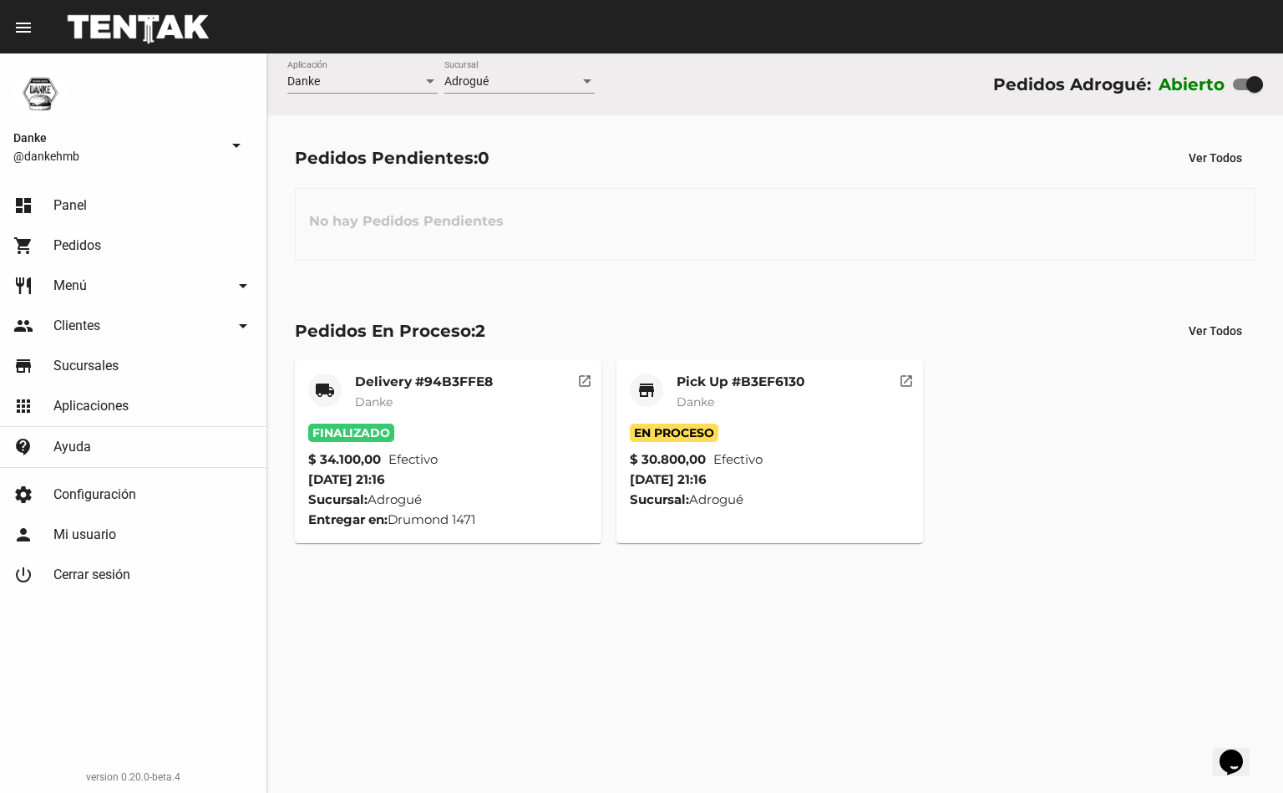
click at [391, 396] on span "Danke" at bounding box center [374, 401] width 38 height 15
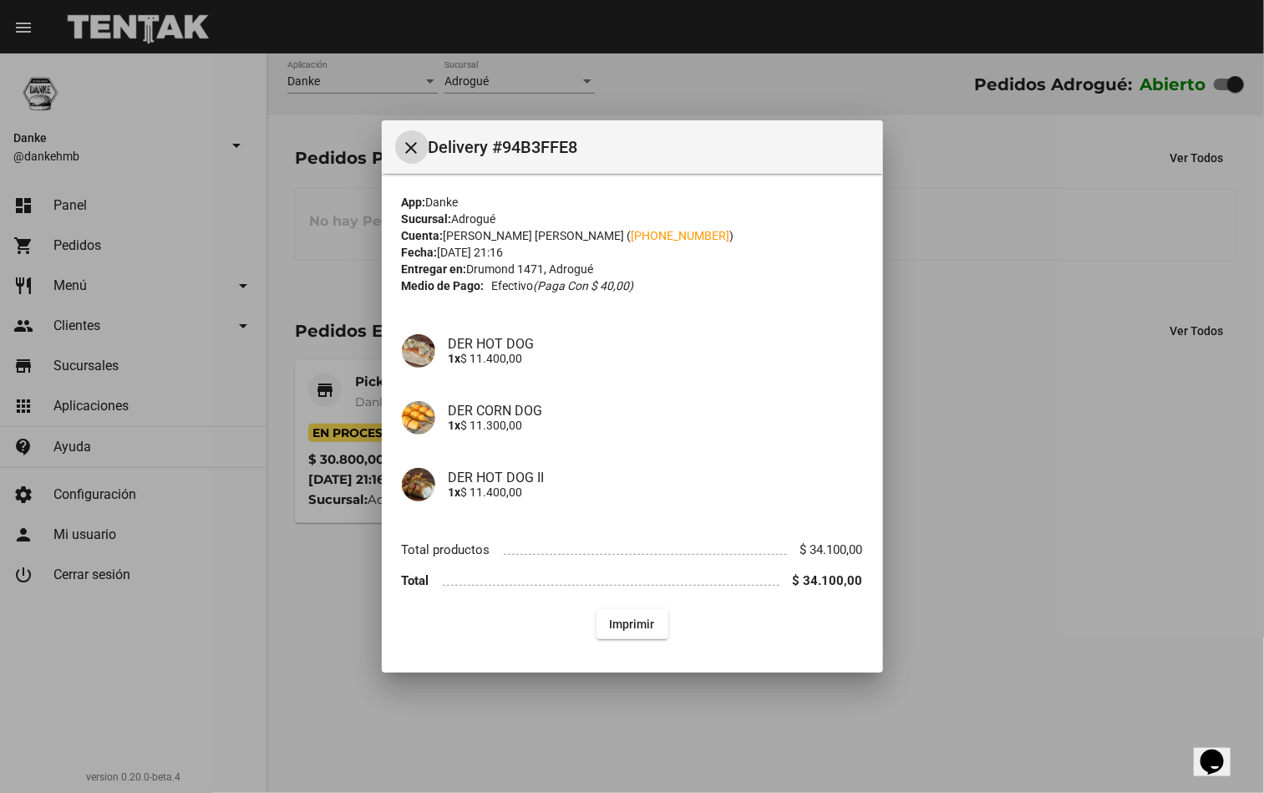
click at [1031, 620] on div at bounding box center [632, 396] width 1264 height 793
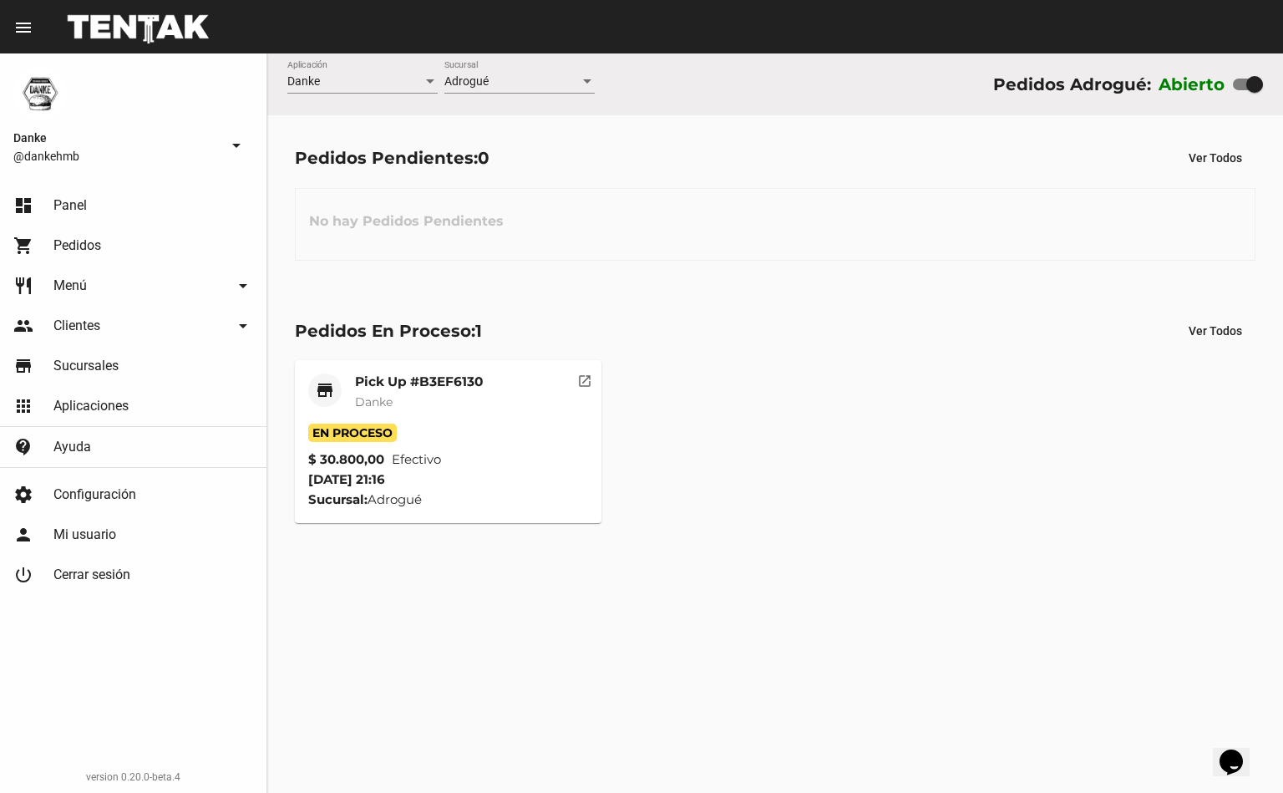
click at [378, 382] on mat-card-title "Pick Up #B3EF6130" at bounding box center [419, 381] width 128 height 17
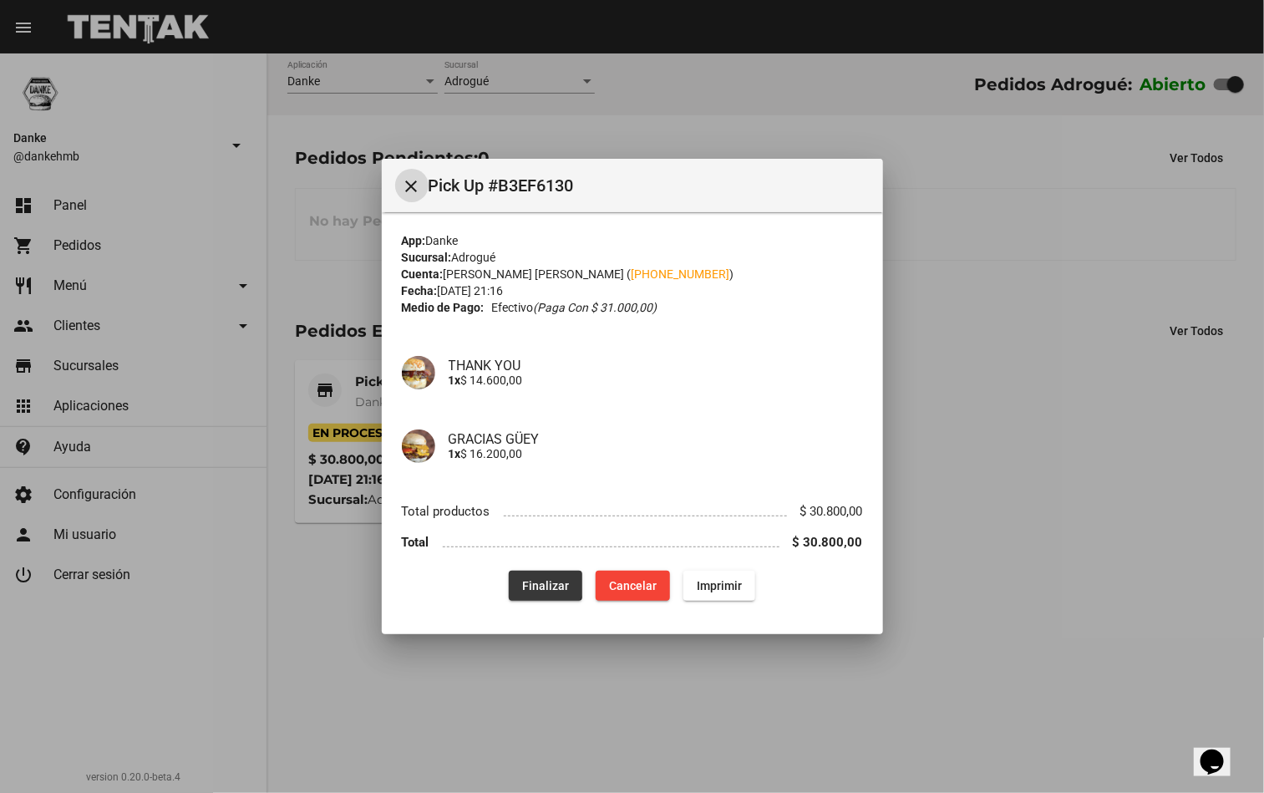
click at [522, 571] on button "Finalizar" at bounding box center [546, 586] width 74 height 30
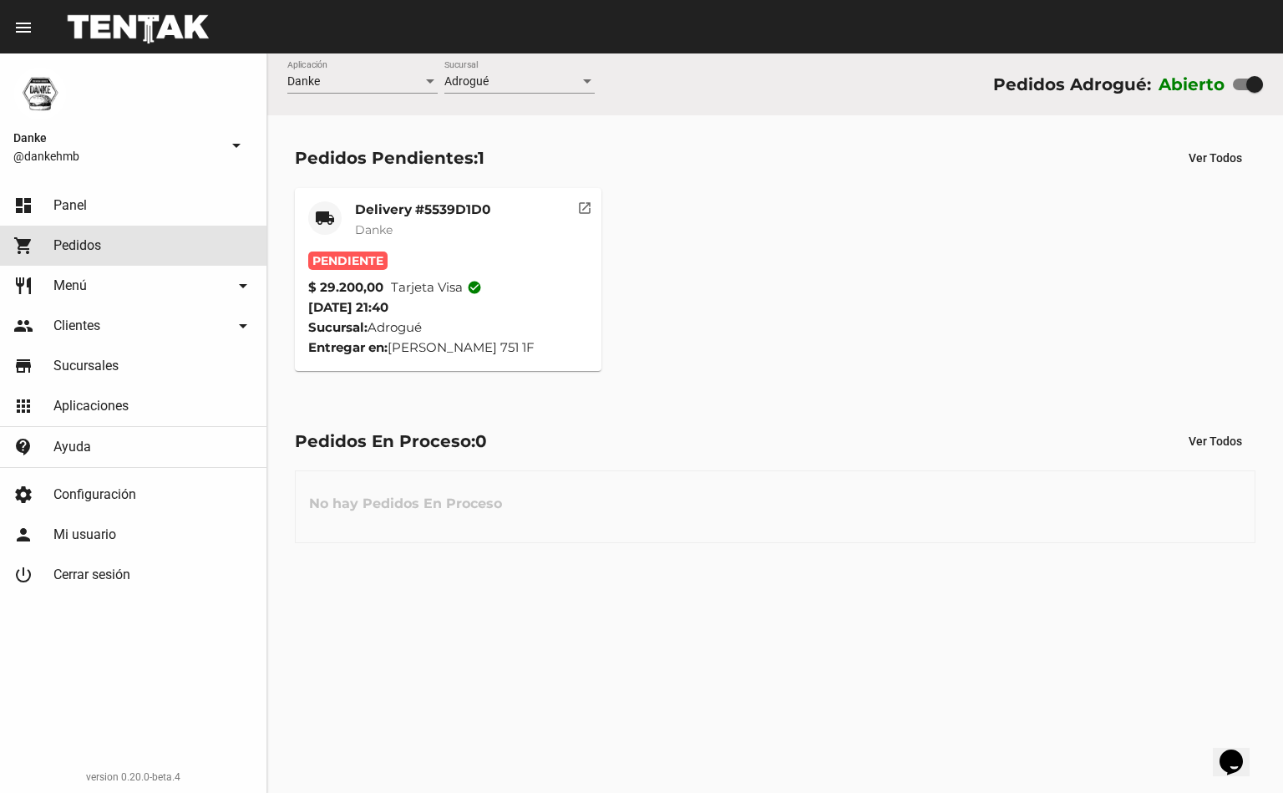
click at [90, 241] on span "Pedidos" at bounding box center [77, 245] width 48 height 17
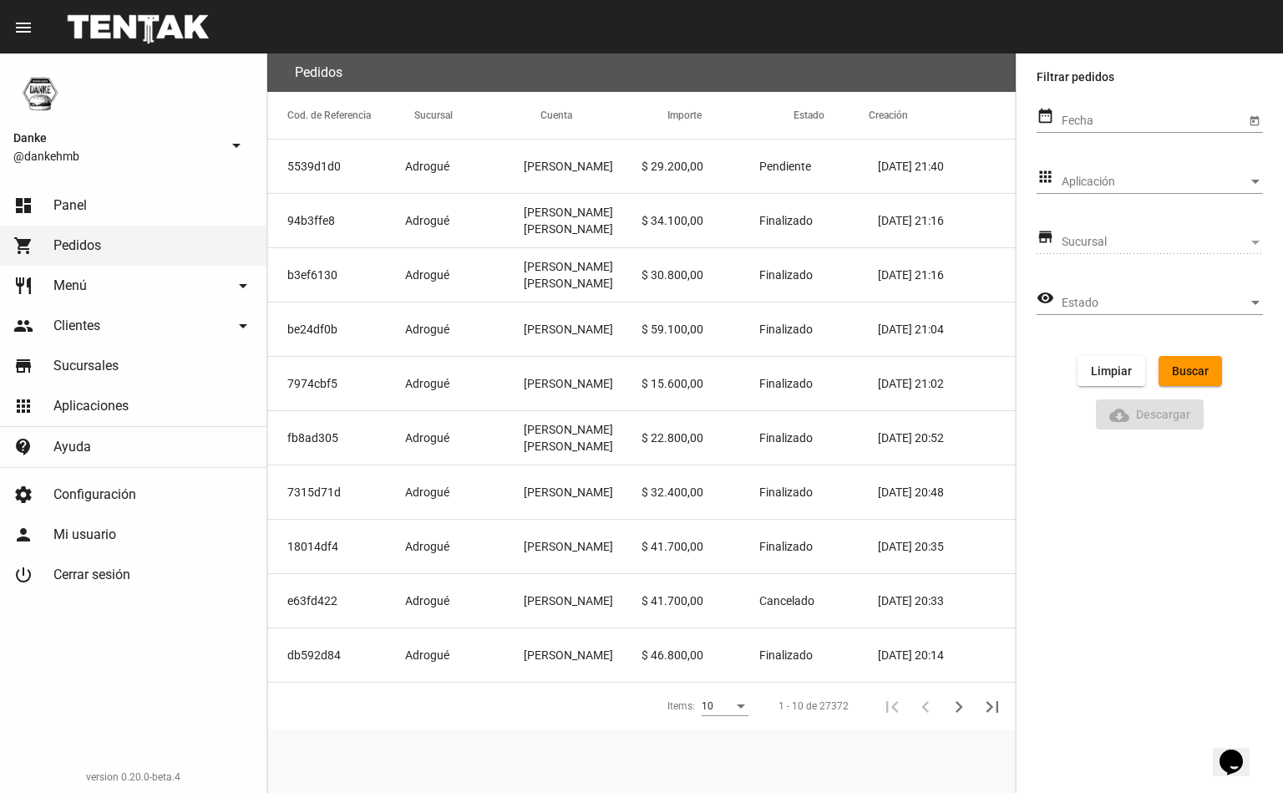
click at [86, 293] on span "Menú" at bounding box center [69, 285] width 33 height 17
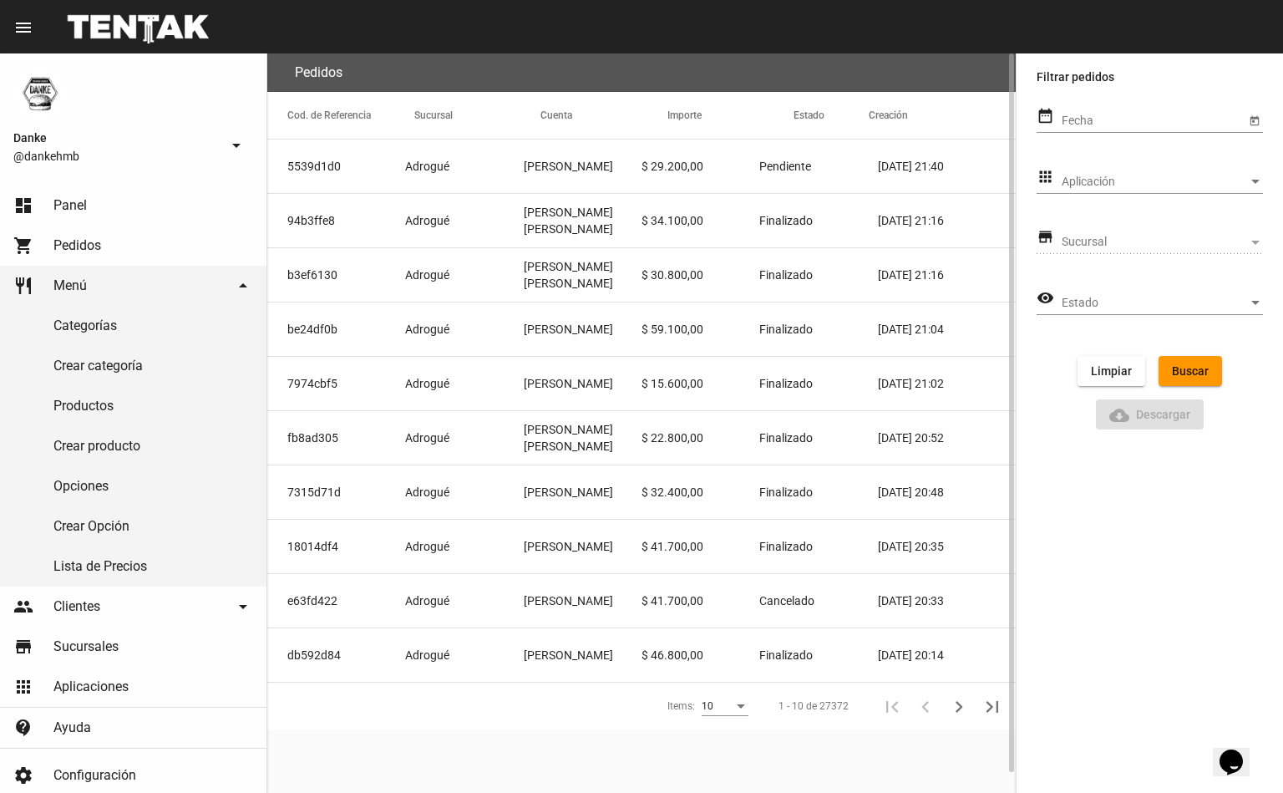
click at [586, 166] on mat-cell "[PERSON_NAME]" at bounding box center [583, 165] width 118 height 53
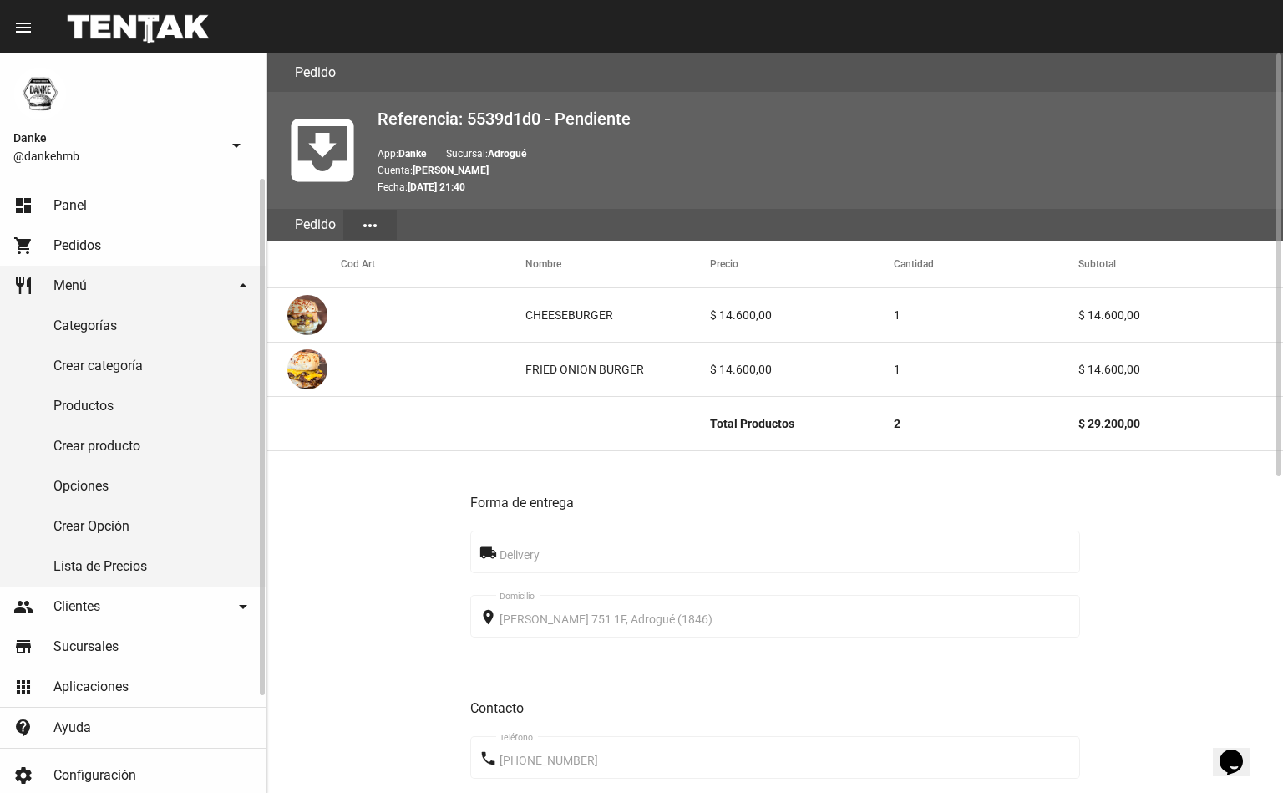
click at [68, 284] on span "Menú" at bounding box center [69, 285] width 33 height 17
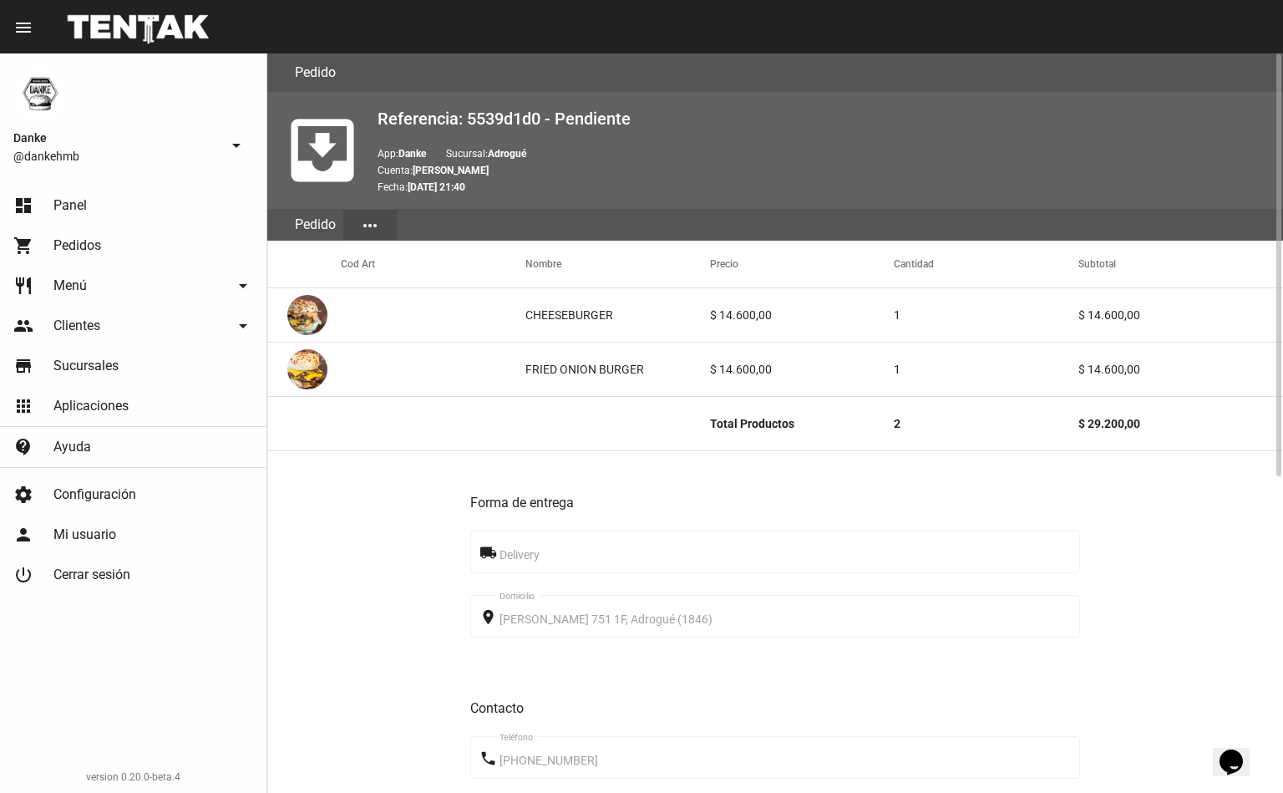
click at [56, 237] on span "Pedidos" at bounding box center [77, 245] width 48 height 17
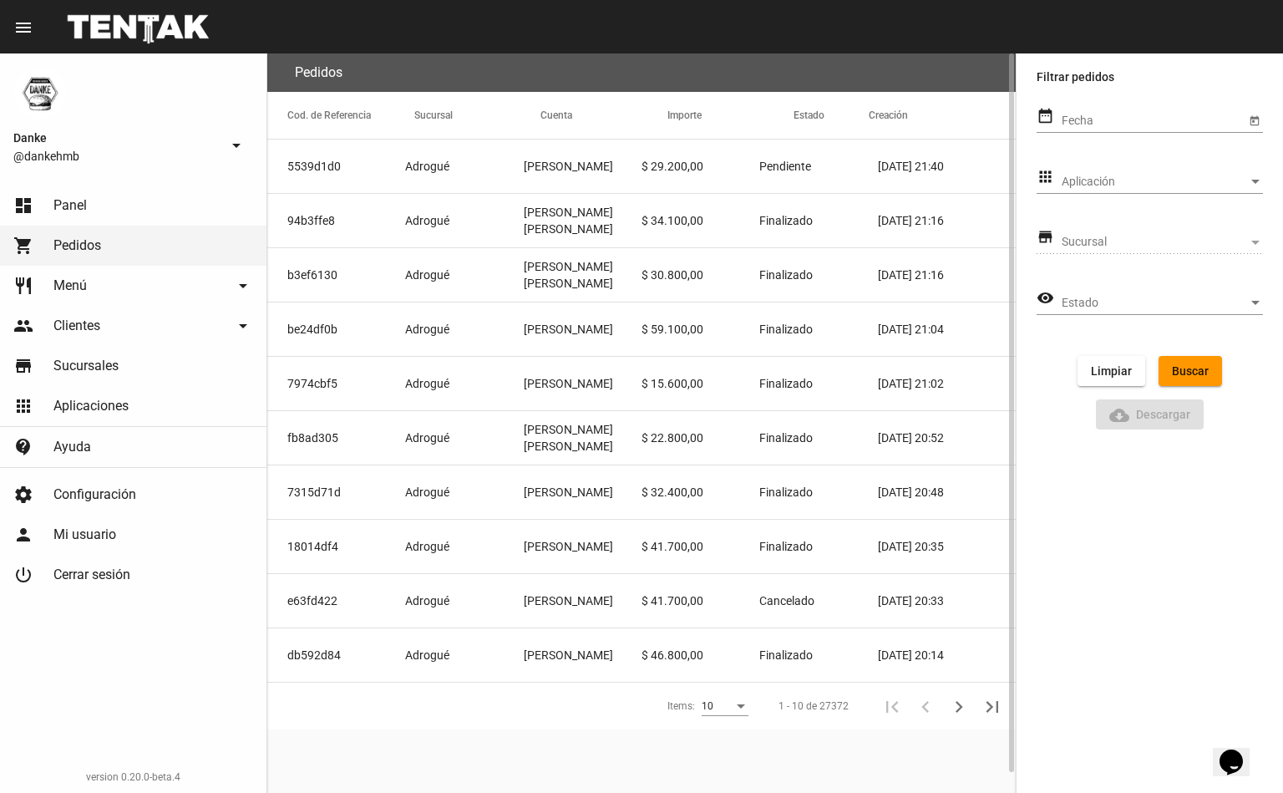
click at [89, 205] on link "dashboard Panel" at bounding box center [133, 205] width 266 height 40
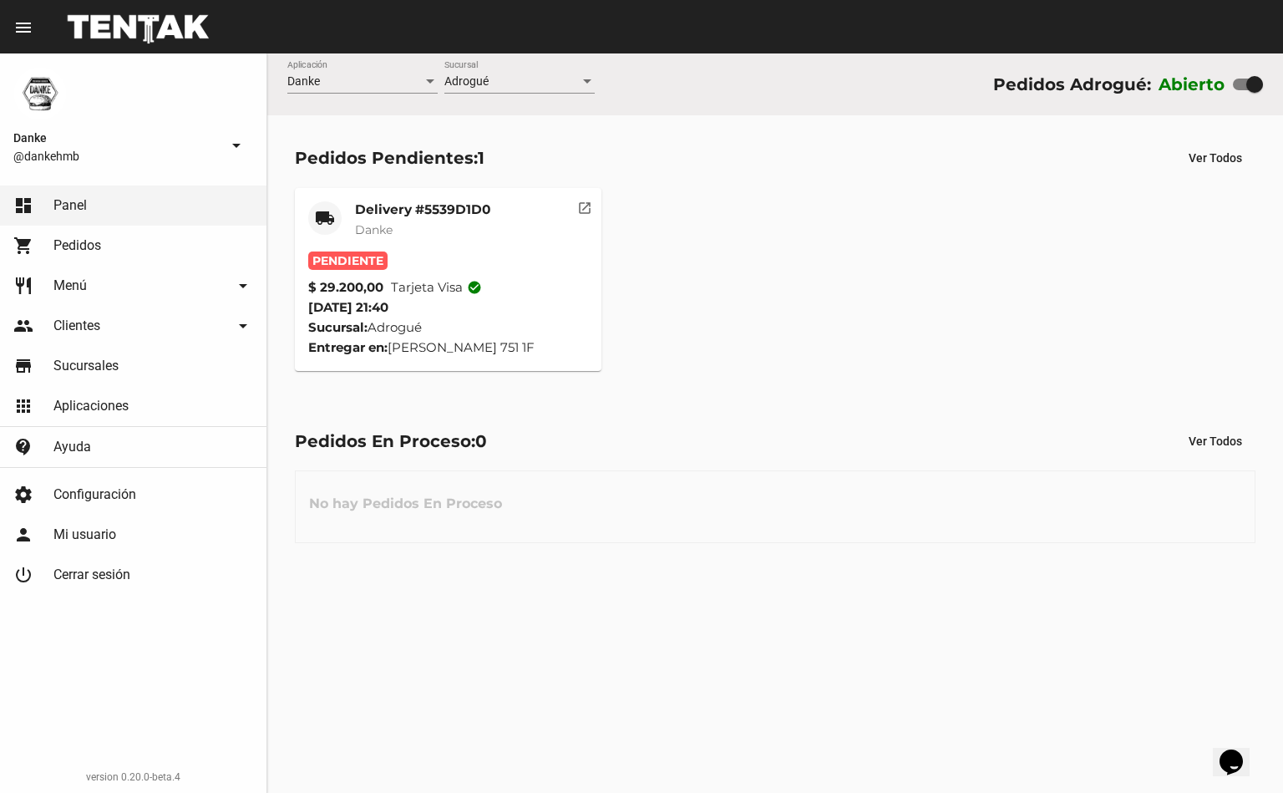
click at [371, 209] on mat-card-title "Delivery #5539D1D0" at bounding box center [422, 209] width 135 height 17
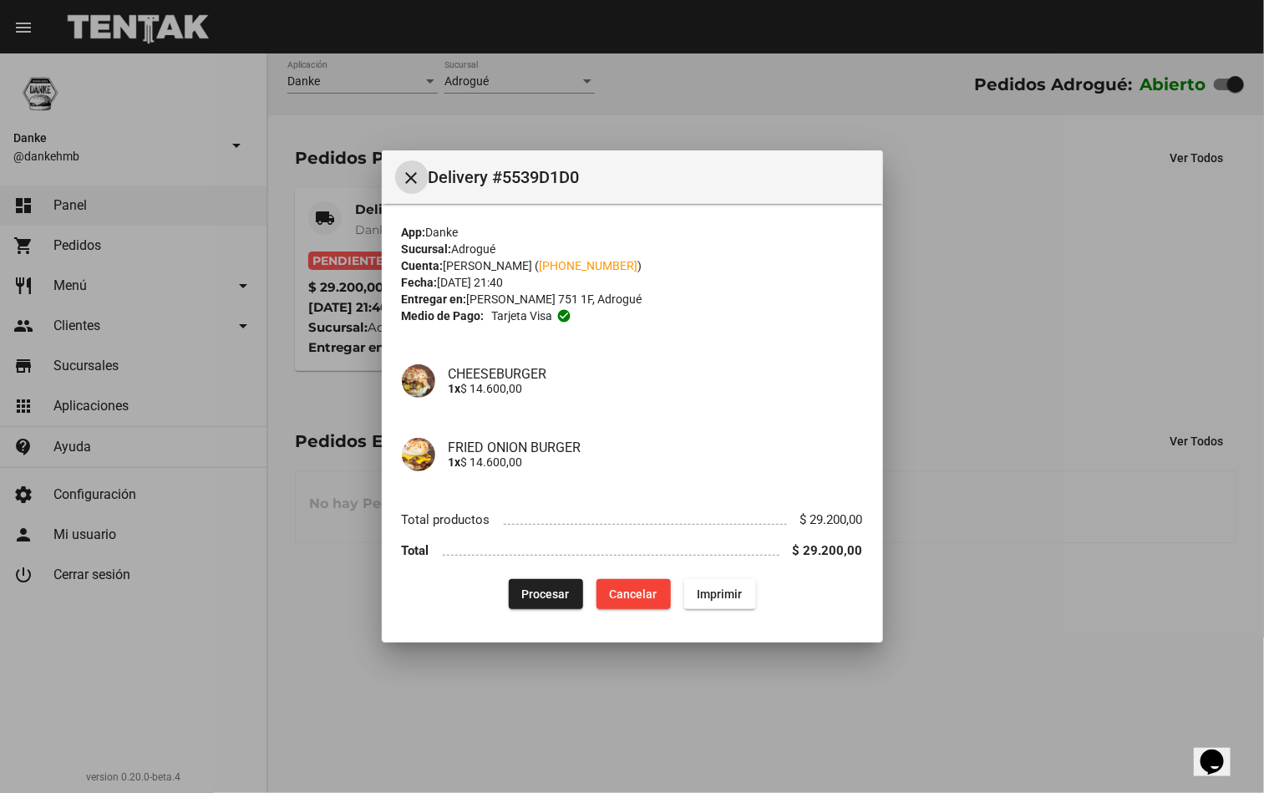
click at [517, 599] on button "Procesar" at bounding box center [546, 594] width 74 height 30
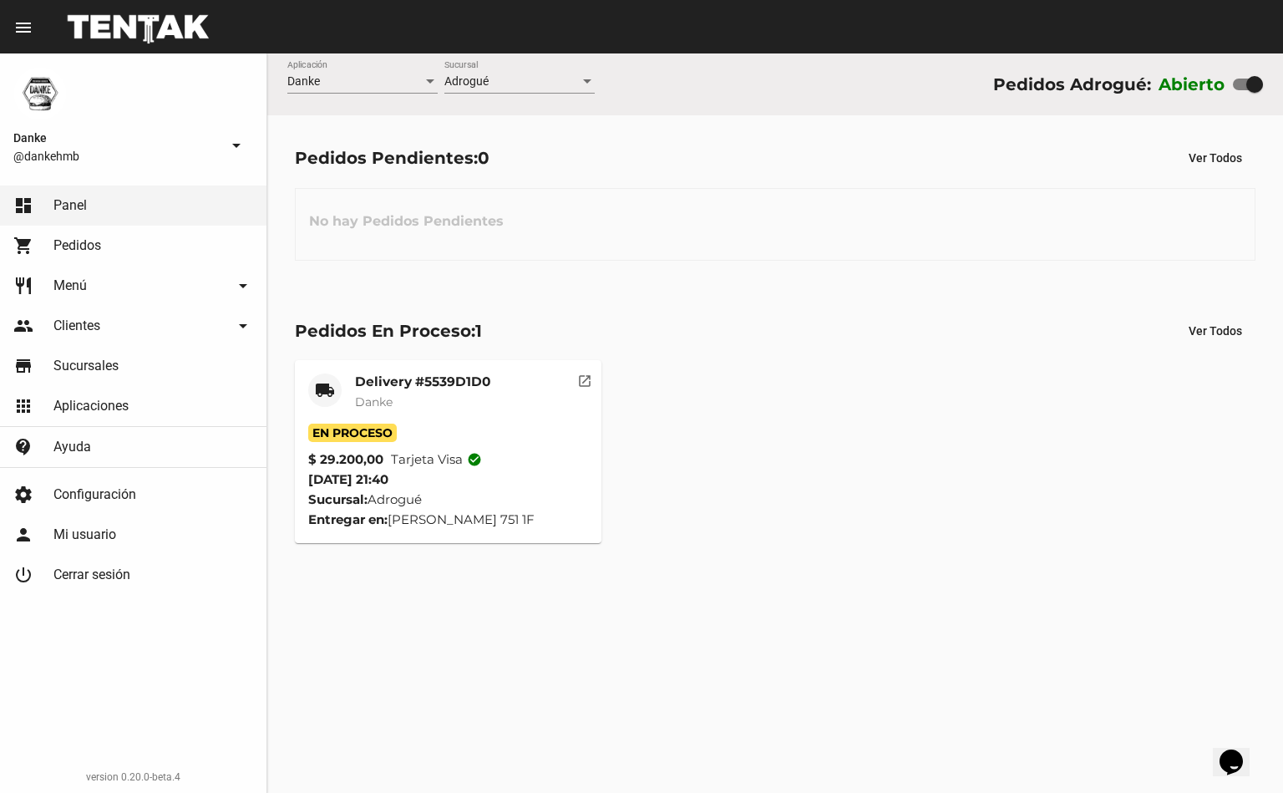
click at [399, 381] on mat-card-title "Delivery #5539D1D0" at bounding box center [422, 381] width 135 height 17
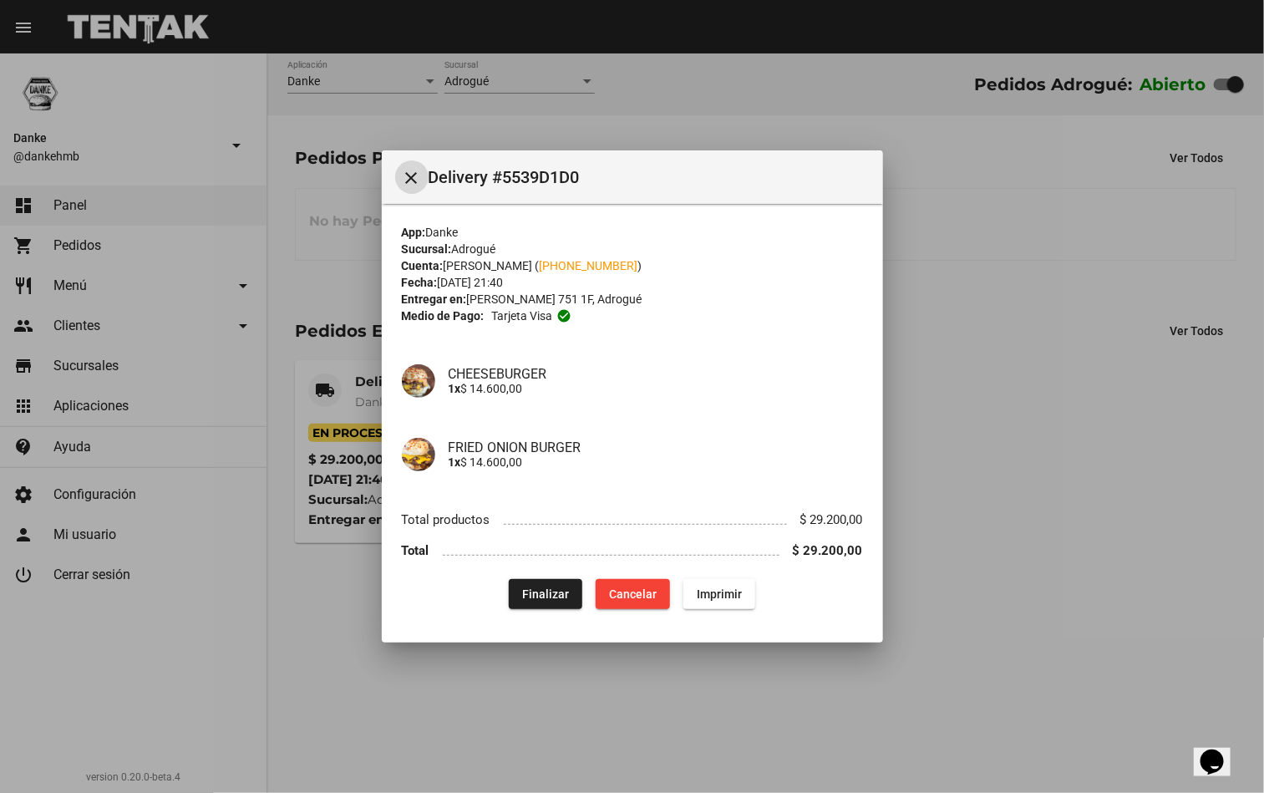
click at [363, 659] on div at bounding box center [632, 396] width 1264 height 793
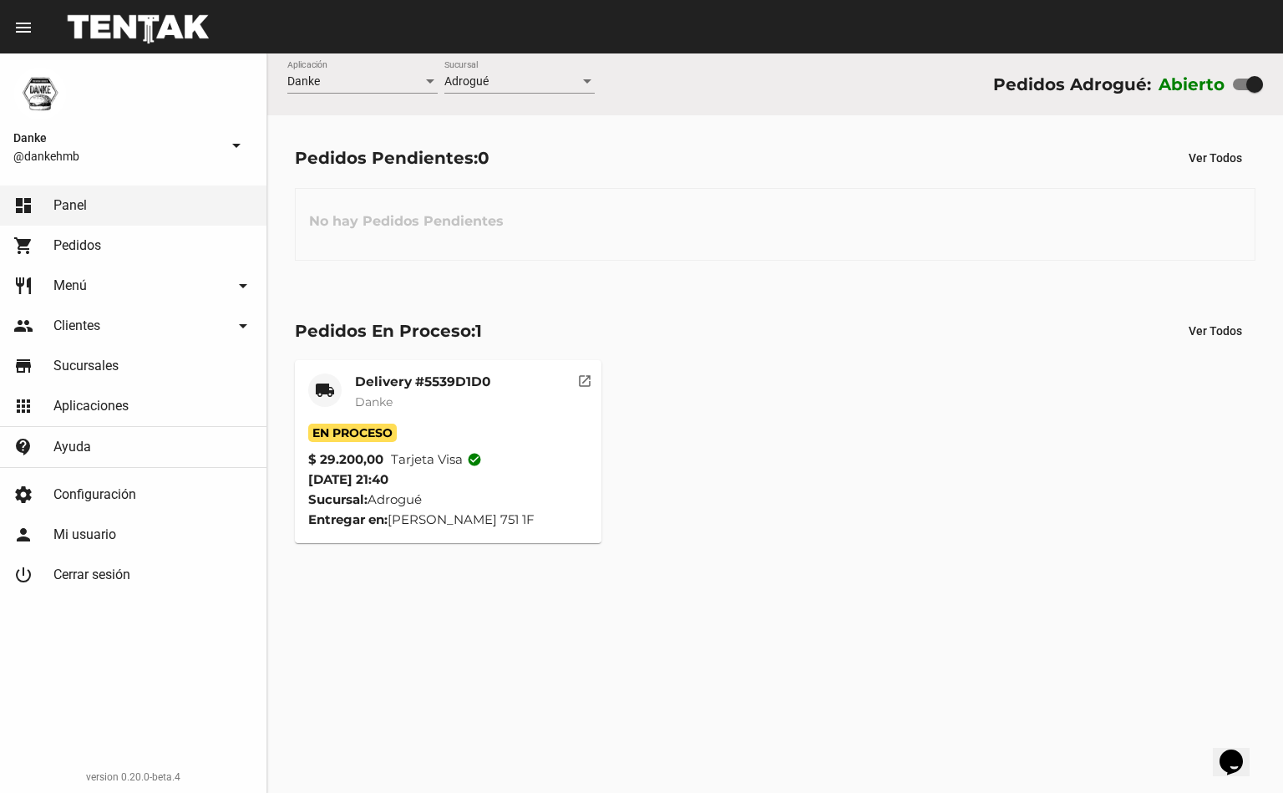
click at [378, 379] on mat-card-title "Delivery #5539D1D0" at bounding box center [422, 381] width 135 height 17
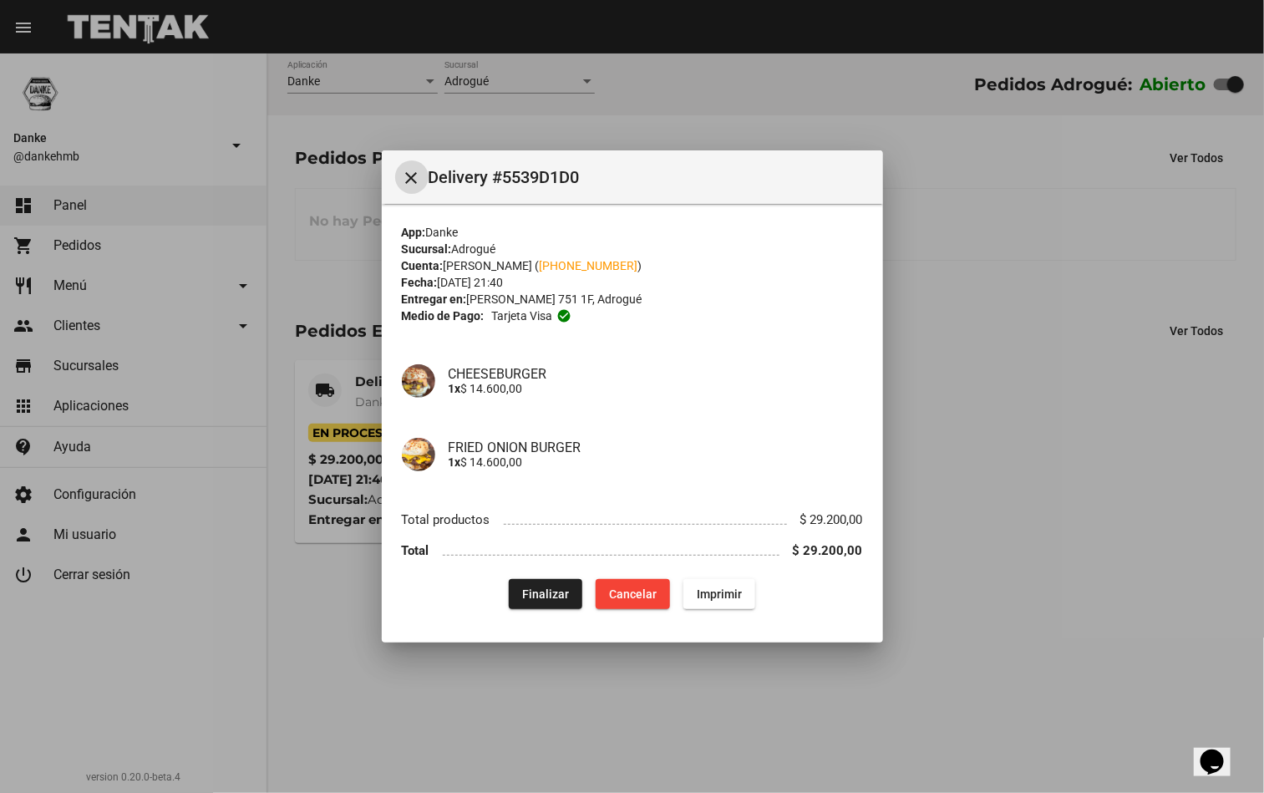
click at [427, 705] on div at bounding box center [632, 396] width 1264 height 793
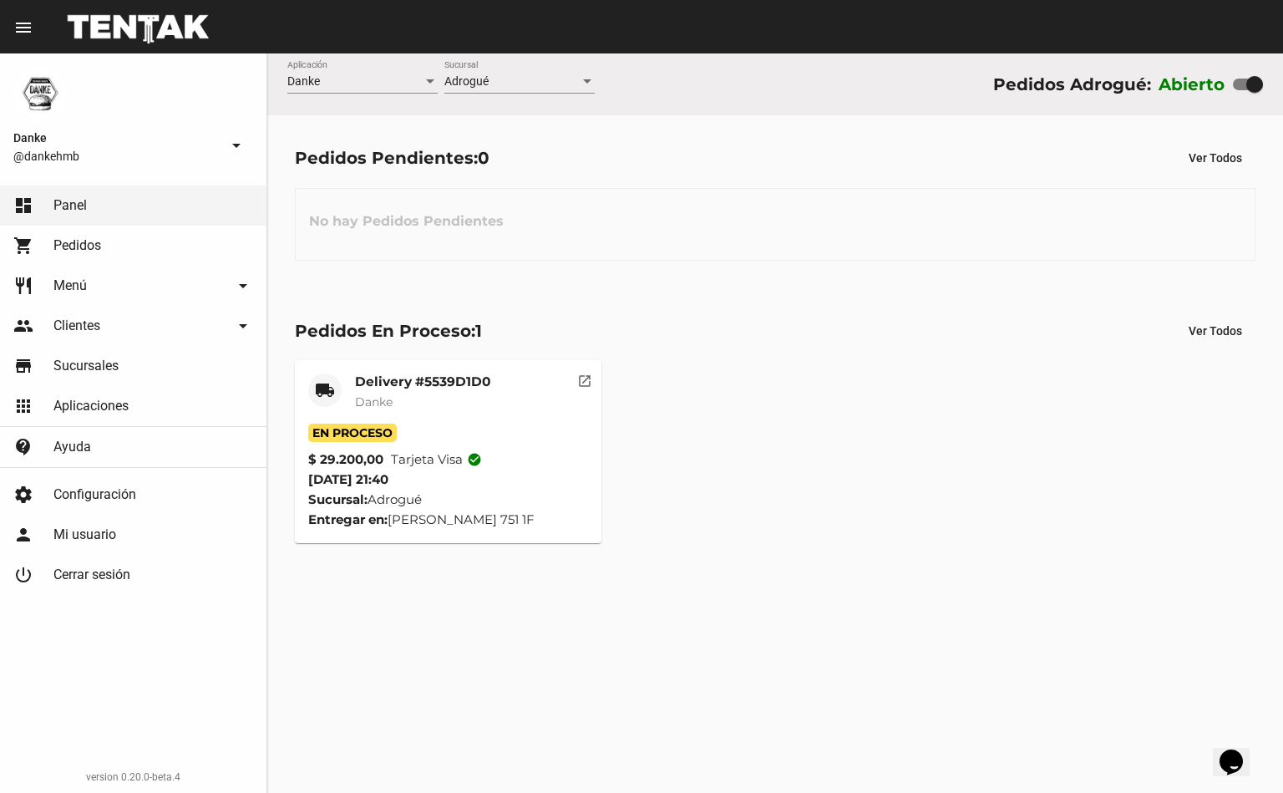
click at [71, 288] on span "Menú" at bounding box center [69, 285] width 33 height 17
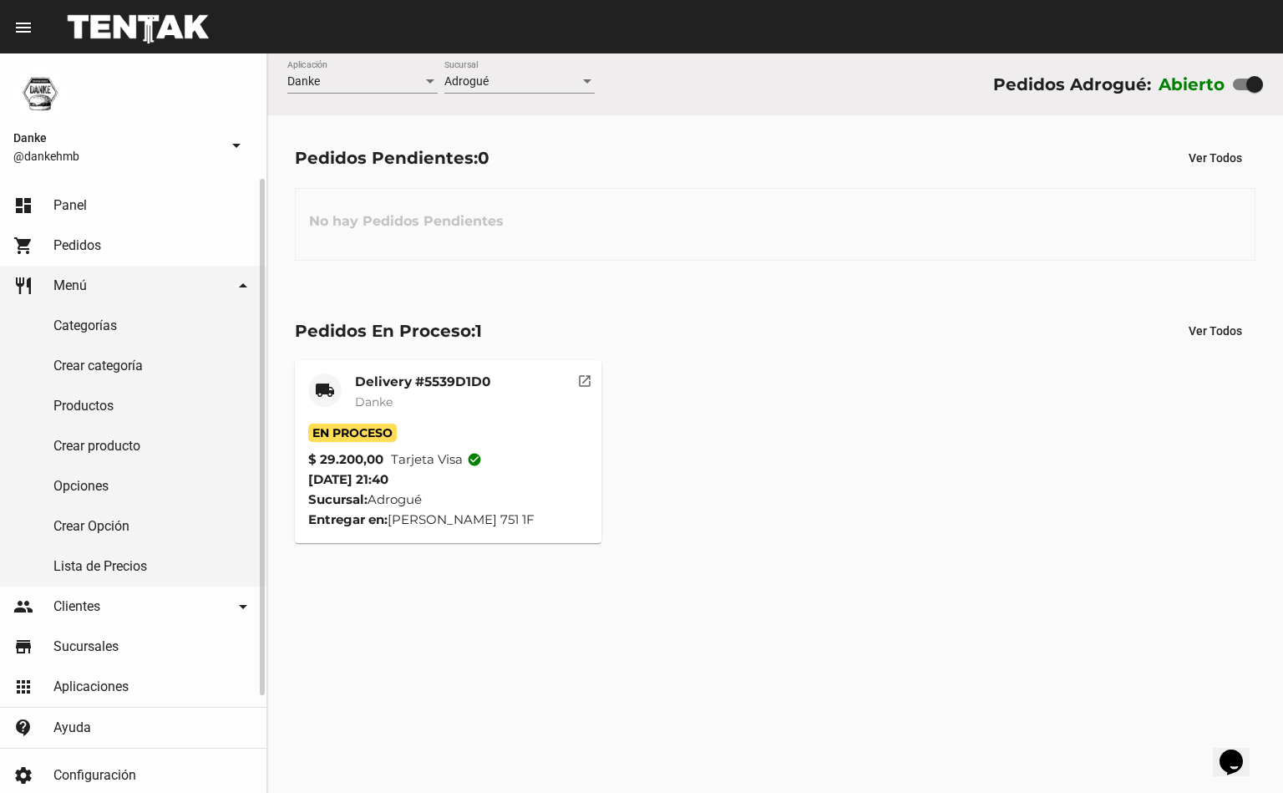
click at [58, 253] on span "Pedidos" at bounding box center [77, 245] width 48 height 17
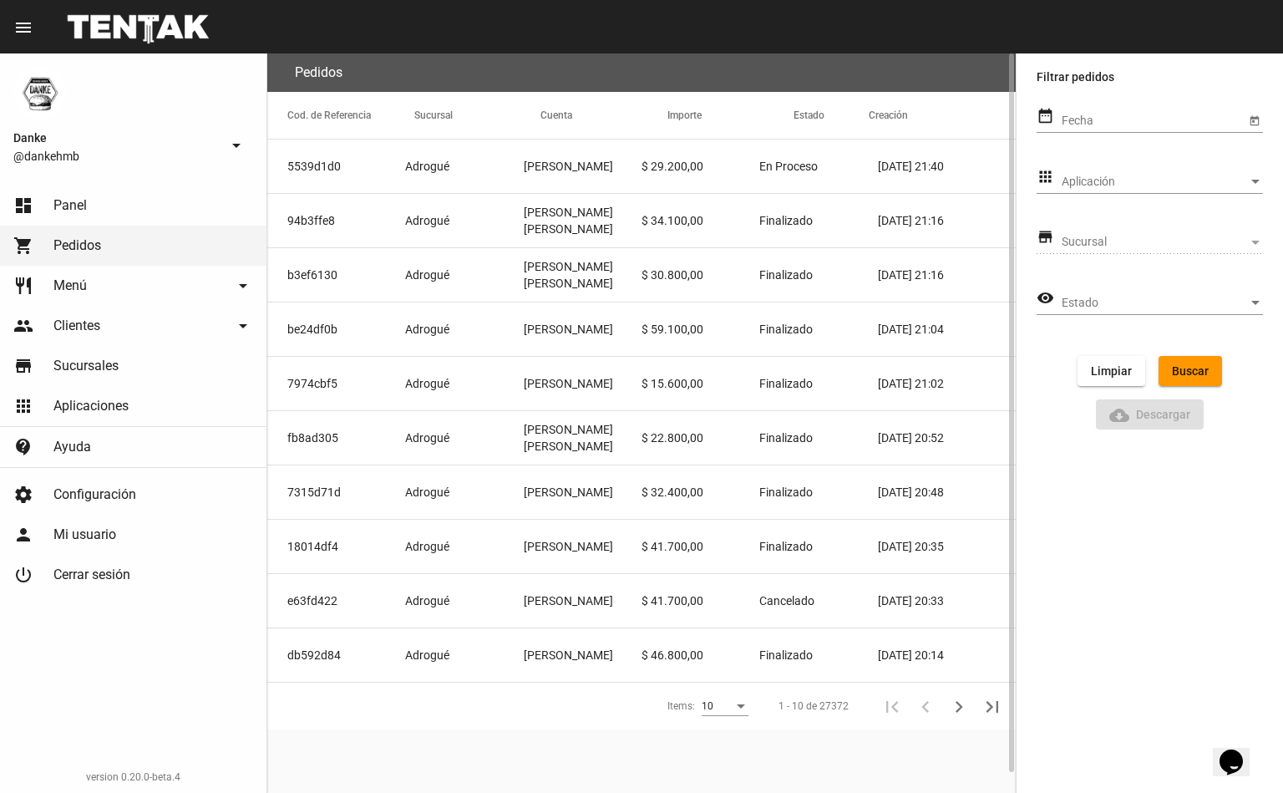
click at [541, 384] on mat-cell "[PERSON_NAME]" at bounding box center [583, 383] width 118 height 53
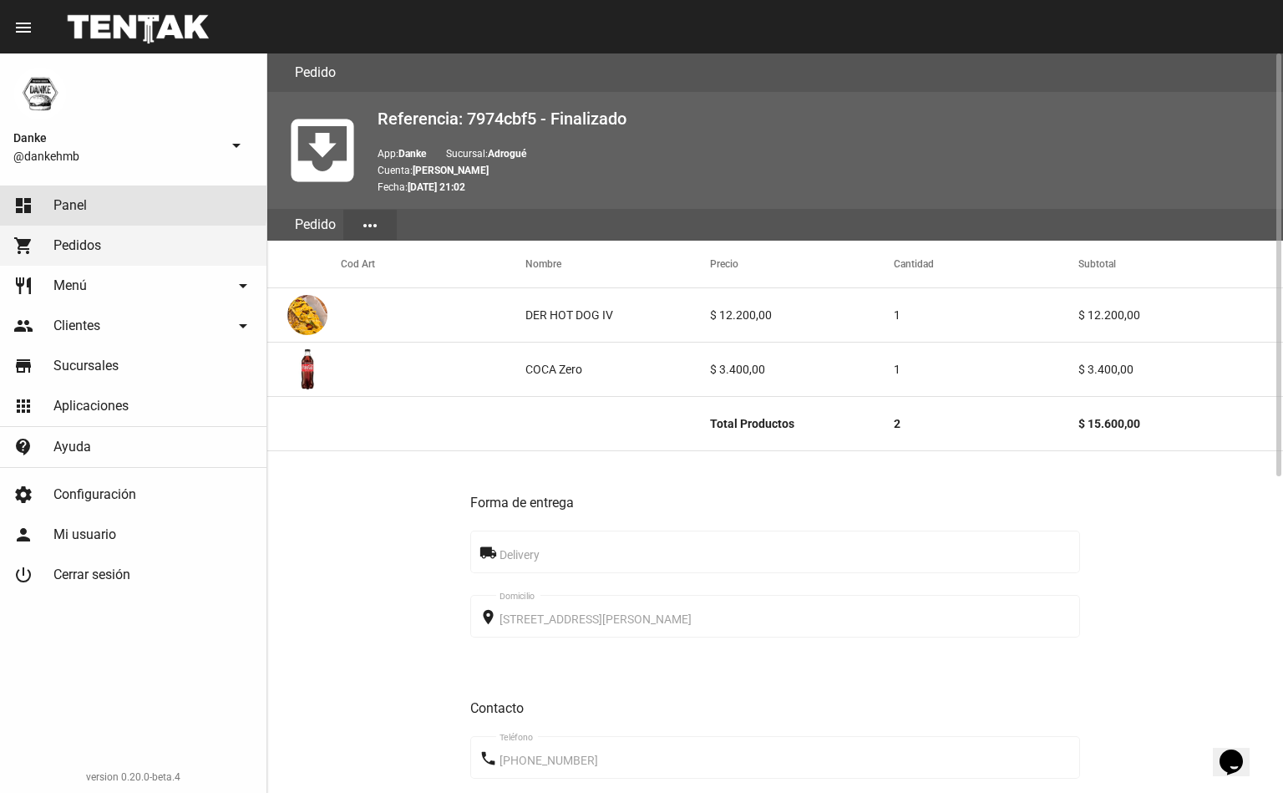
click at [70, 203] on span "Panel" at bounding box center [69, 205] width 33 height 17
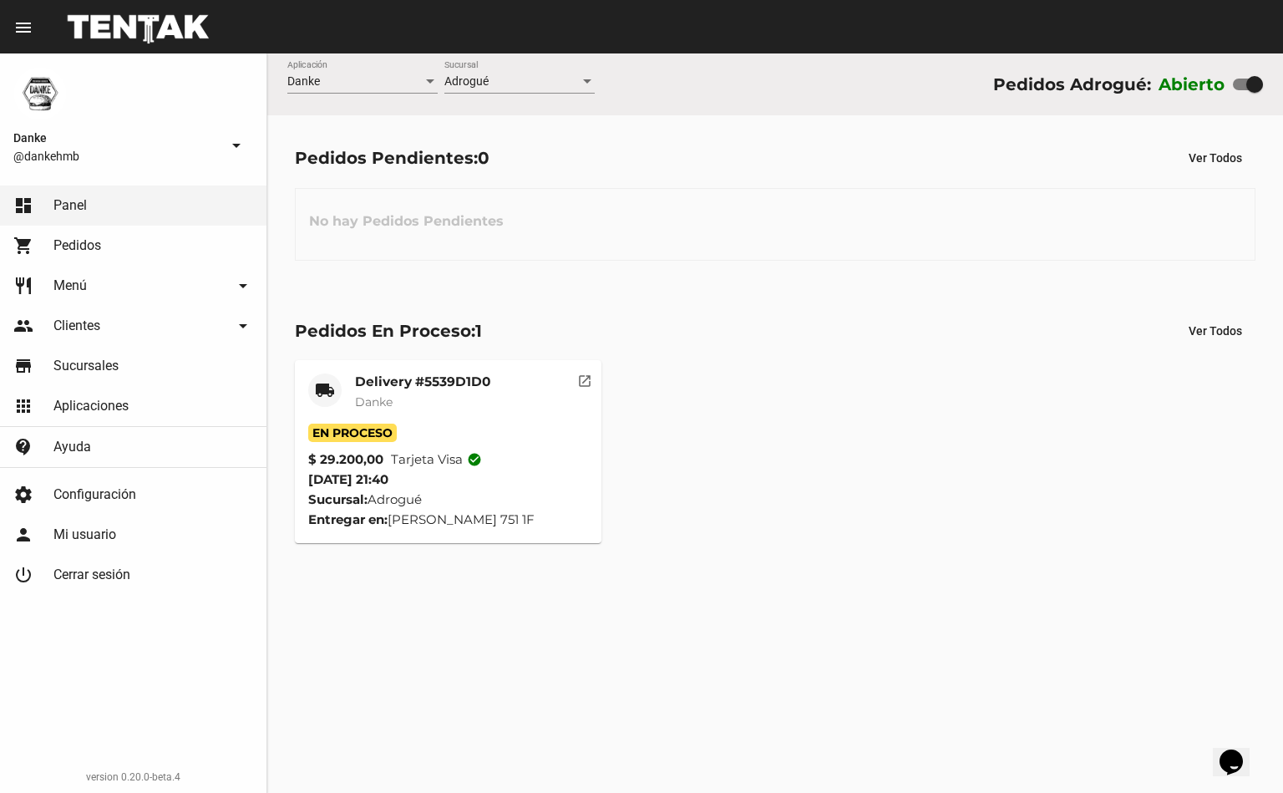
click at [368, 381] on mat-card-title "Delivery #5539D1D0" at bounding box center [422, 381] width 135 height 17
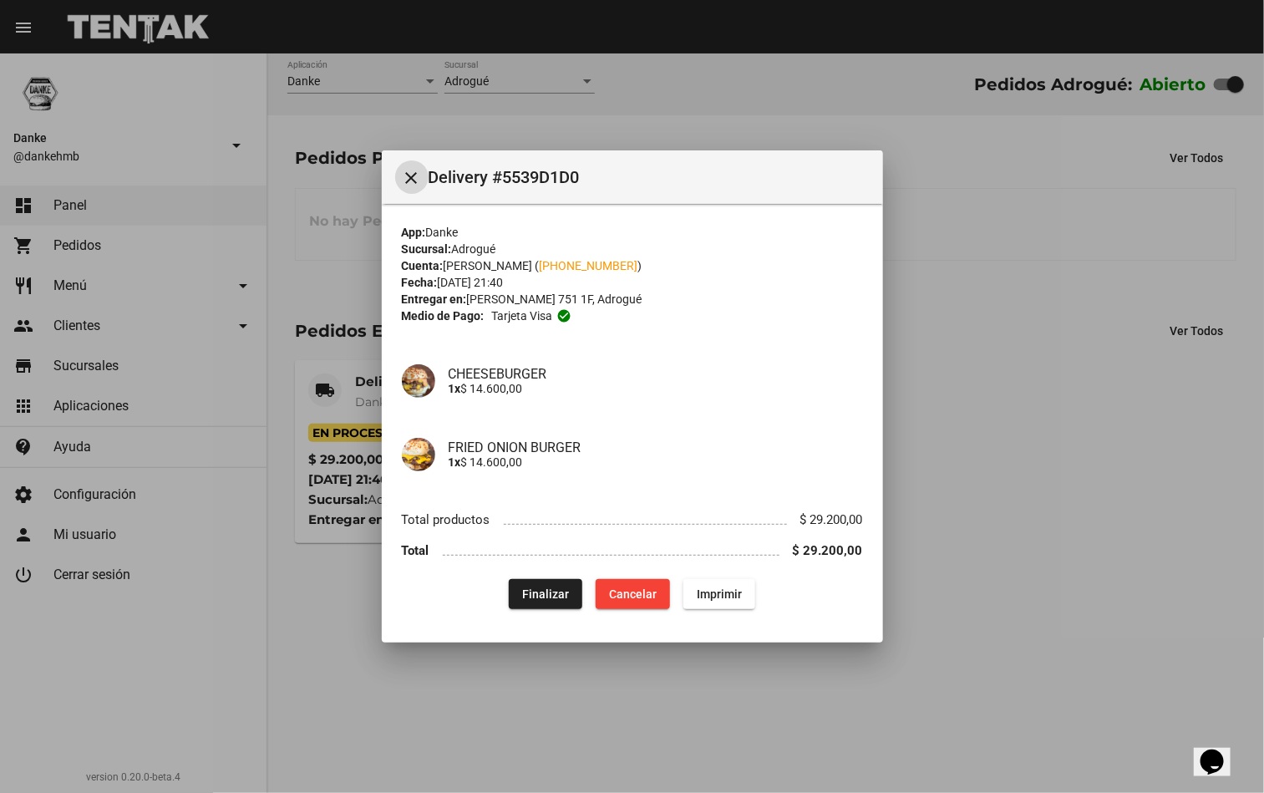
click at [522, 597] on button "Finalizar" at bounding box center [546, 594] width 74 height 30
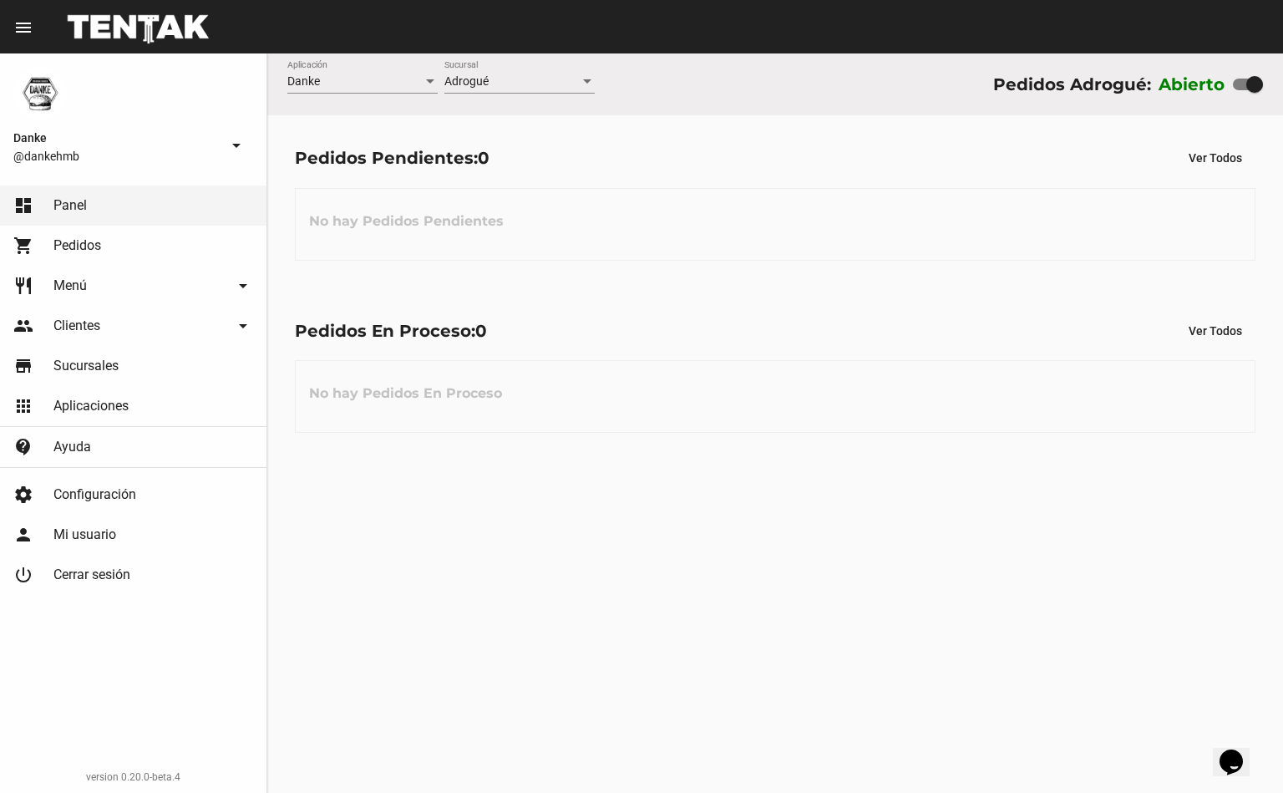
click at [156, 407] on link "apps Aplicaciones" at bounding box center [133, 406] width 266 height 40
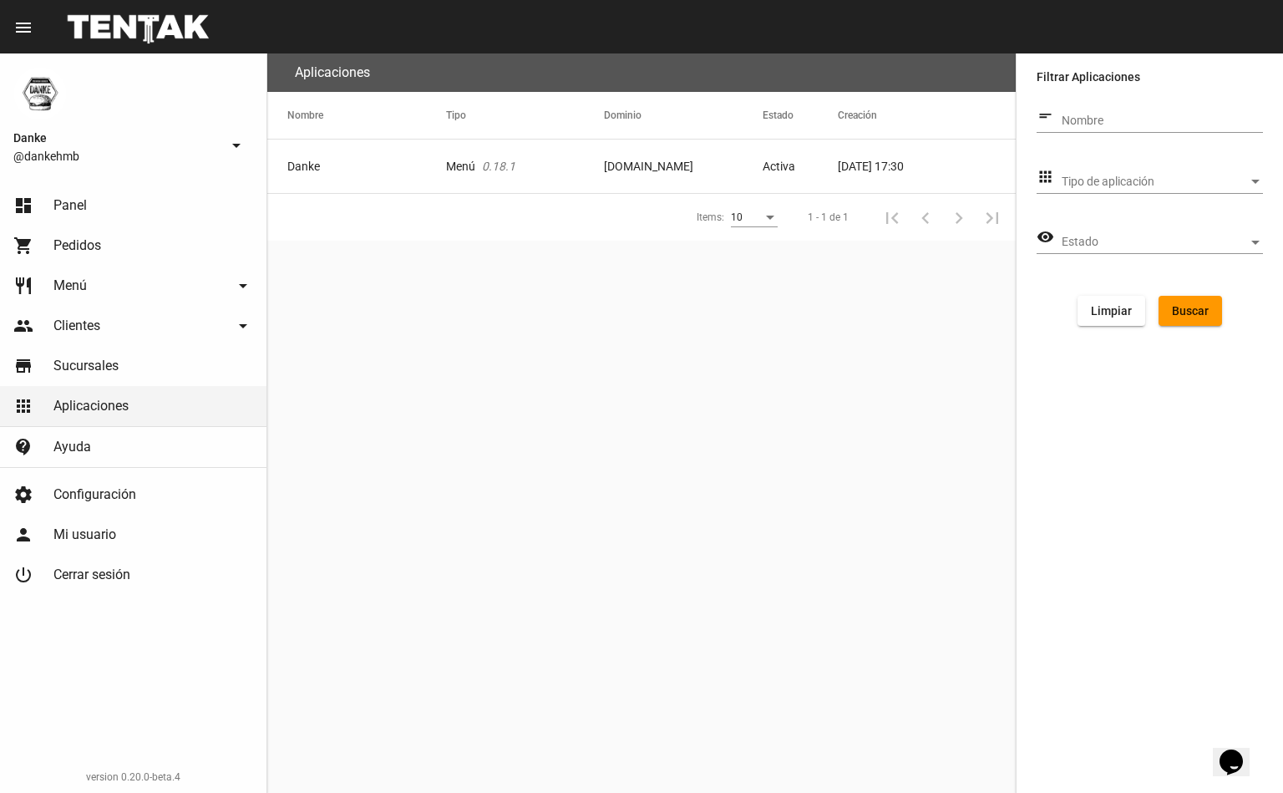
click at [68, 191] on link "dashboard Panel" at bounding box center [133, 205] width 266 height 40
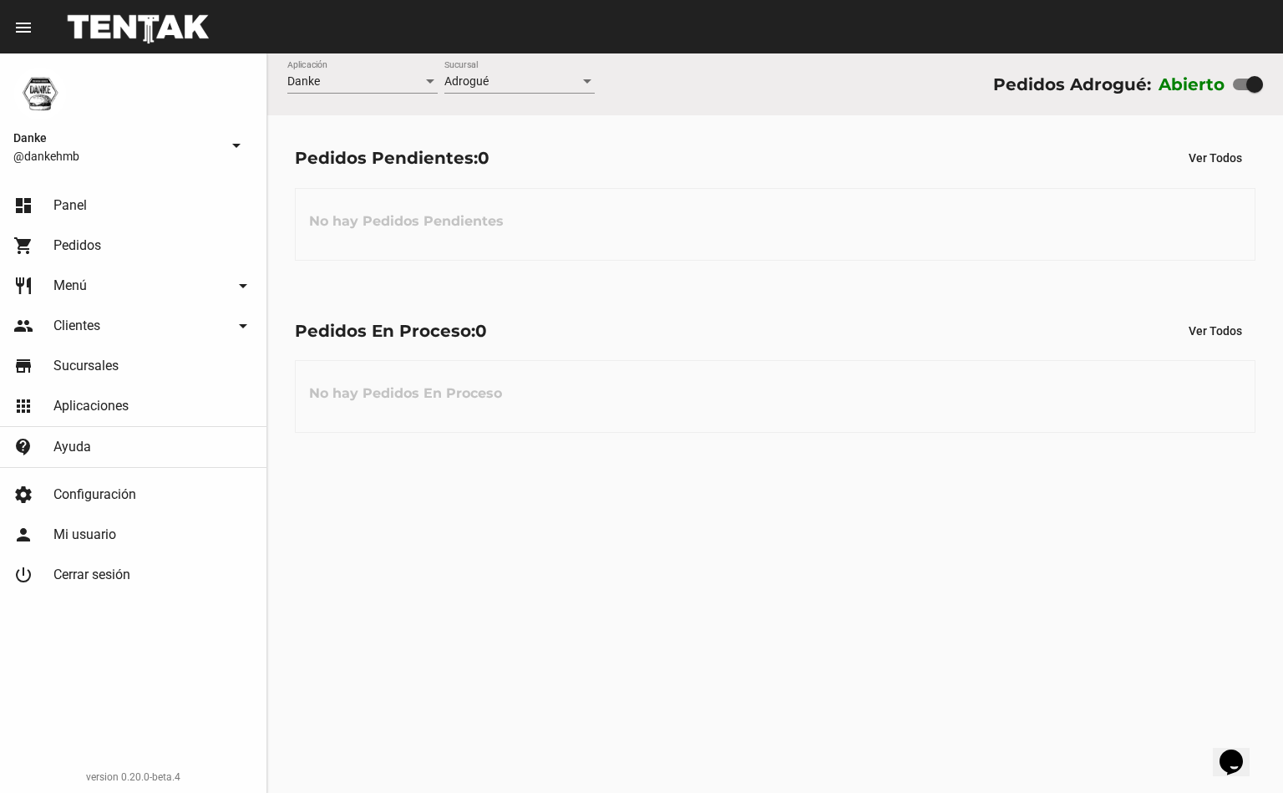
click at [1254, 81] on div at bounding box center [1254, 84] width 17 height 17
click at [1241, 90] on input "checkbox" at bounding box center [1240, 90] width 1 height 1
checkbox input "false"
